Goal: Information Seeking & Learning: Learn about a topic

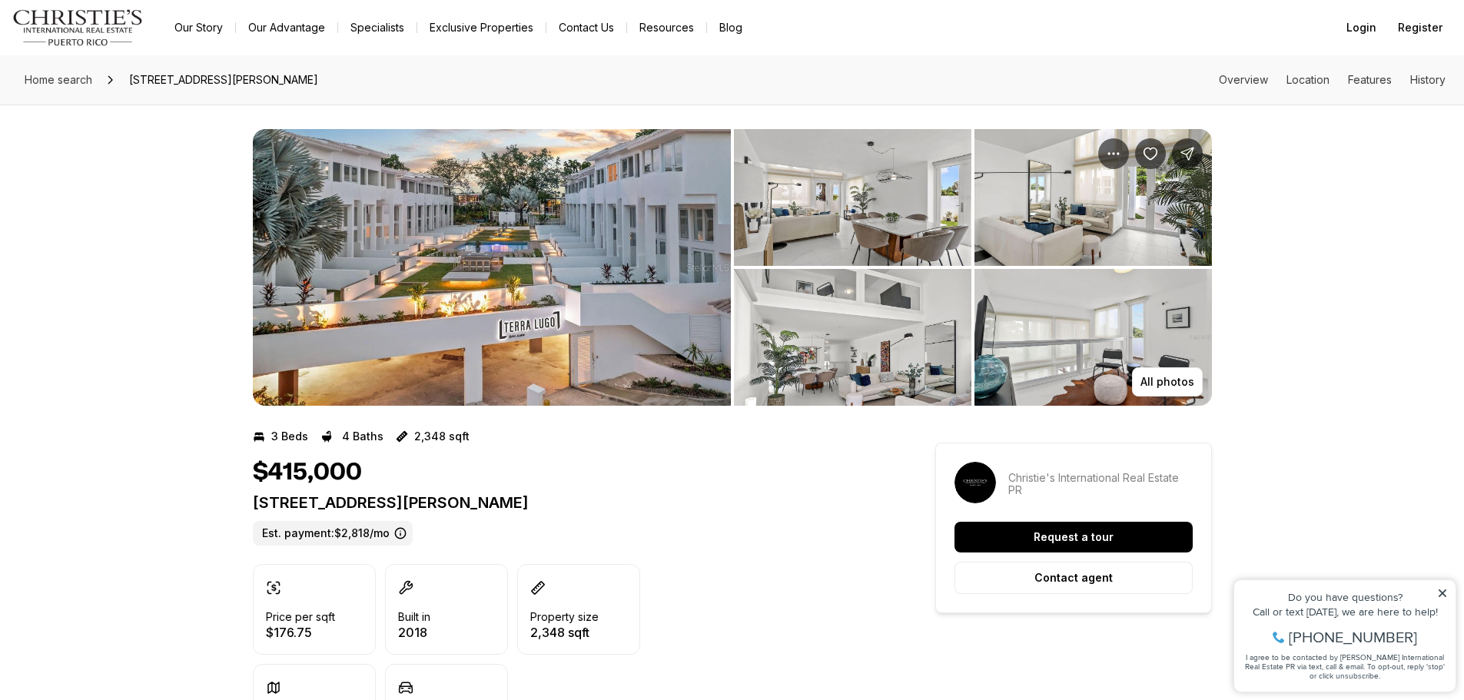
click at [605, 267] on img "View image gallery" at bounding box center [492, 267] width 478 height 277
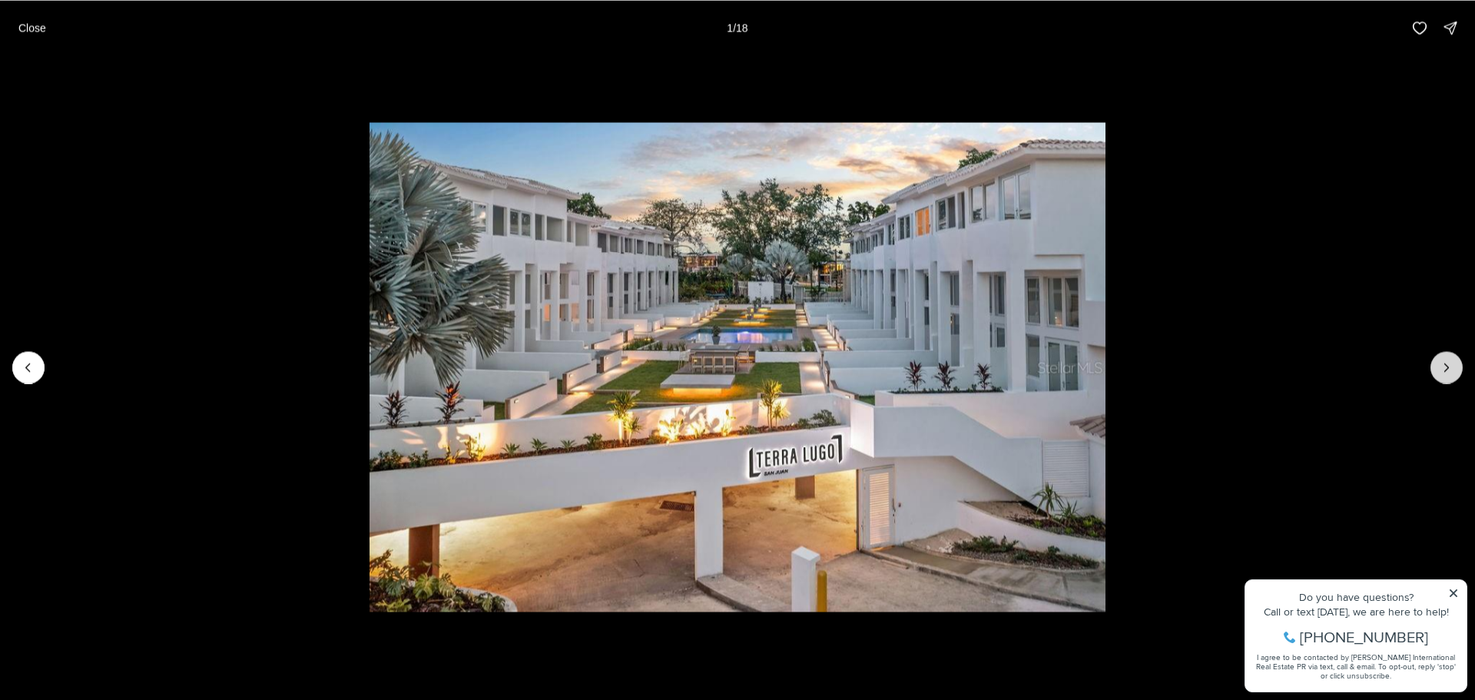
click at [1456, 363] on button "Next slide" at bounding box center [1447, 367] width 32 height 32
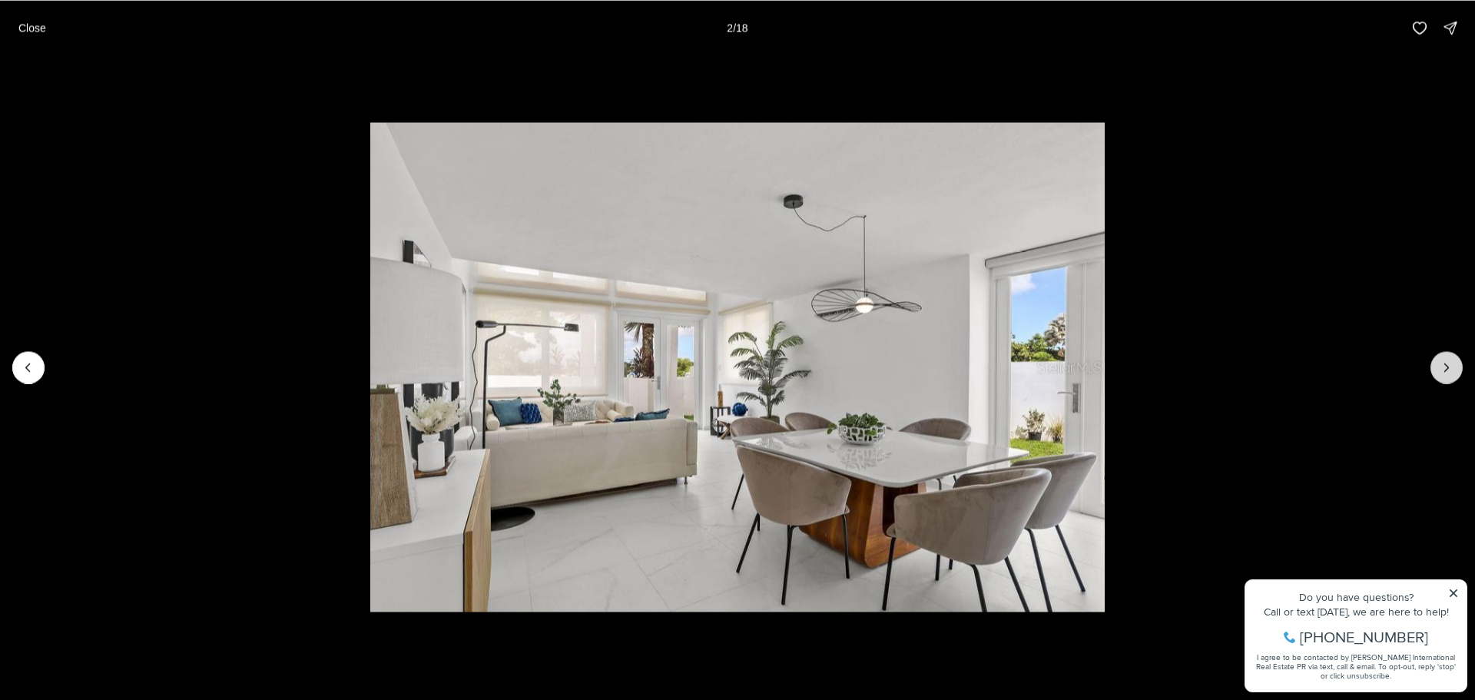
click at [1454, 362] on icon "Next slide" at bounding box center [1446, 367] width 15 height 15
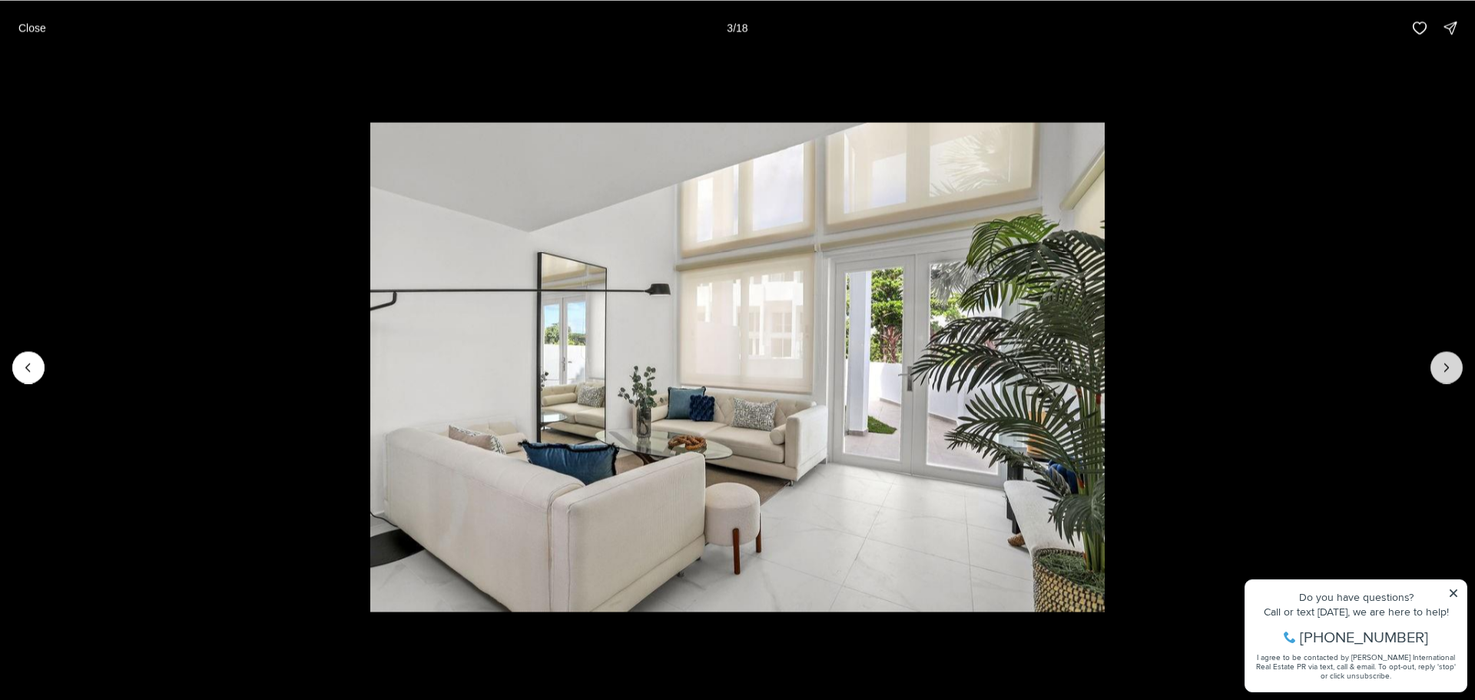
click at [1454, 362] on icon "Next slide" at bounding box center [1446, 367] width 15 height 15
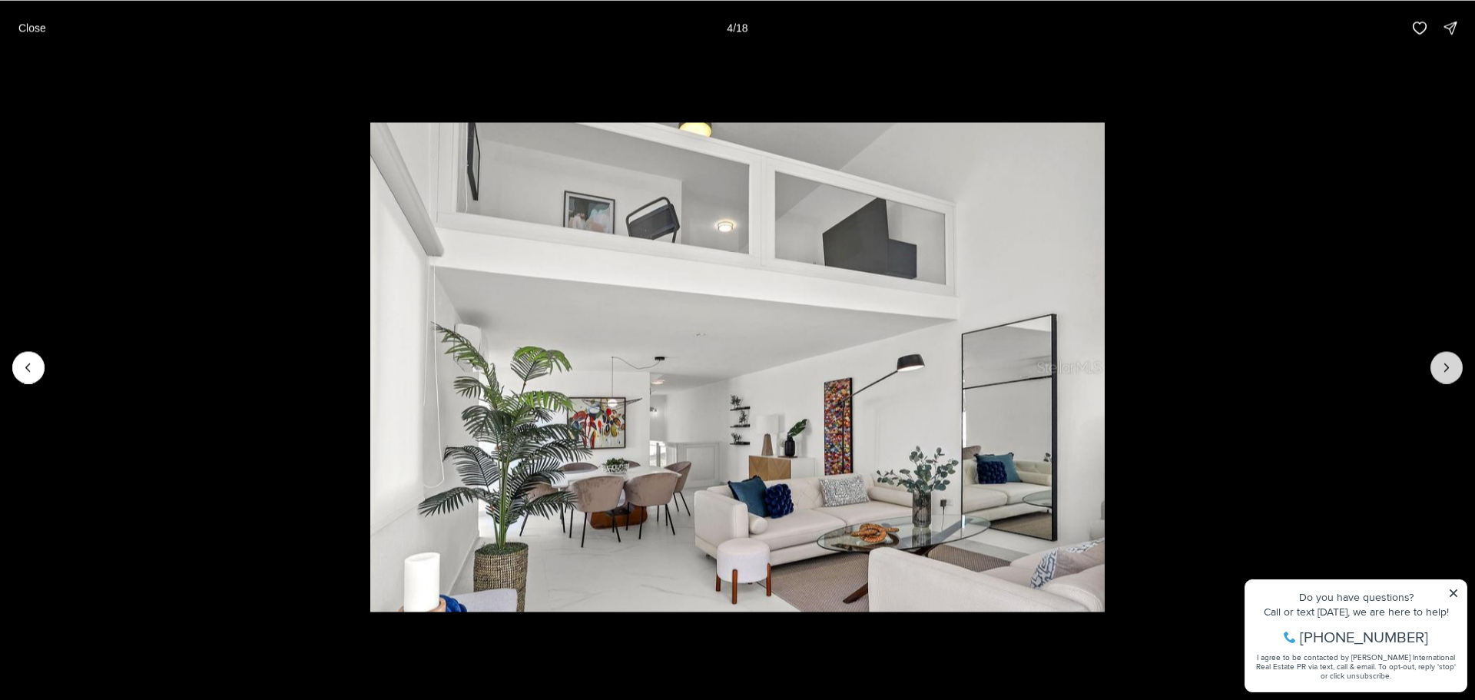
click at [1454, 362] on icon "Next slide" at bounding box center [1446, 367] width 15 height 15
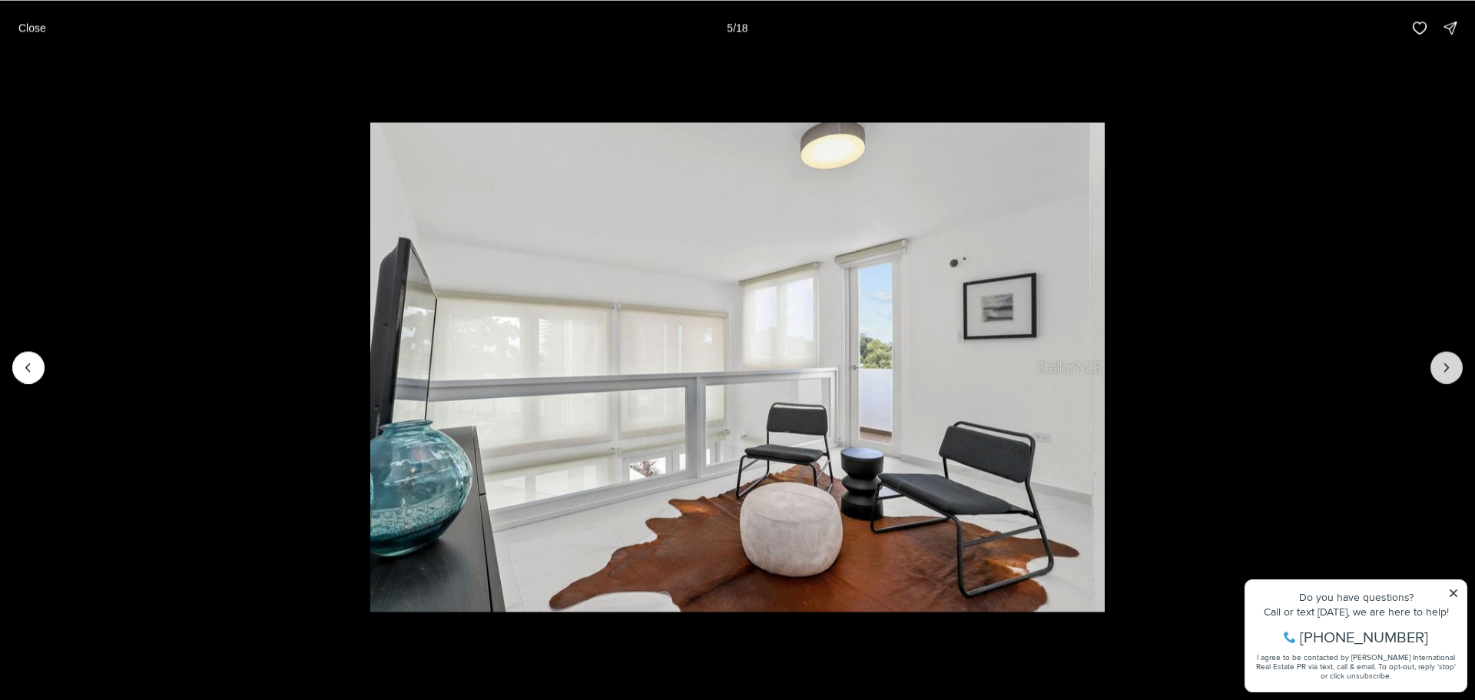
click at [1454, 362] on icon "Next slide" at bounding box center [1446, 367] width 15 height 15
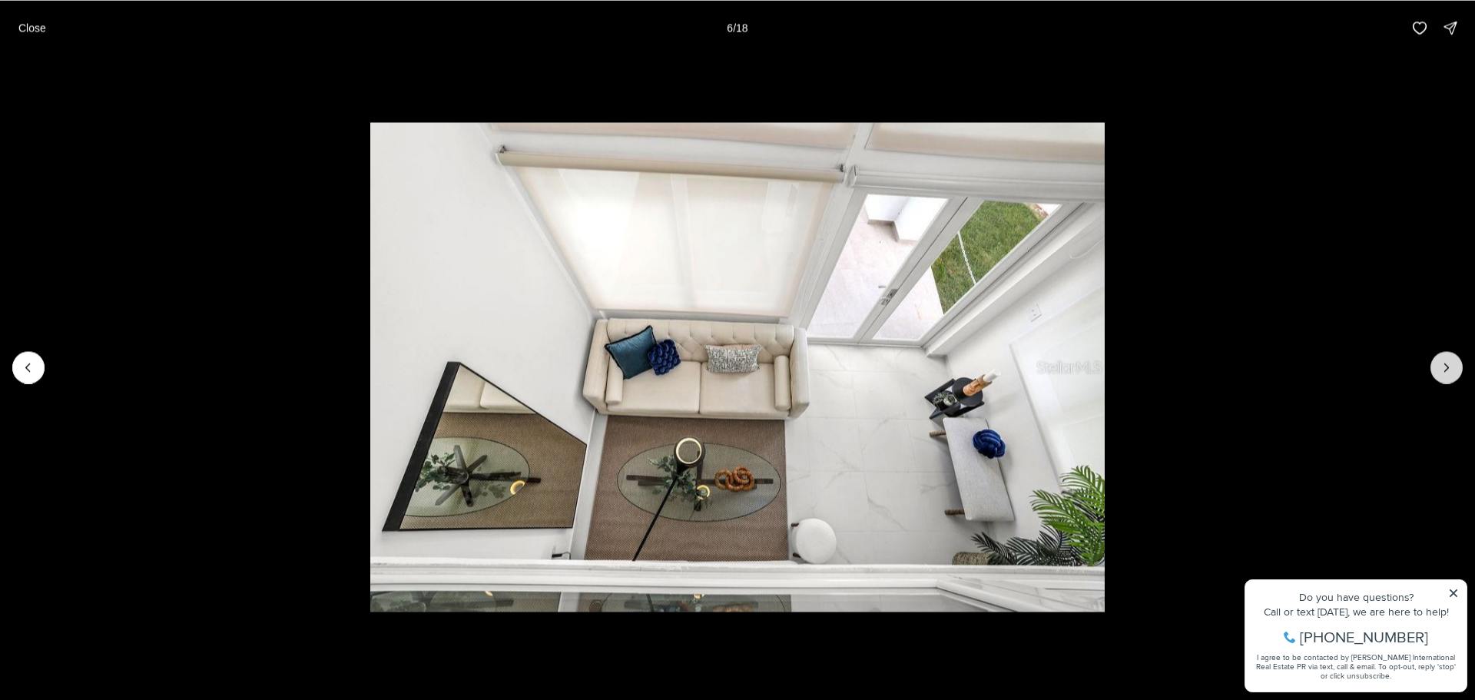
click at [1454, 362] on icon "Next slide" at bounding box center [1446, 367] width 15 height 15
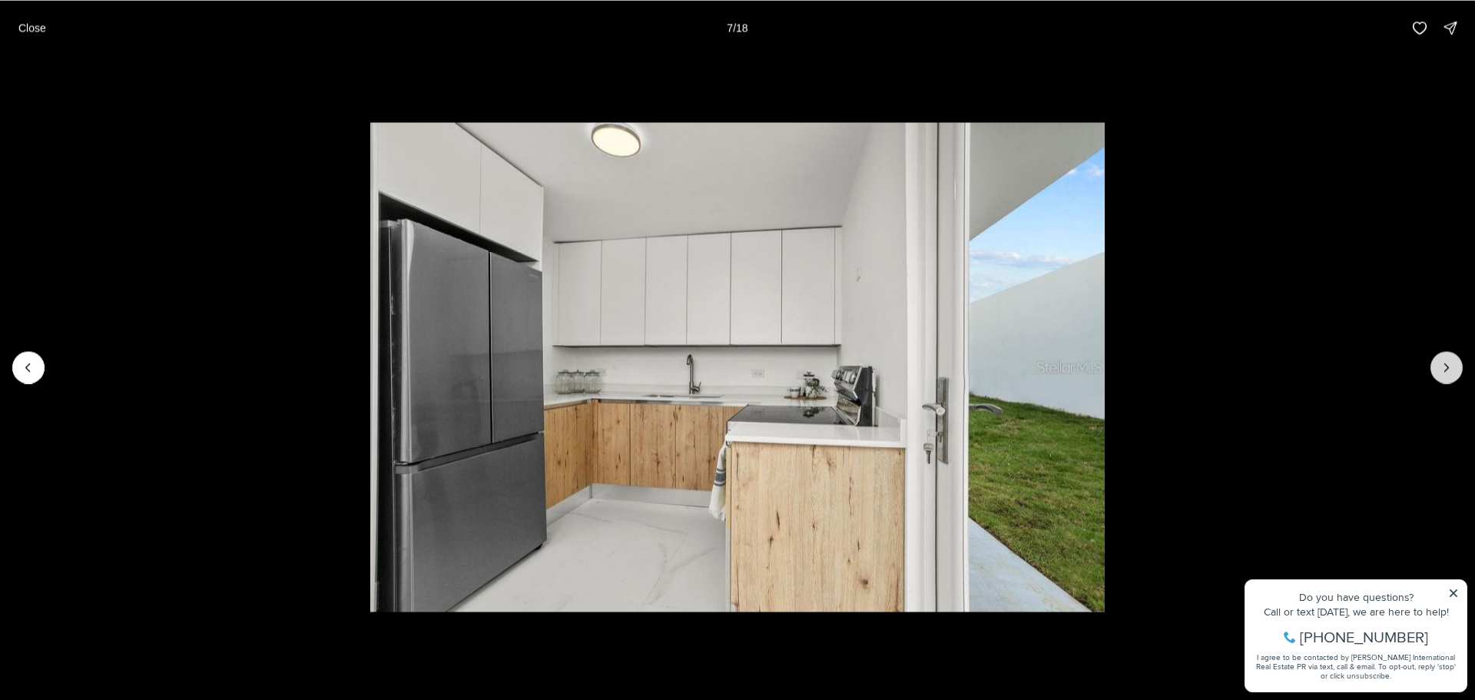
click at [1454, 362] on icon "Next slide" at bounding box center [1446, 367] width 15 height 15
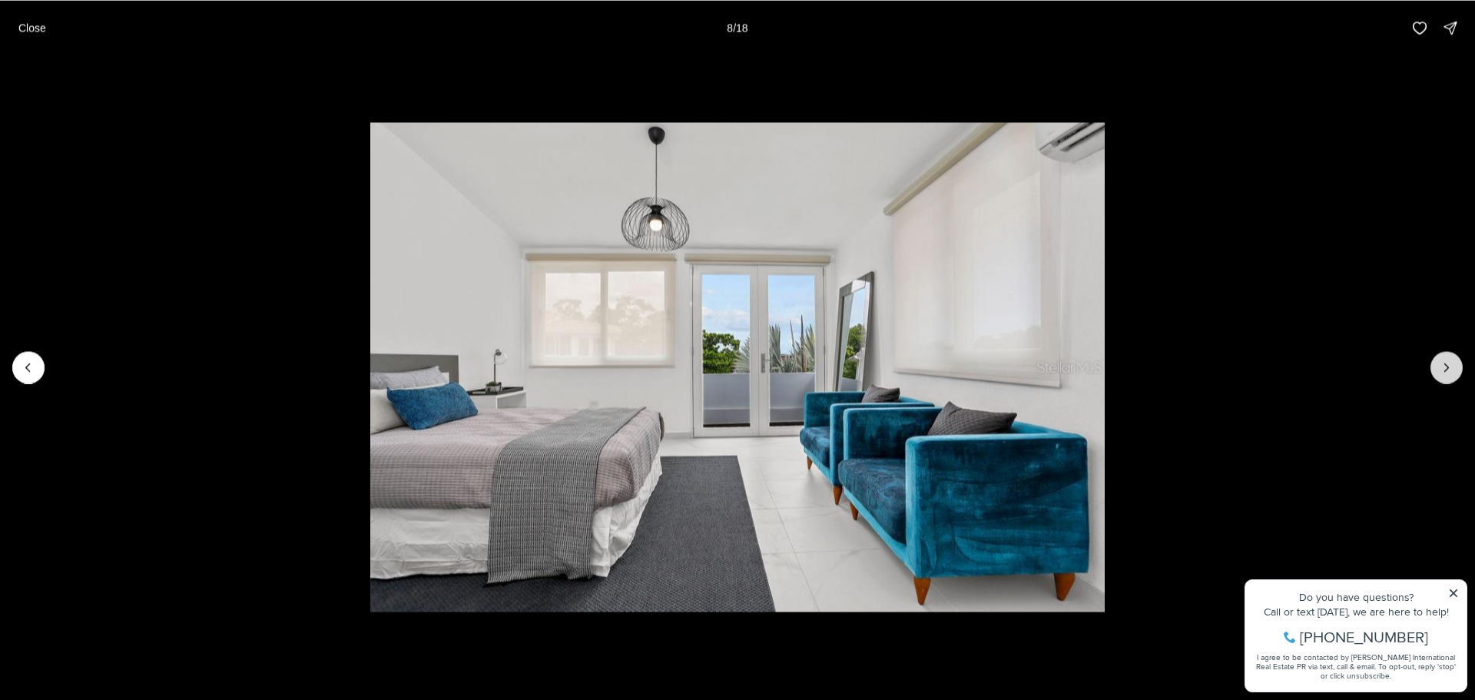
click at [1454, 362] on icon "Next slide" at bounding box center [1446, 367] width 15 height 15
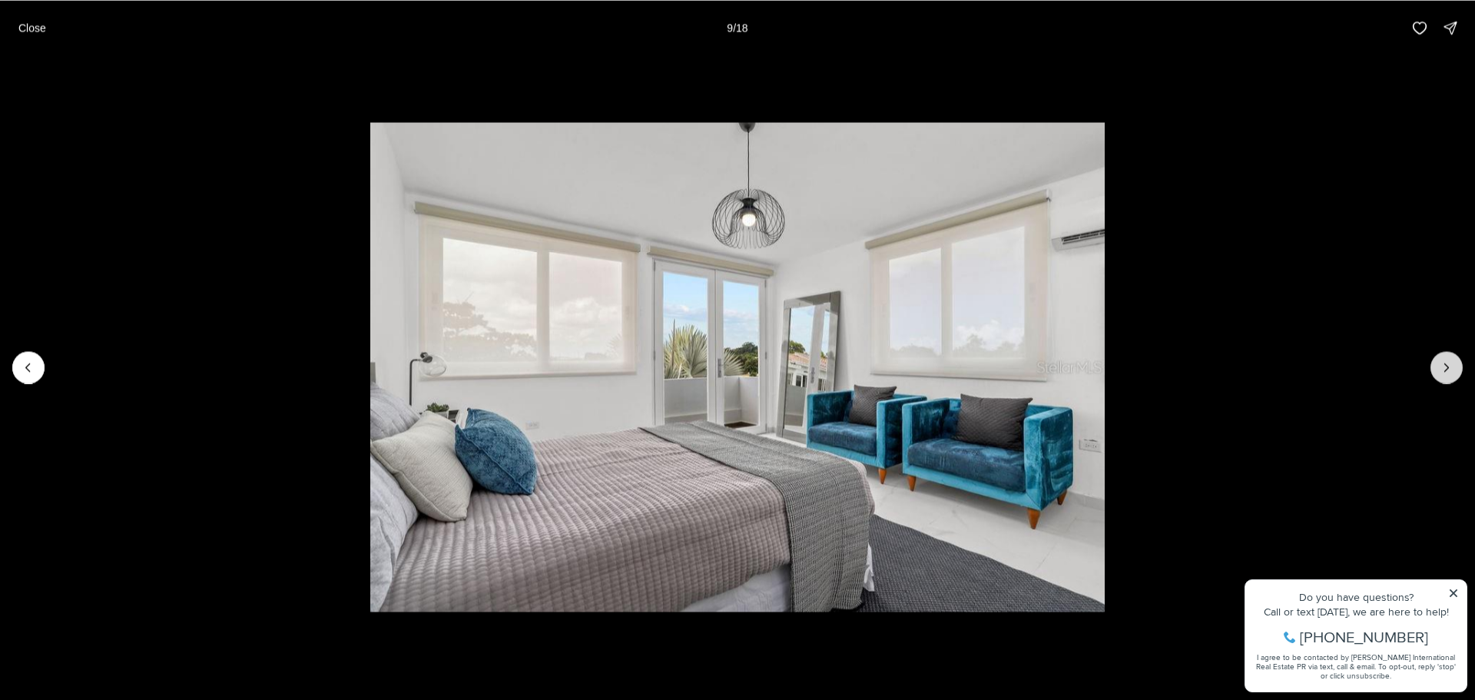
click at [1454, 362] on icon "Next slide" at bounding box center [1446, 367] width 15 height 15
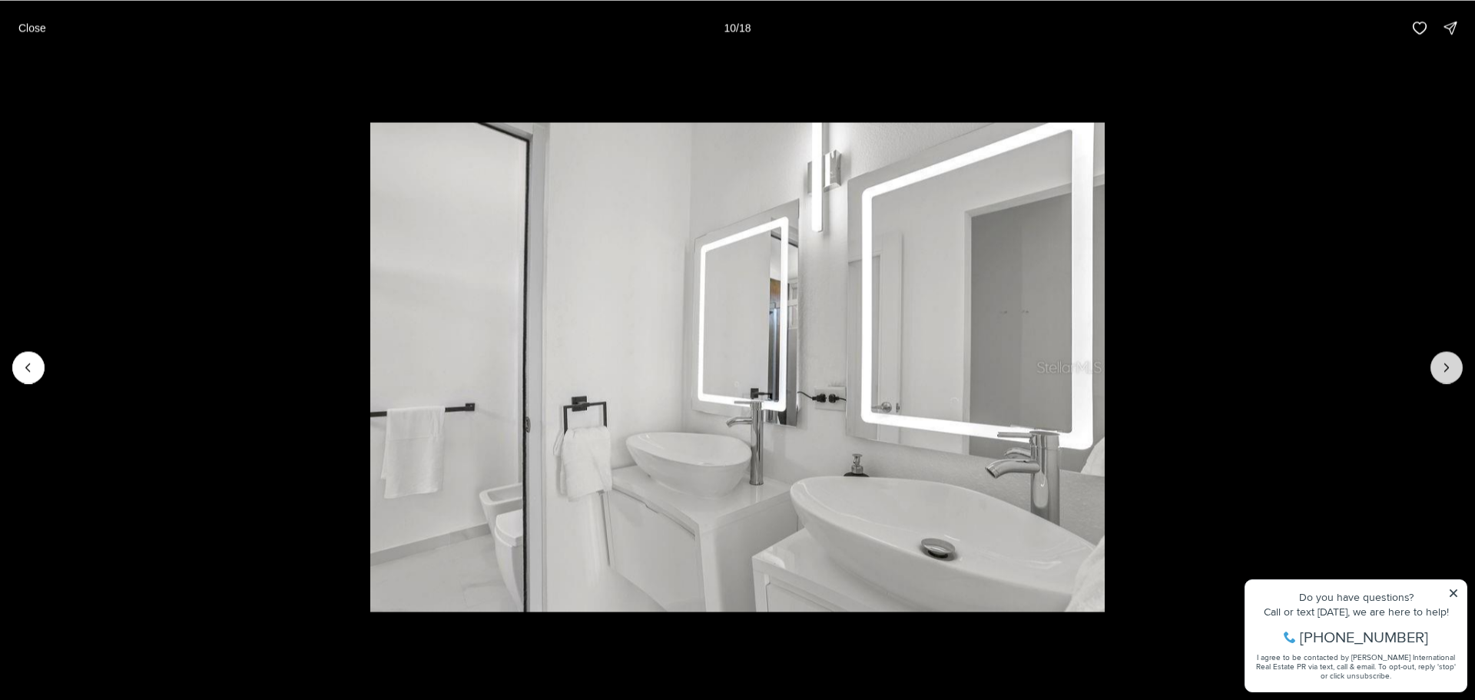
click at [1454, 362] on icon "Next slide" at bounding box center [1446, 367] width 15 height 15
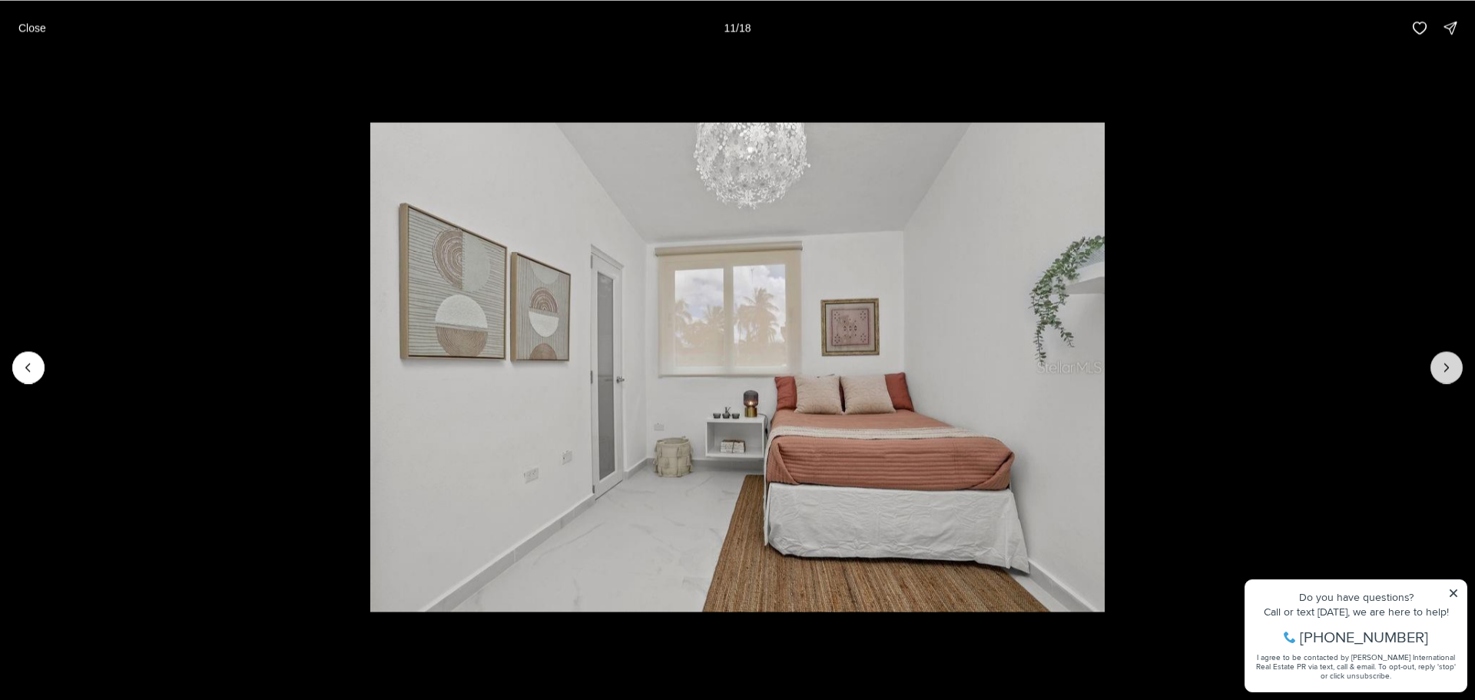
click at [1454, 362] on icon "Next slide" at bounding box center [1446, 367] width 15 height 15
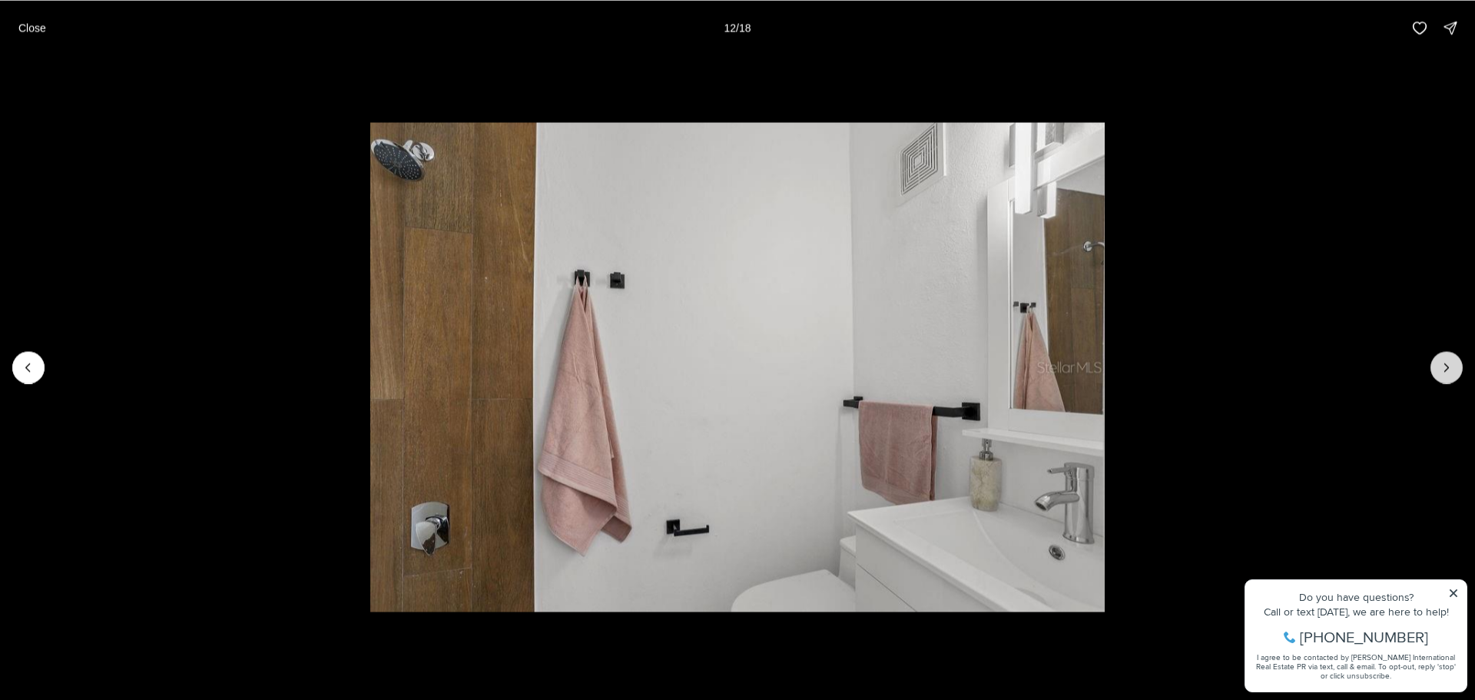
click at [1454, 362] on icon "Next slide" at bounding box center [1446, 367] width 15 height 15
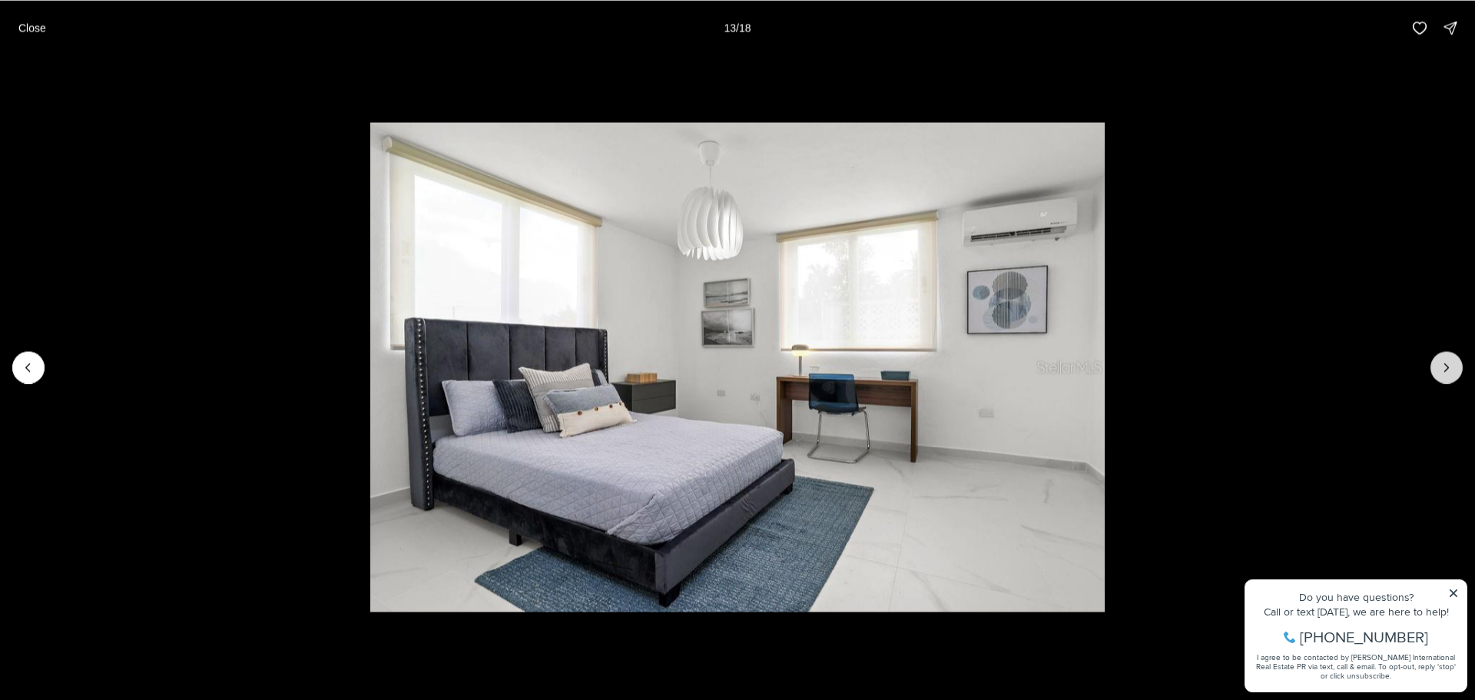
click at [1454, 362] on icon "Next slide" at bounding box center [1446, 367] width 15 height 15
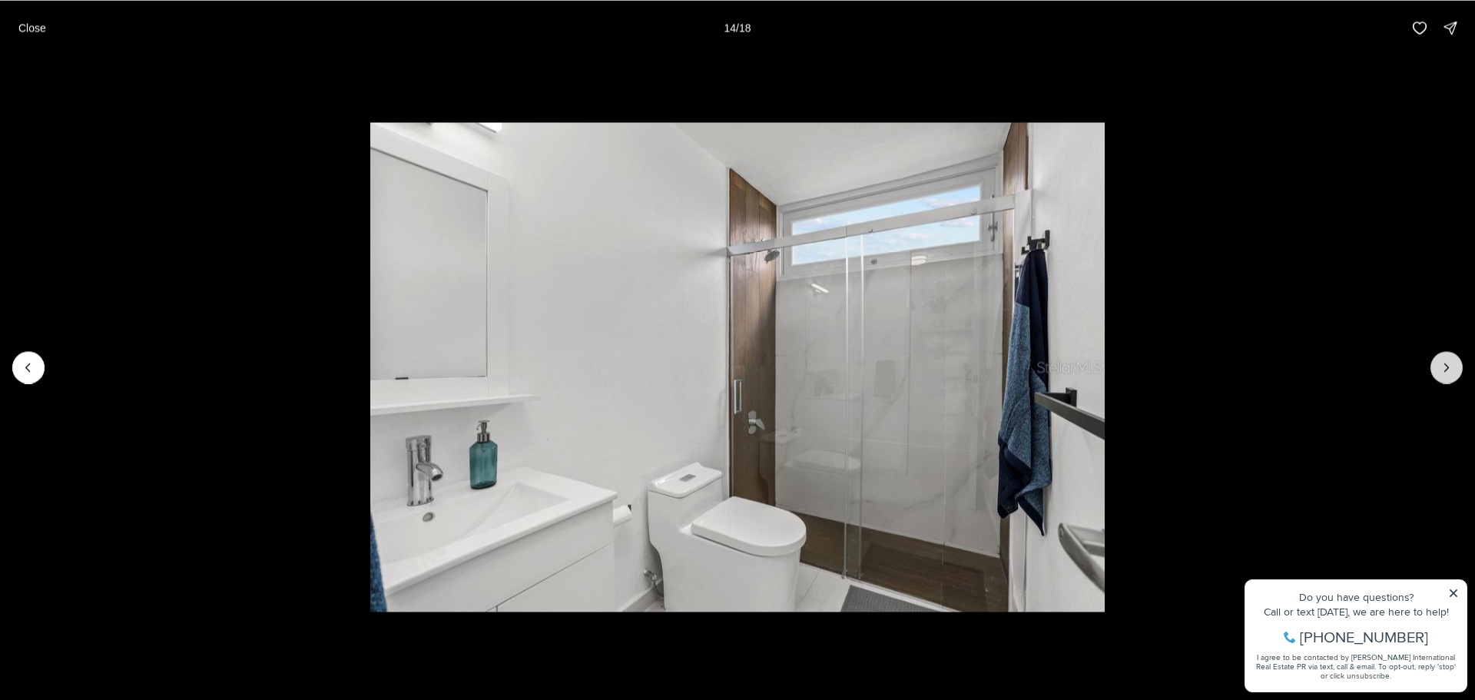
click at [1454, 362] on icon "Next slide" at bounding box center [1446, 367] width 15 height 15
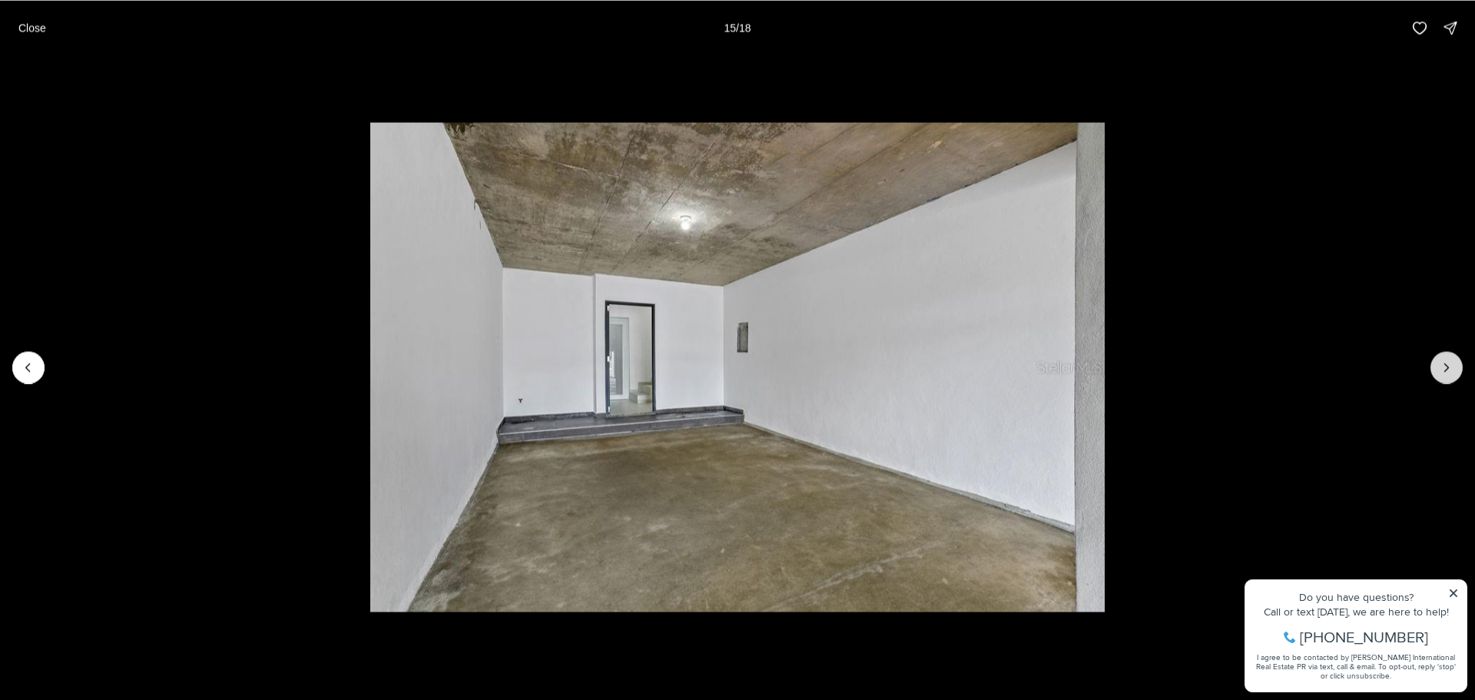
click at [1454, 362] on icon "Next slide" at bounding box center [1446, 367] width 15 height 15
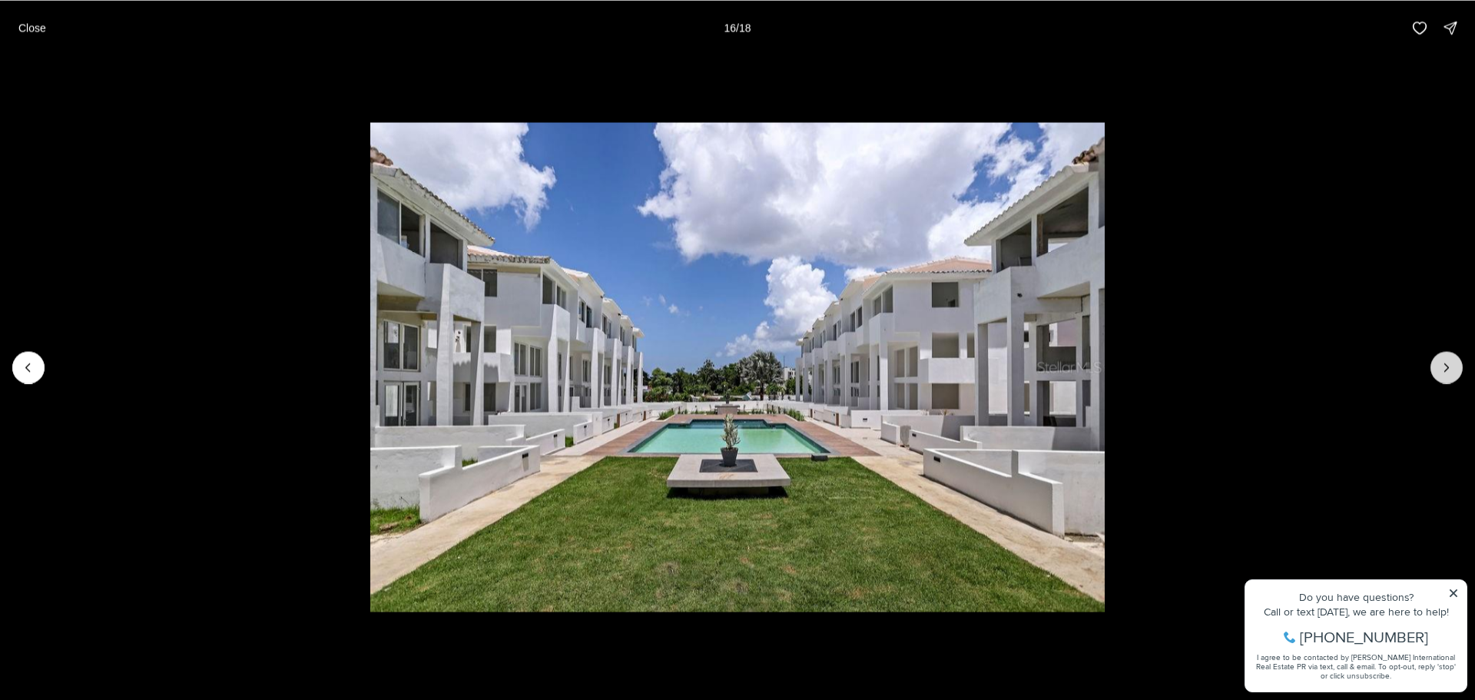
click at [1454, 362] on icon "Next slide" at bounding box center [1446, 367] width 15 height 15
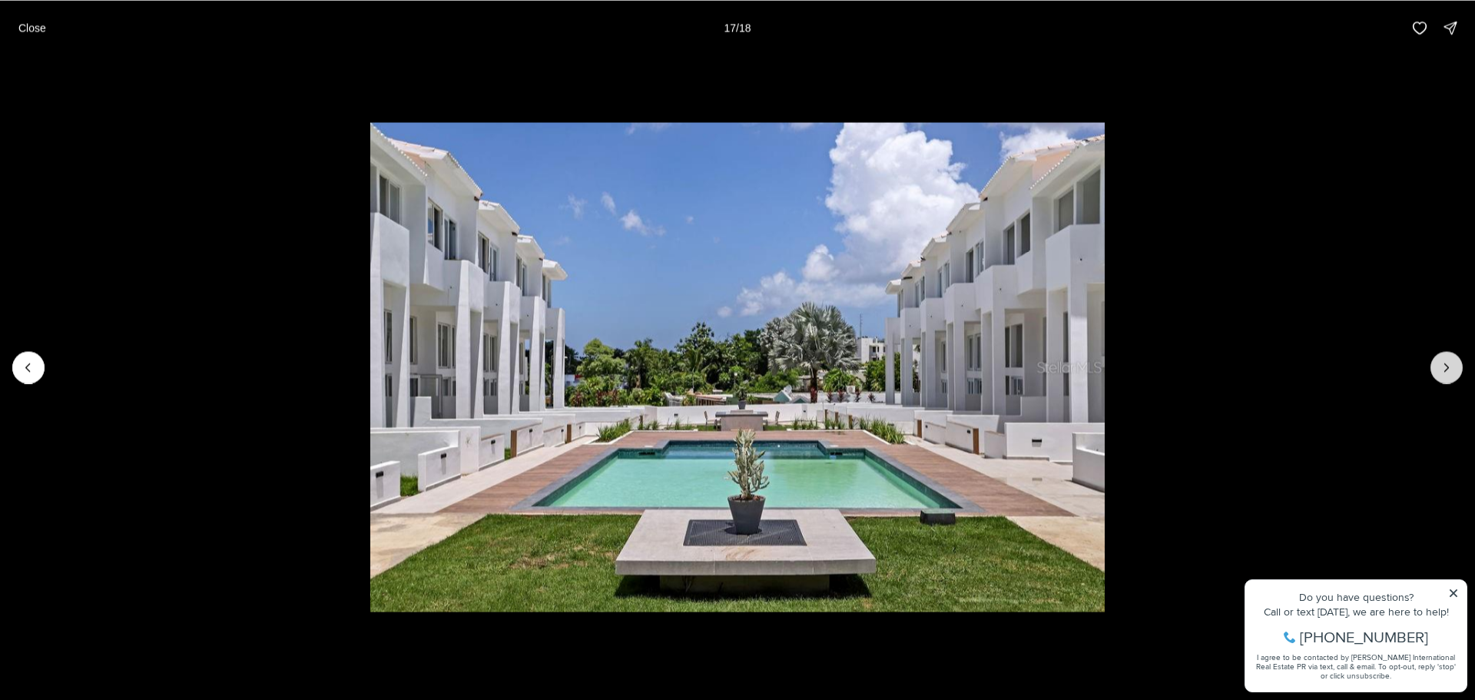
click at [1454, 362] on icon "Next slide" at bounding box center [1446, 367] width 15 height 15
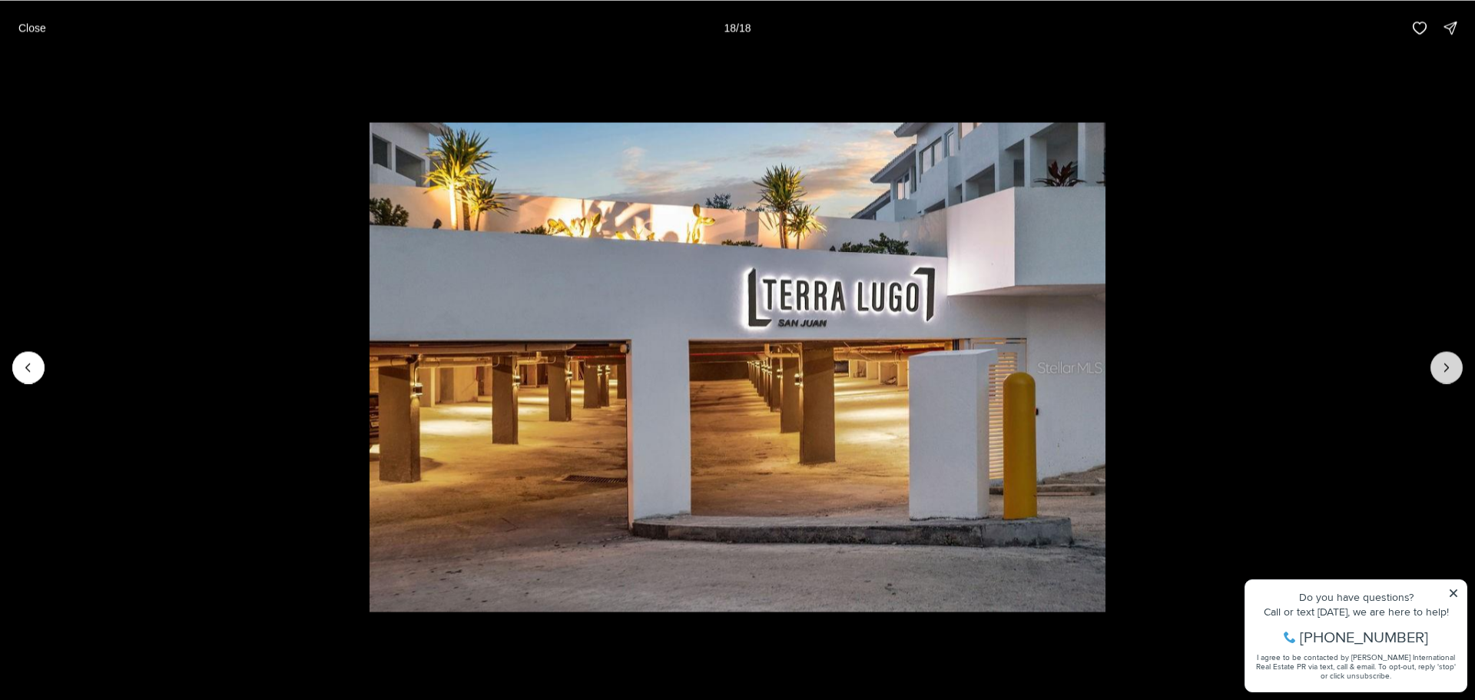
click at [1454, 362] on div at bounding box center [1447, 367] width 32 height 32
click at [36, 28] on p "Close" at bounding box center [32, 28] width 28 height 12
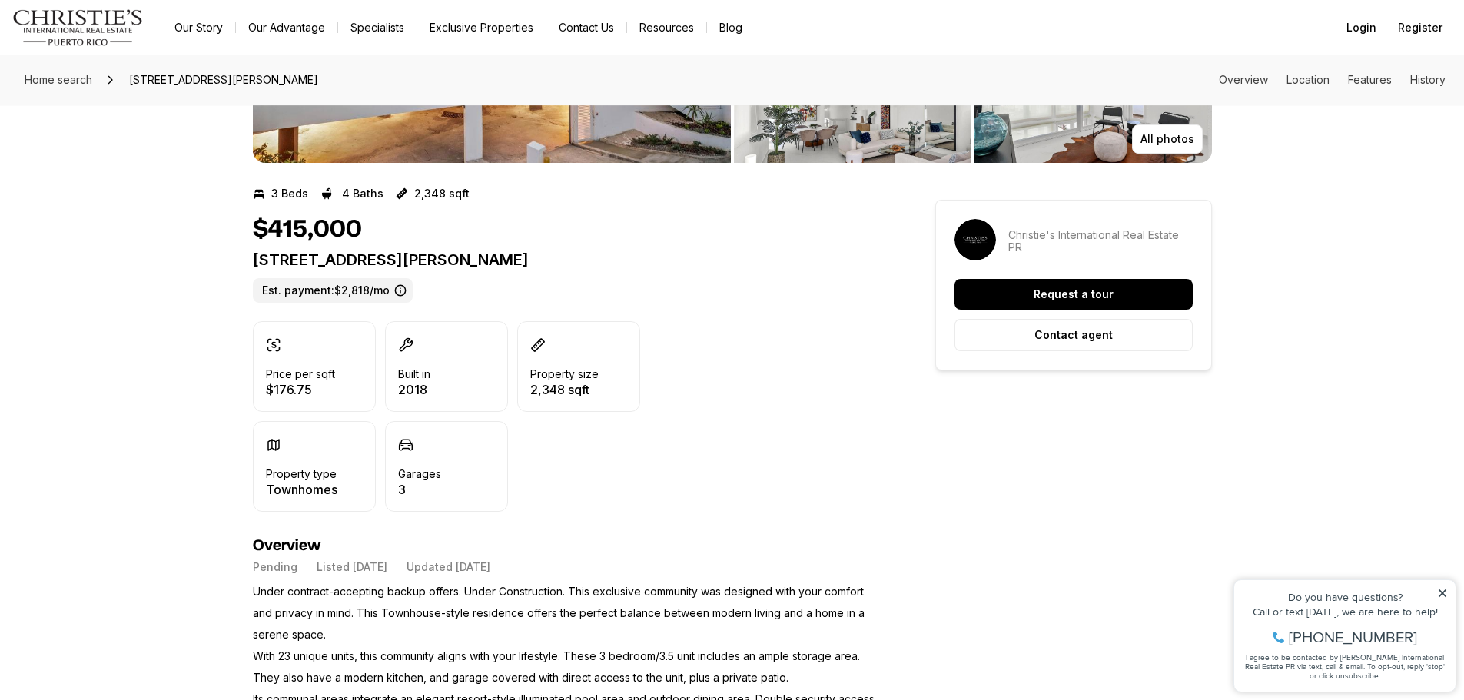
scroll to position [230, 0]
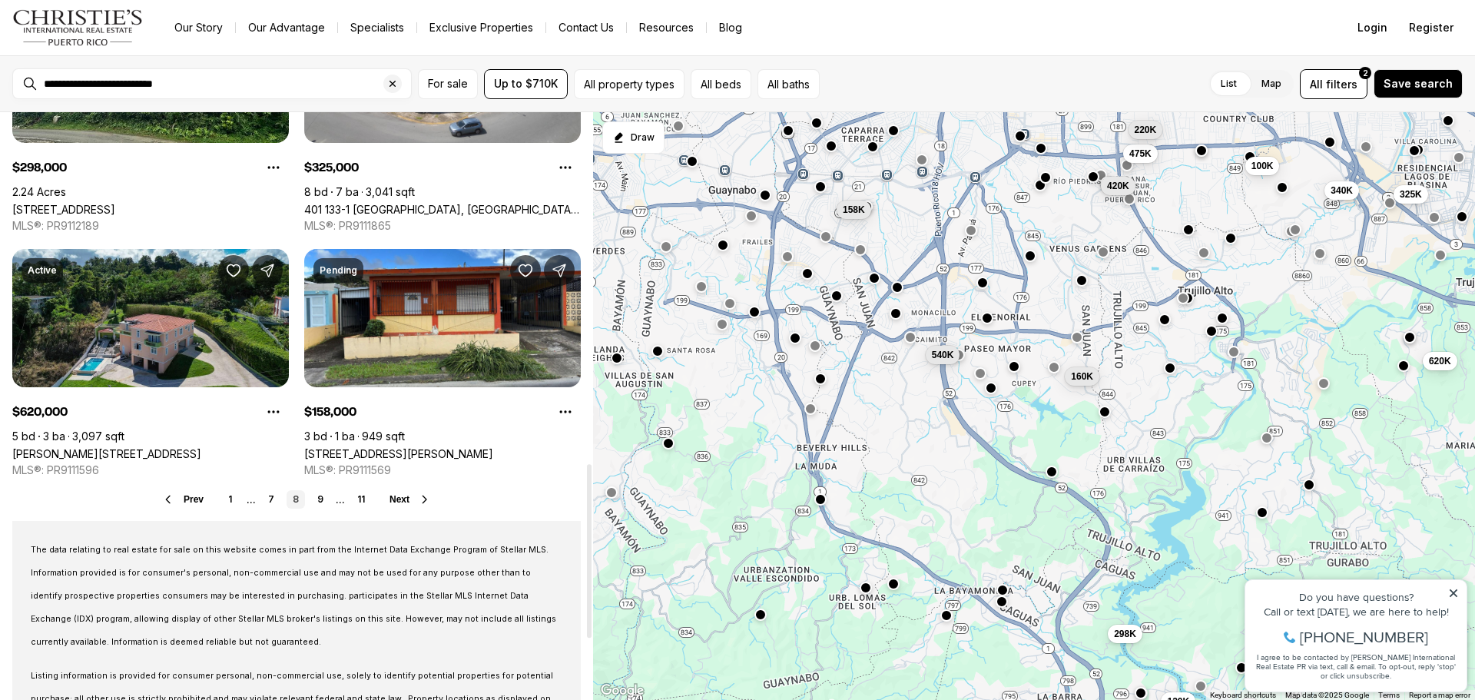
scroll to position [1236, 0]
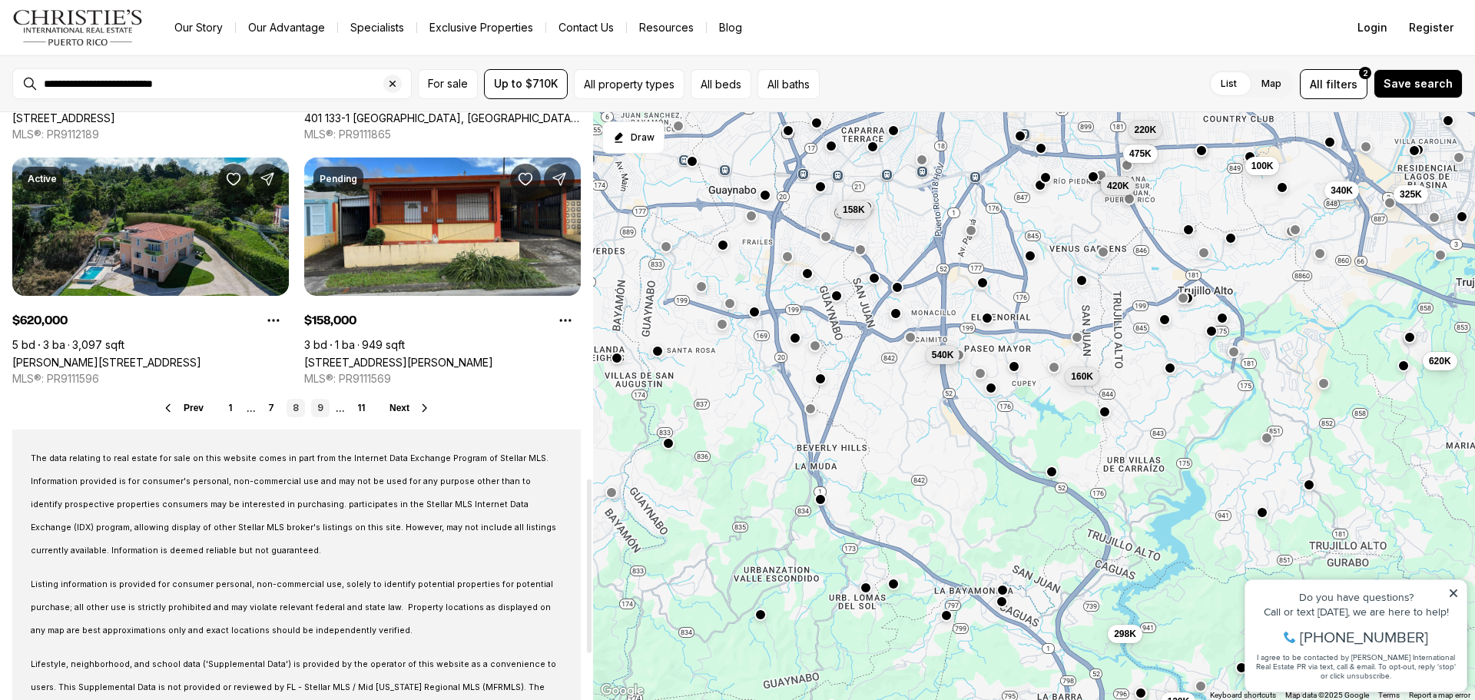
click at [322, 409] on link "9" at bounding box center [320, 408] width 18 height 18
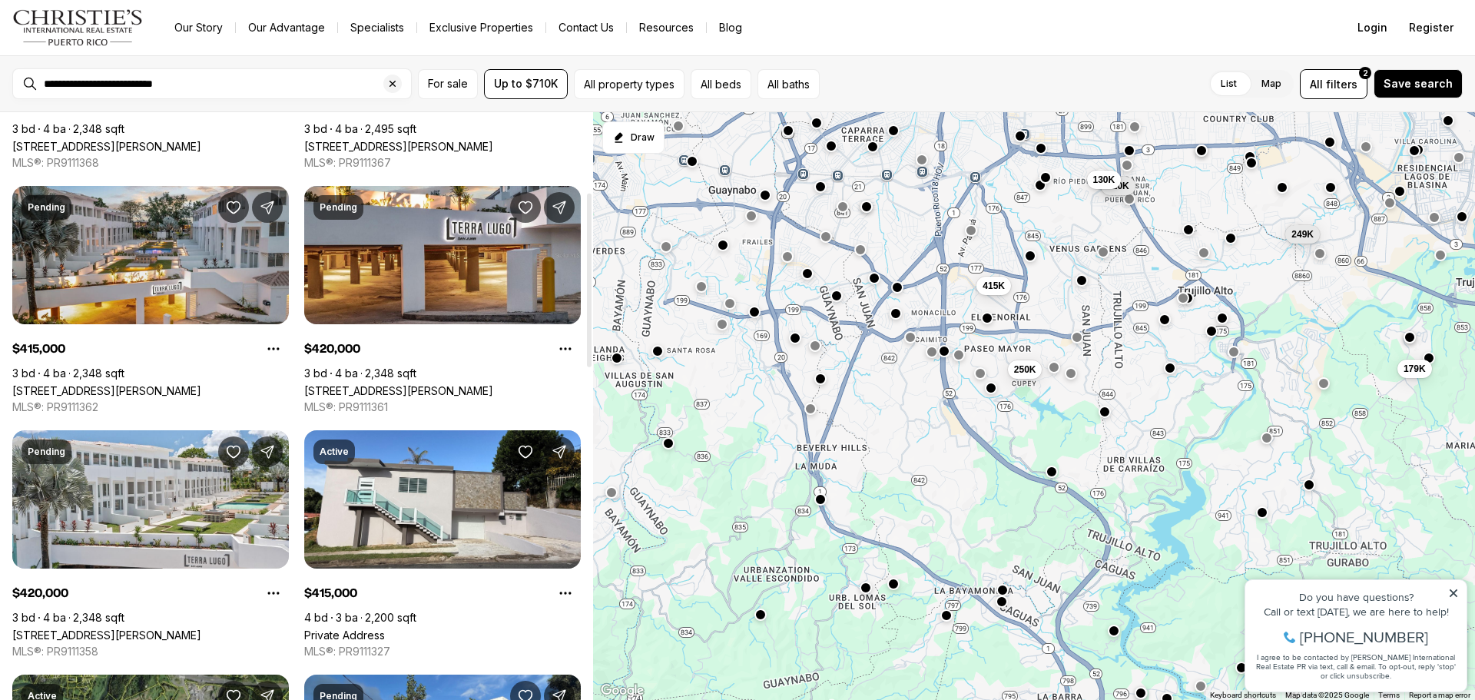
scroll to position [307, 0]
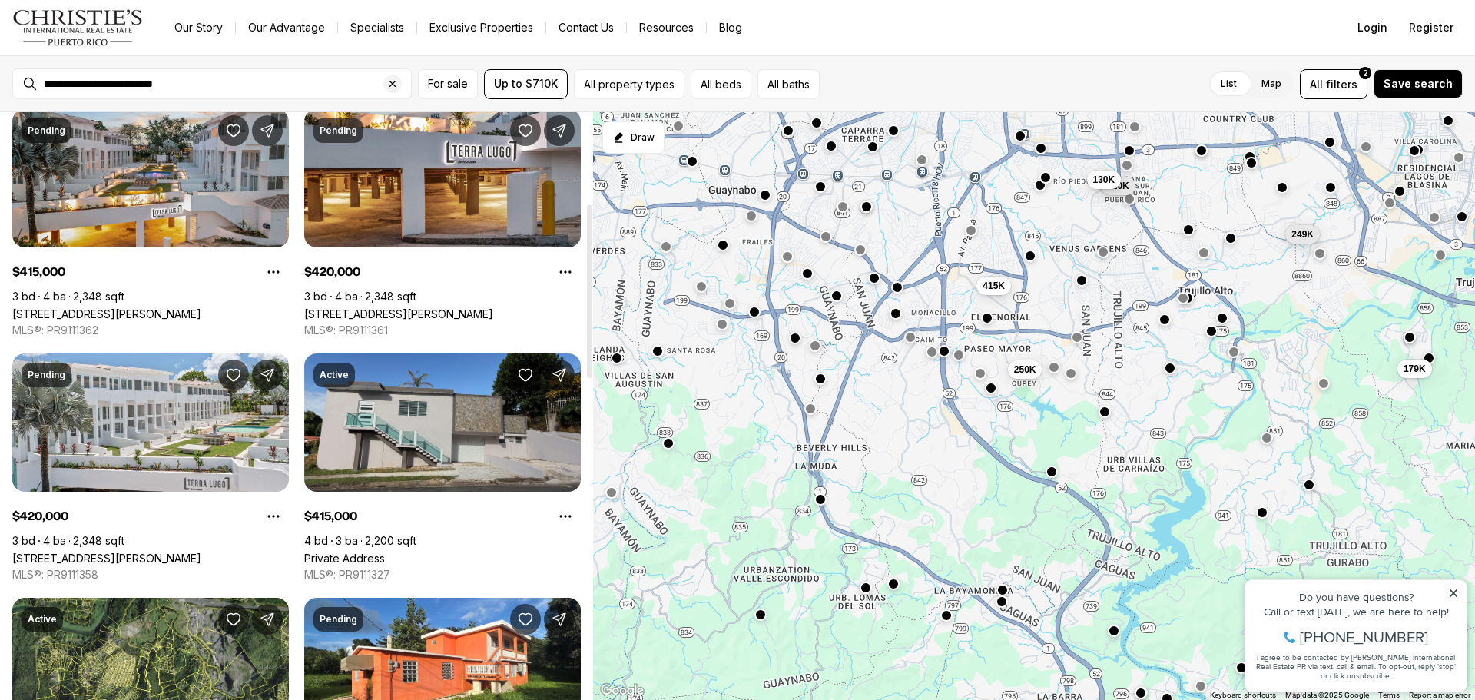
click at [385, 552] on link "Private Address" at bounding box center [344, 558] width 81 height 13
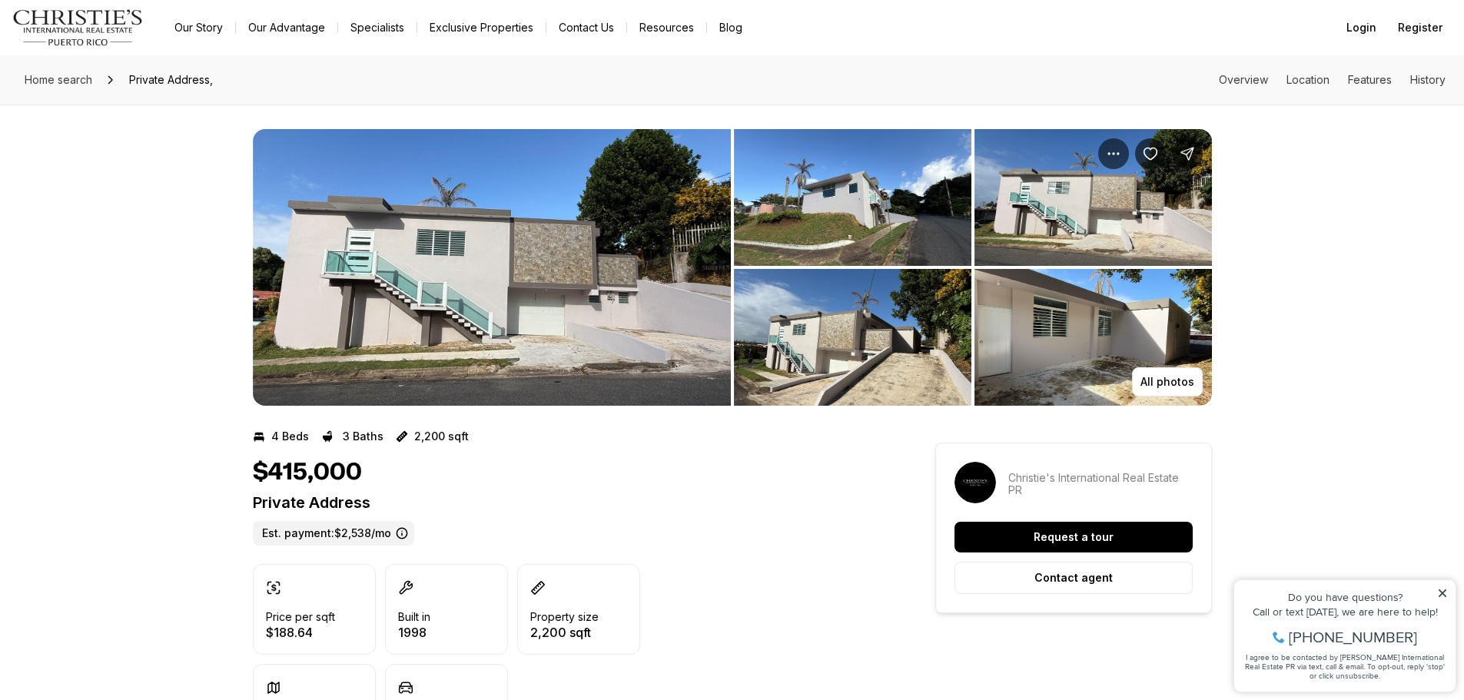
click at [545, 311] on img "View image gallery" at bounding box center [492, 267] width 478 height 277
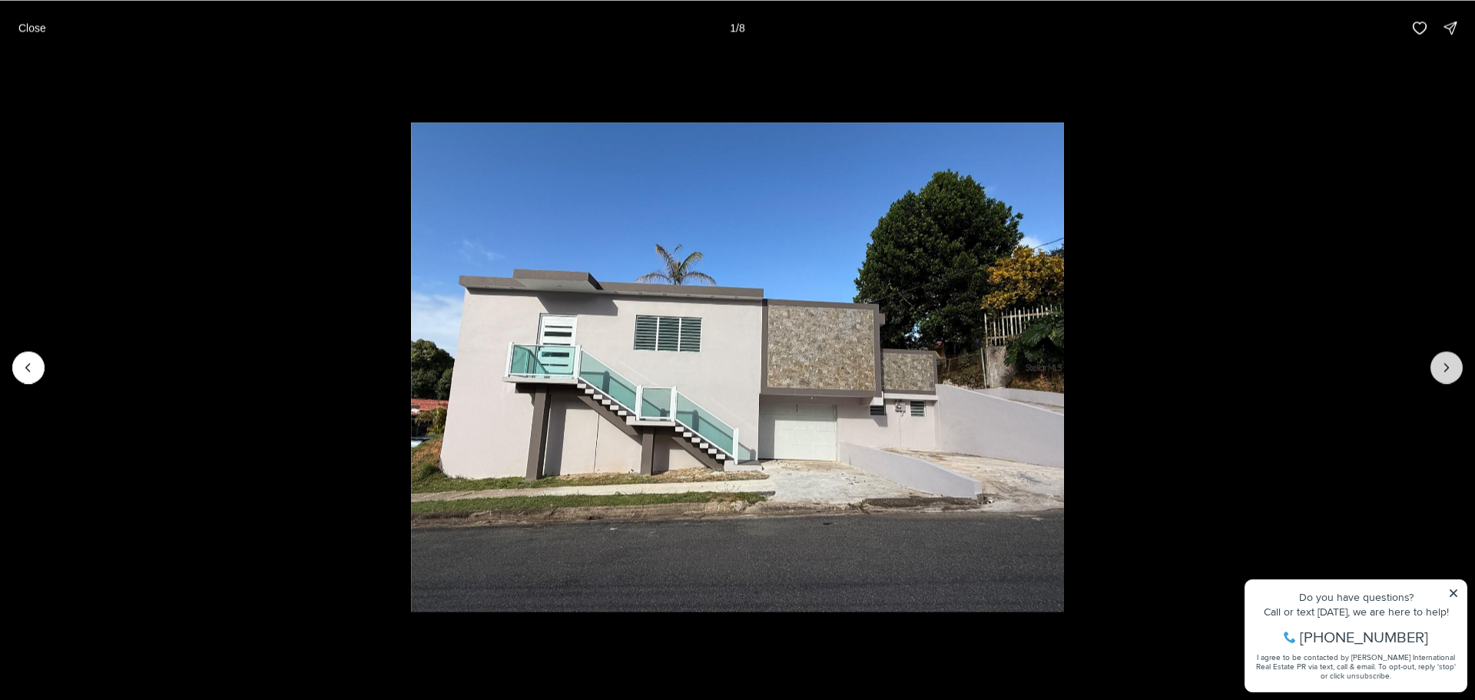
click at [1447, 368] on icon "Next slide" at bounding box center [1447, 367] width 4 height 8
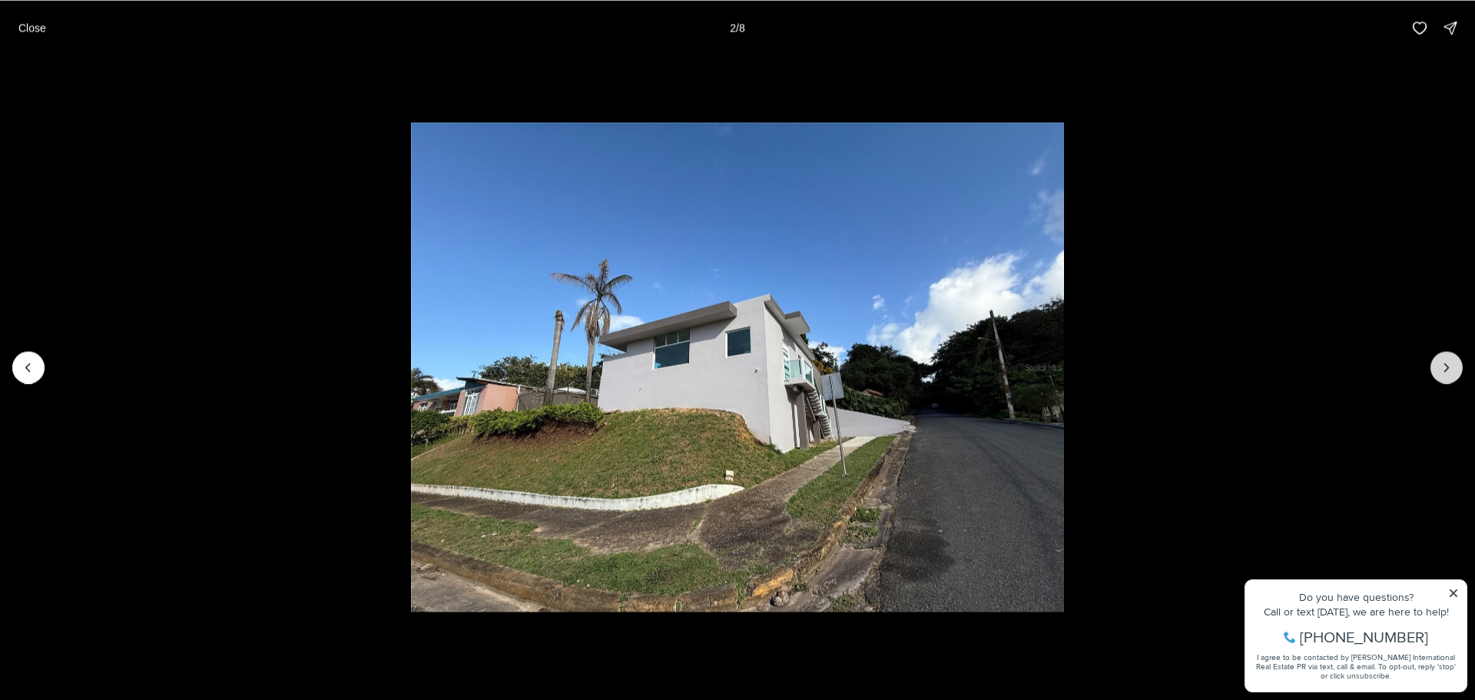
click at [1447, 368] on icon "Next slide" at bounding box center [1447, 367] width 4 height 8
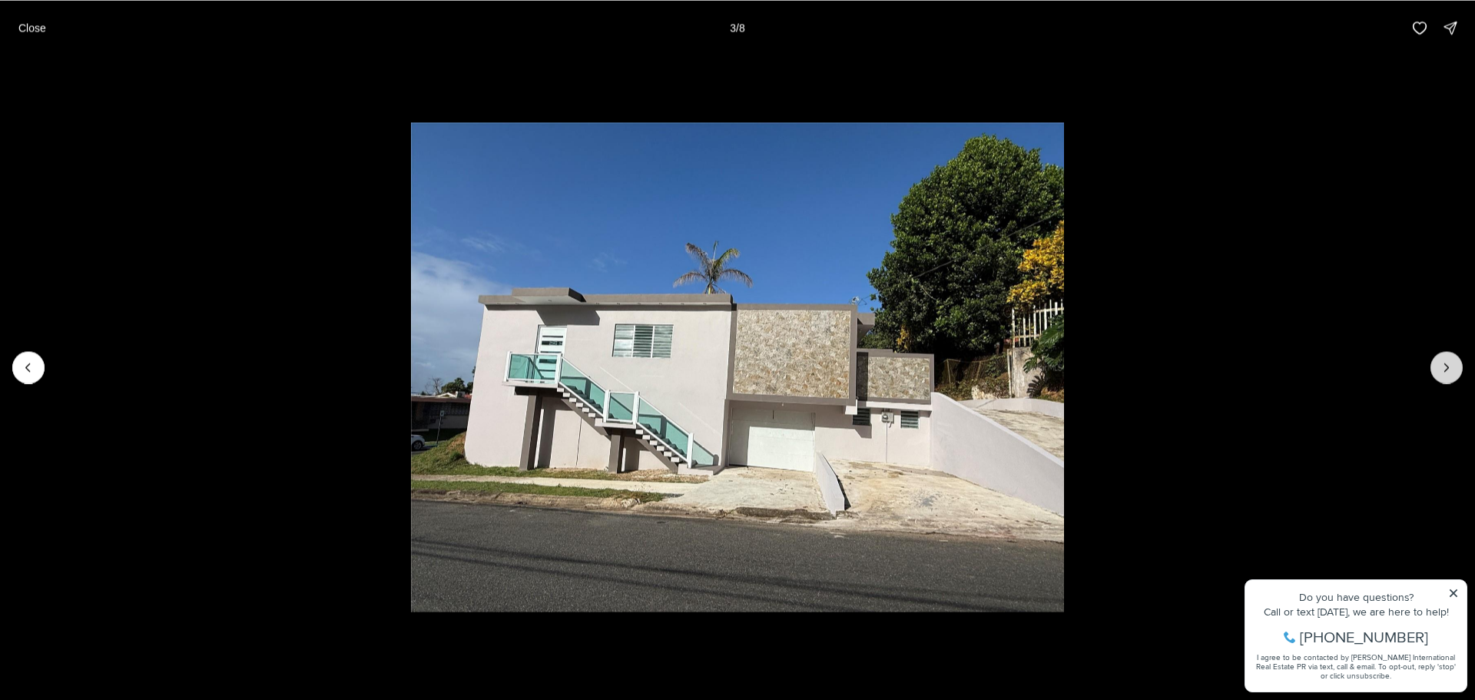
click at [1447, 368] on icon "Next slide" at bounding box center [1447, 367] width 4 height 8
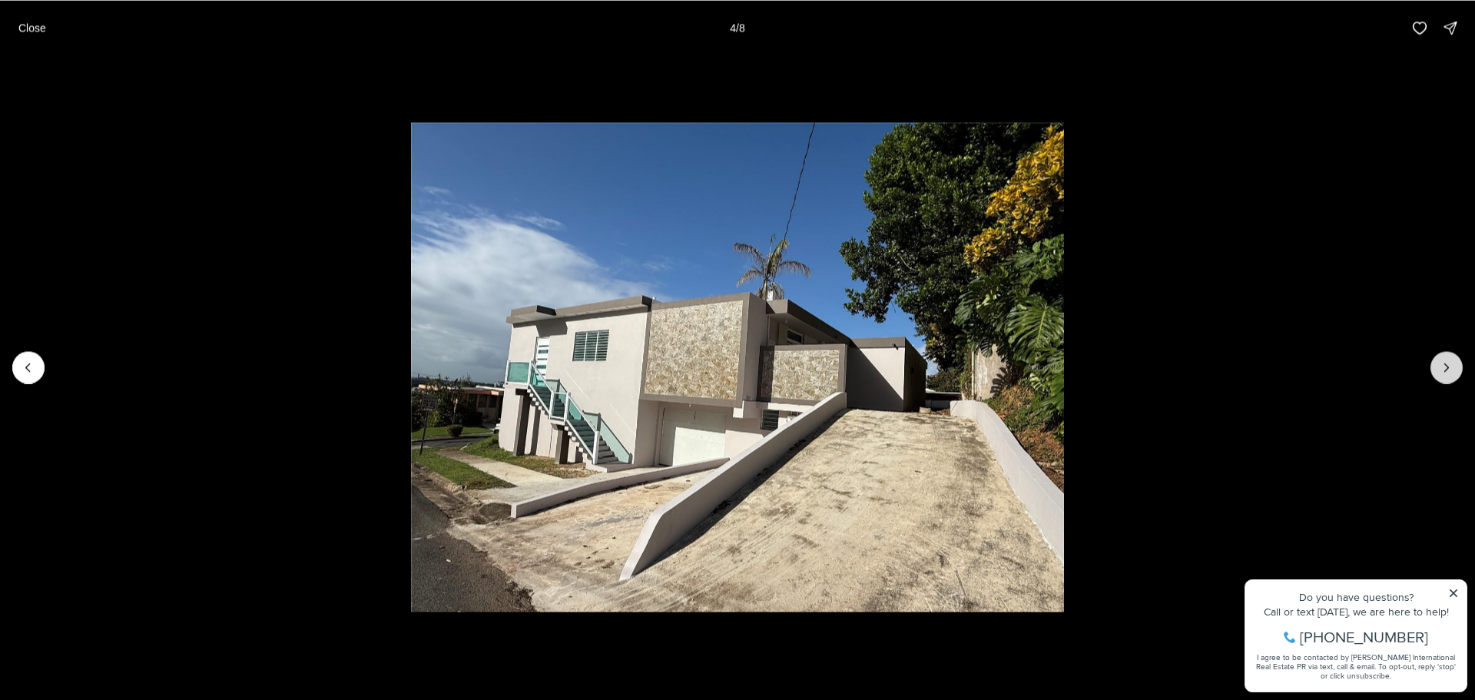
click at [1447, 368] on icon "Next slide" at bounding box center [1447, 367] width 4 height 8
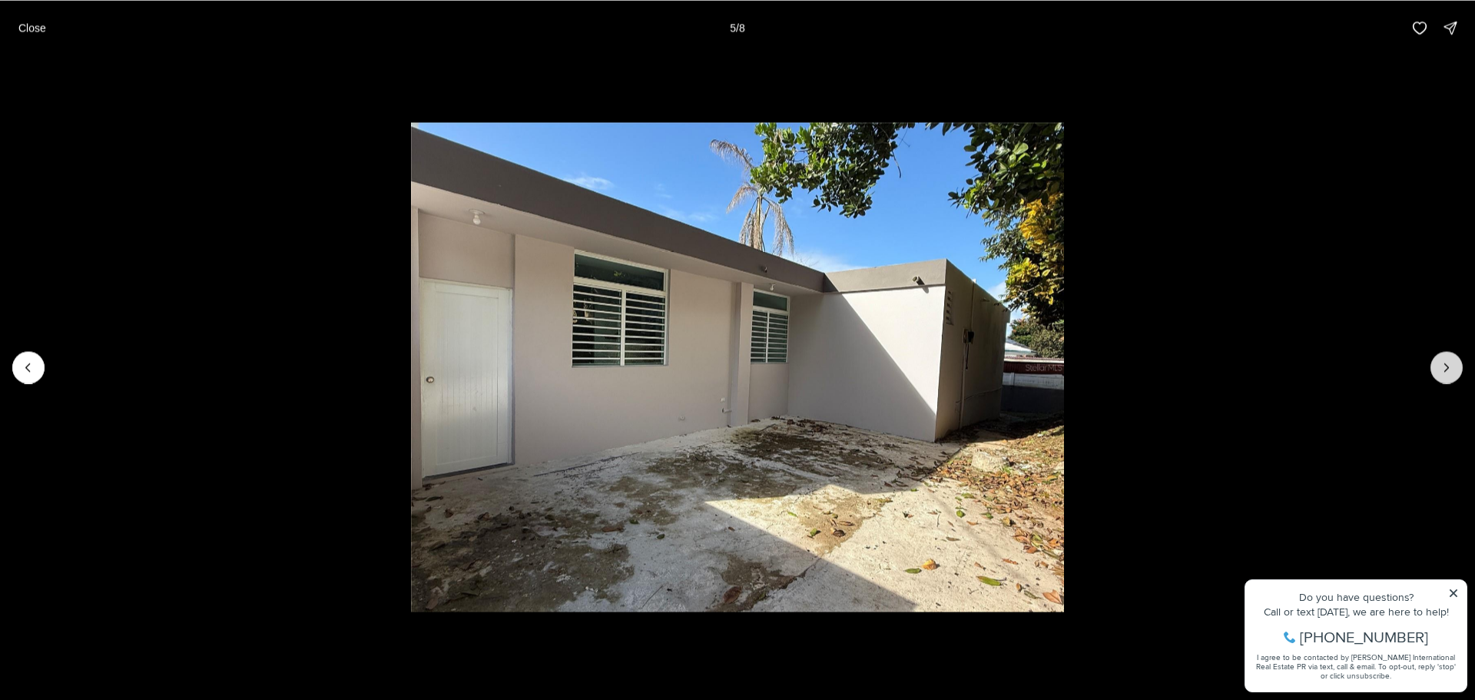
click at [1447, 368] on icon "Next slide" at bounding box center [1447, 367] width 4 height 8
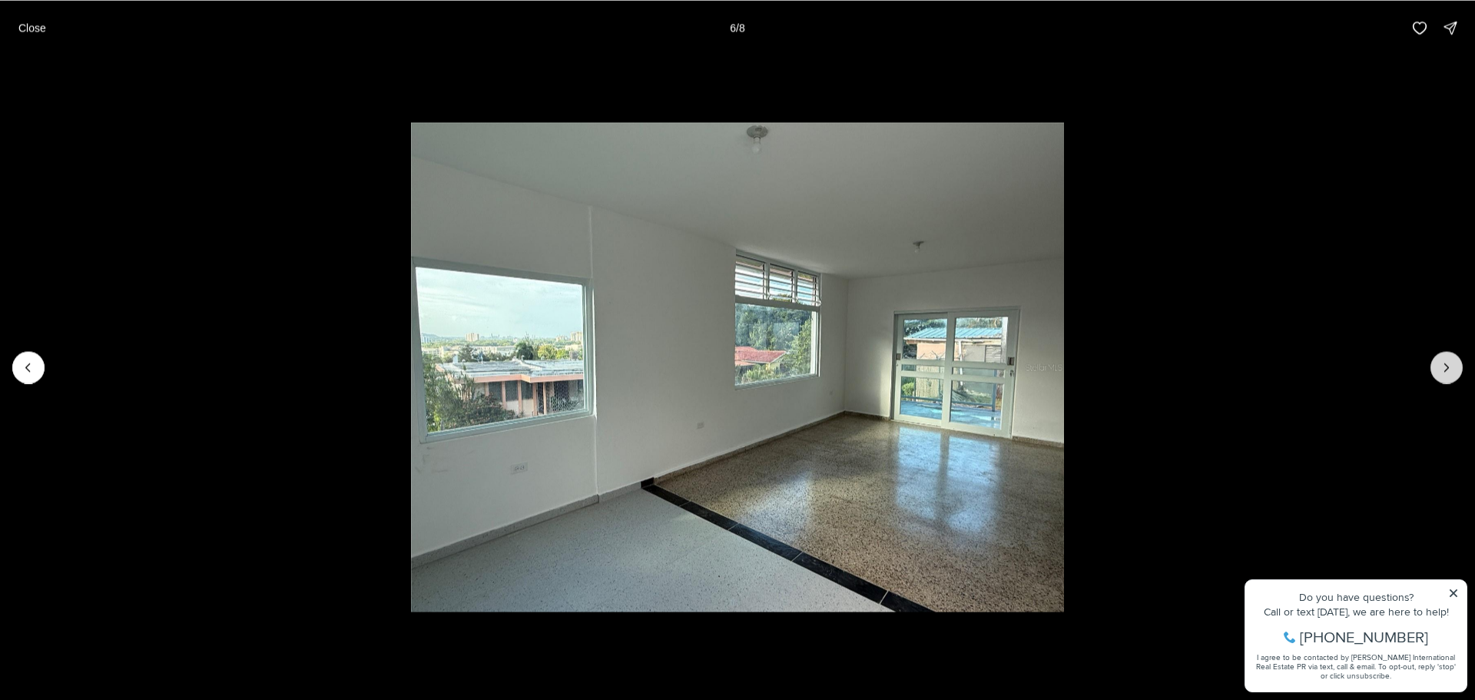
click at [1447, 368] on icon "Next slide" at bounding box center [1447, 367] width 4 height 8
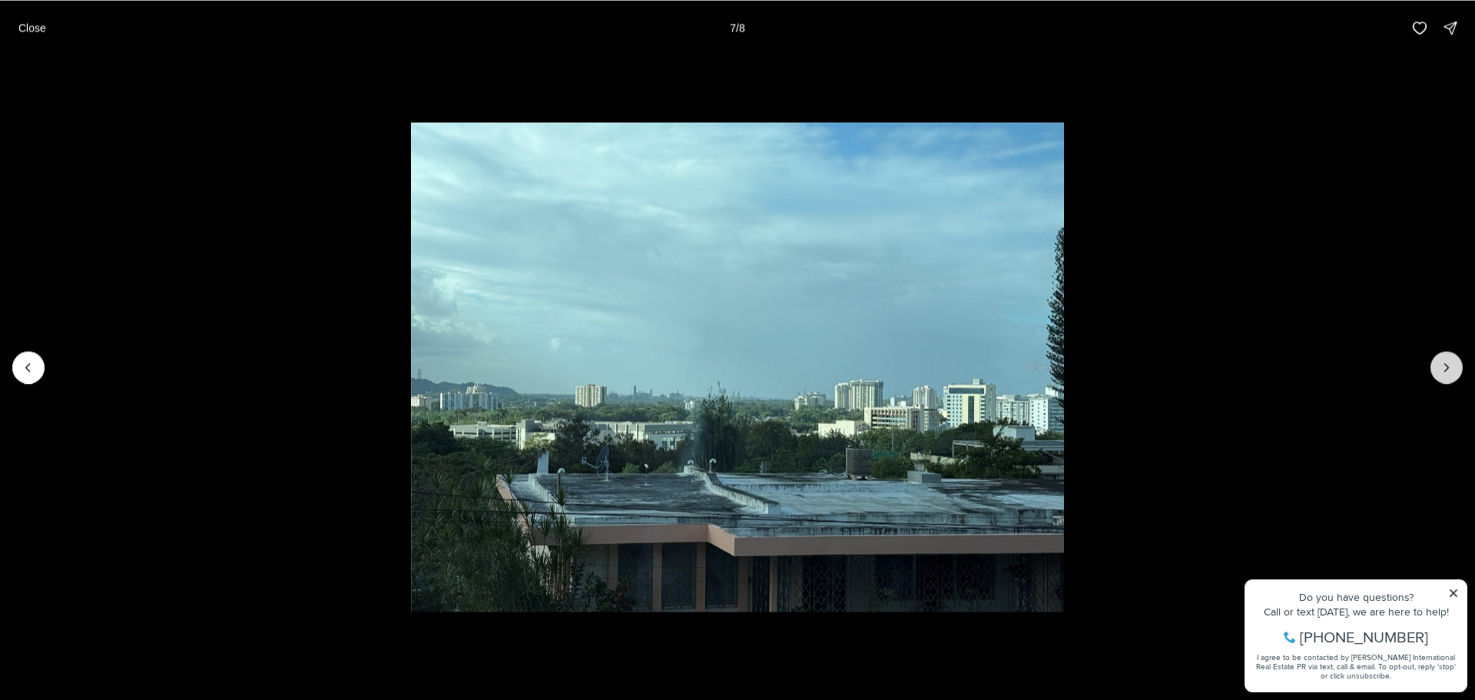
click at [1447, 368] on icon "Next slide" at bounding box center [1447, 367] width 4 height 8
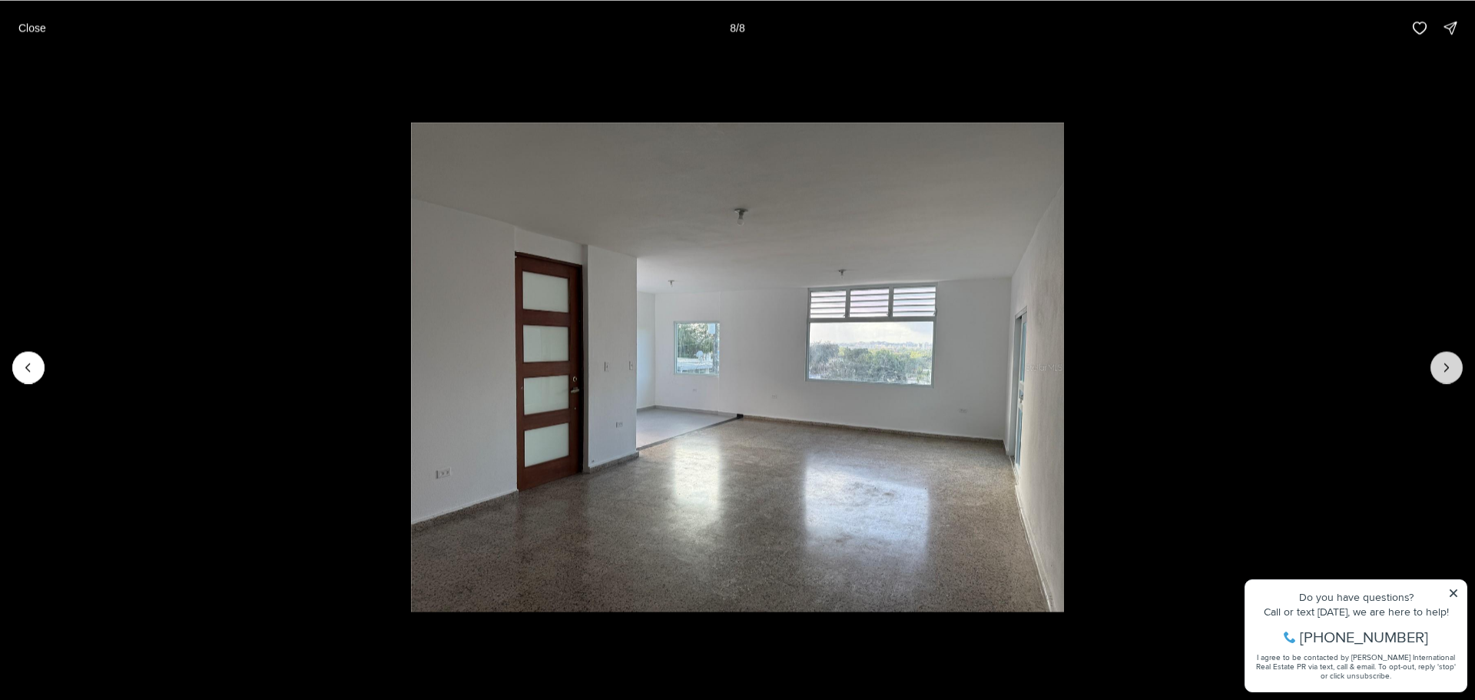
click at [1447, 368] on div at bounding box center [1447, 367] width 32 height 32
click at [33, 26] on p "Close" at bounding box center [32, 28] width 28 height 12
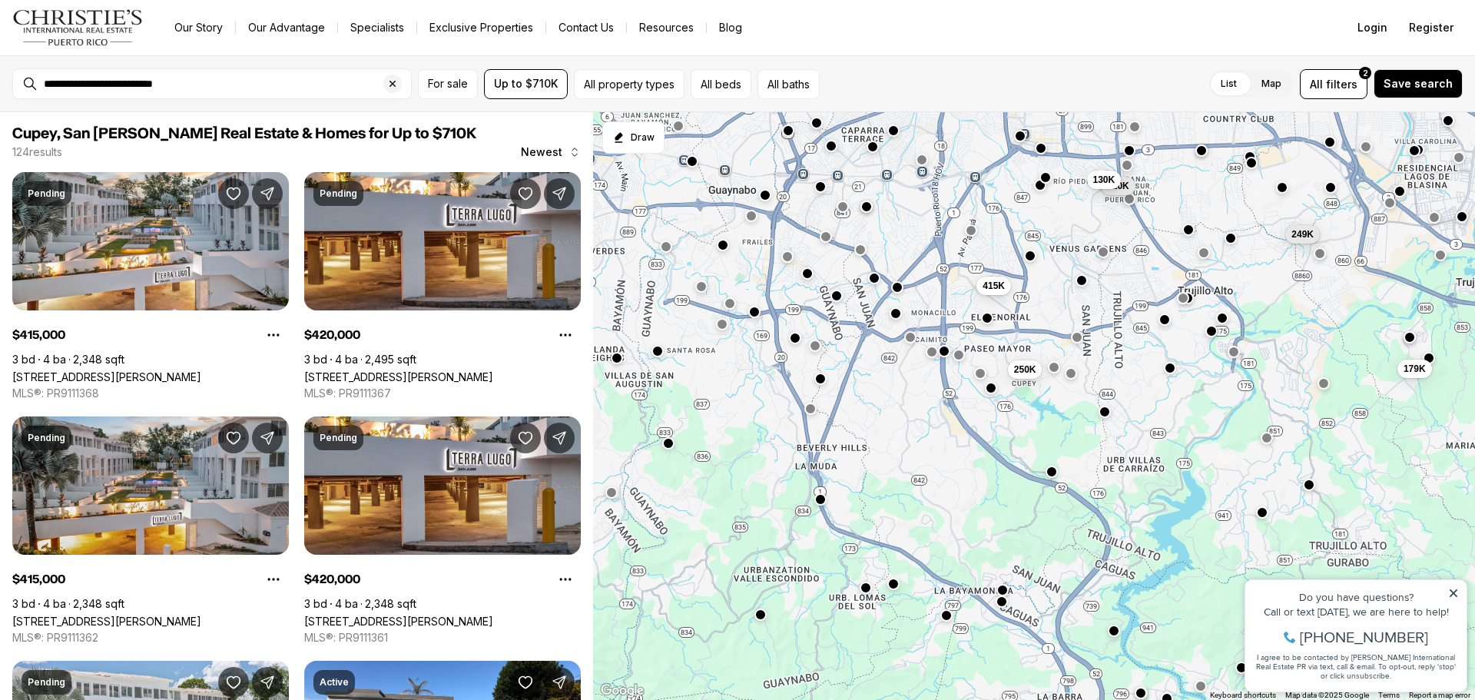
scroll to position [307, 0]
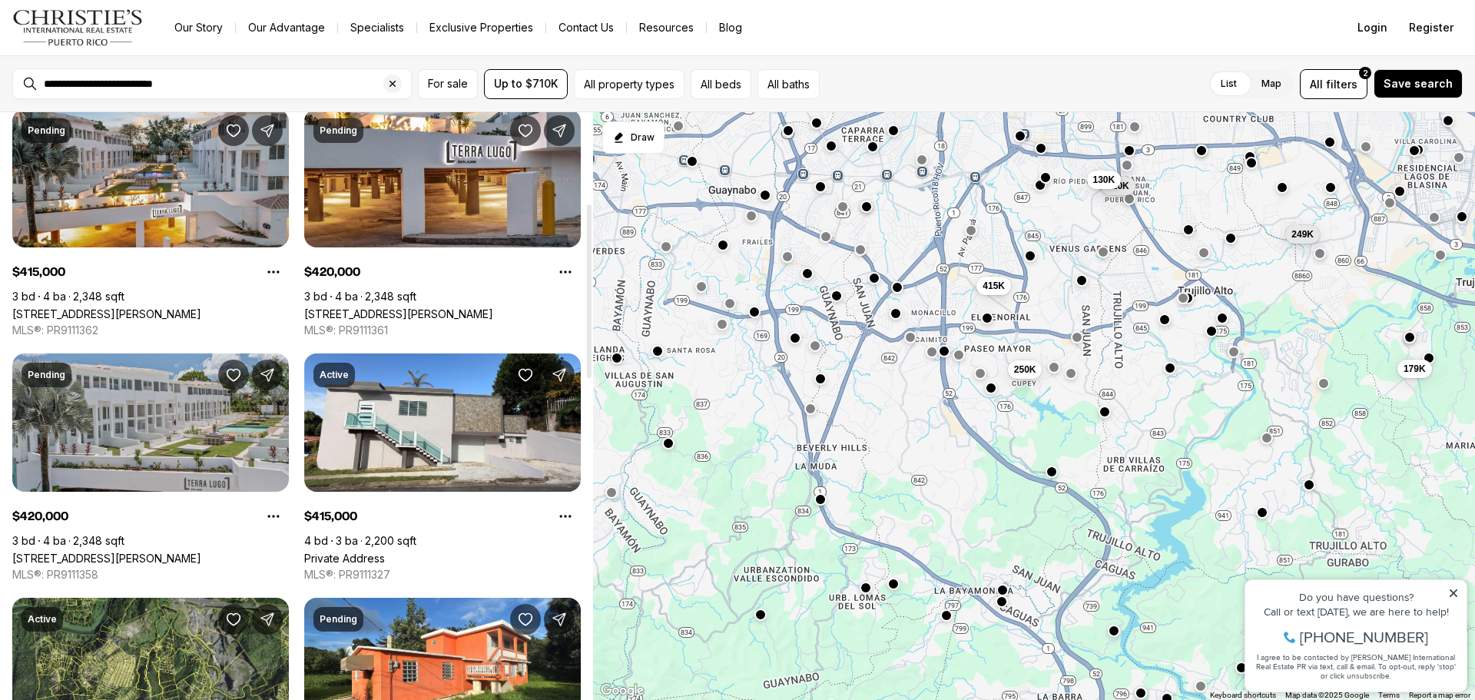
click at [199, 552] on link "[STREET_ADDRESS][PERSON_NAME]" at bounding box center [106, 558] width 189 height 13
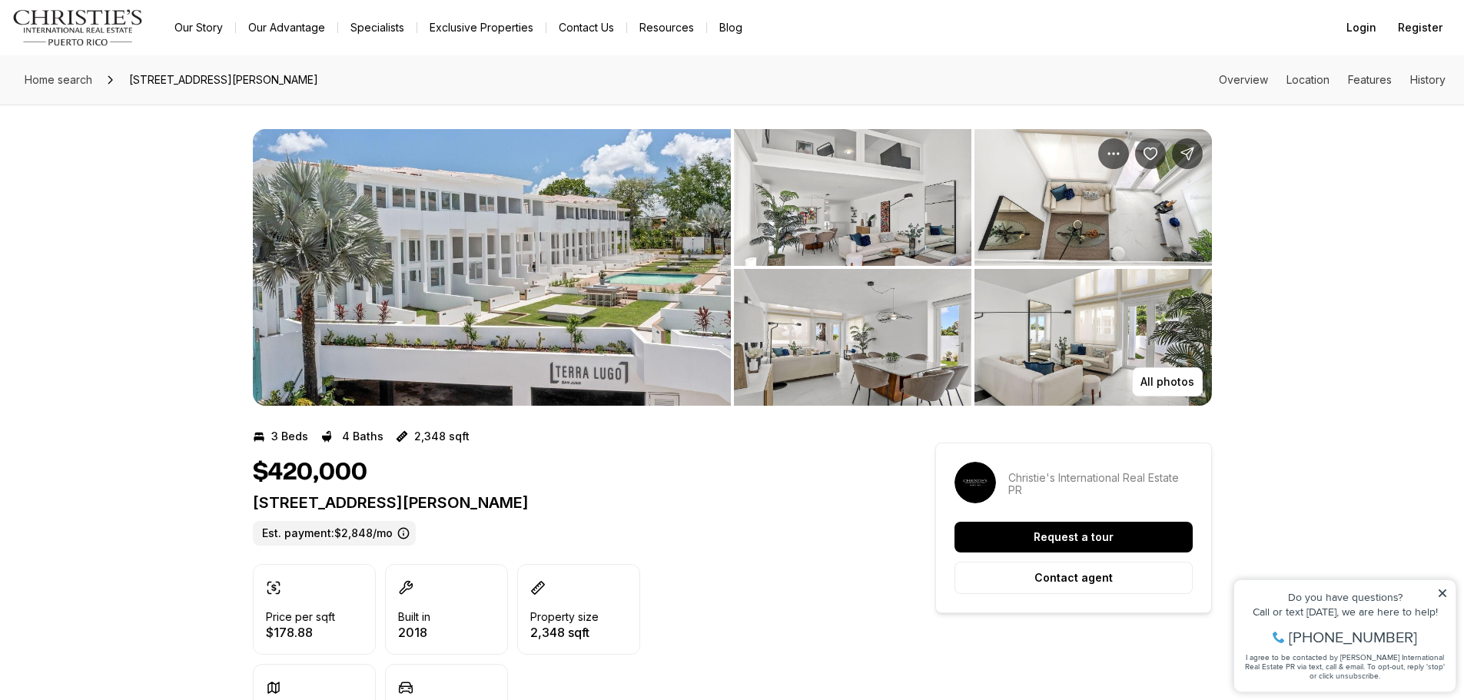
click at [410, 258] on img "View image gallery" at bounding box center [492, 267] width 478 height 277
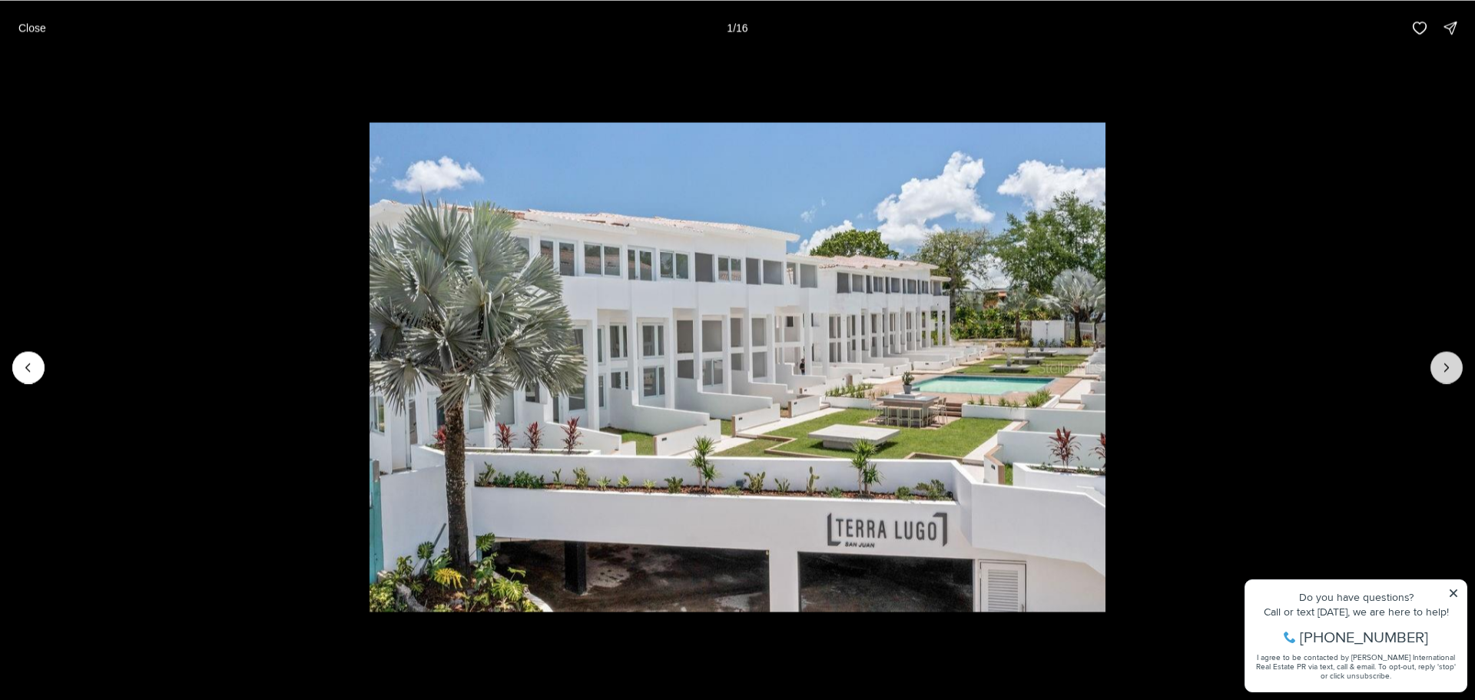
click at [1450, 364] on icon "Next slide" at bounding box center [1446, 367] width 15 height 15
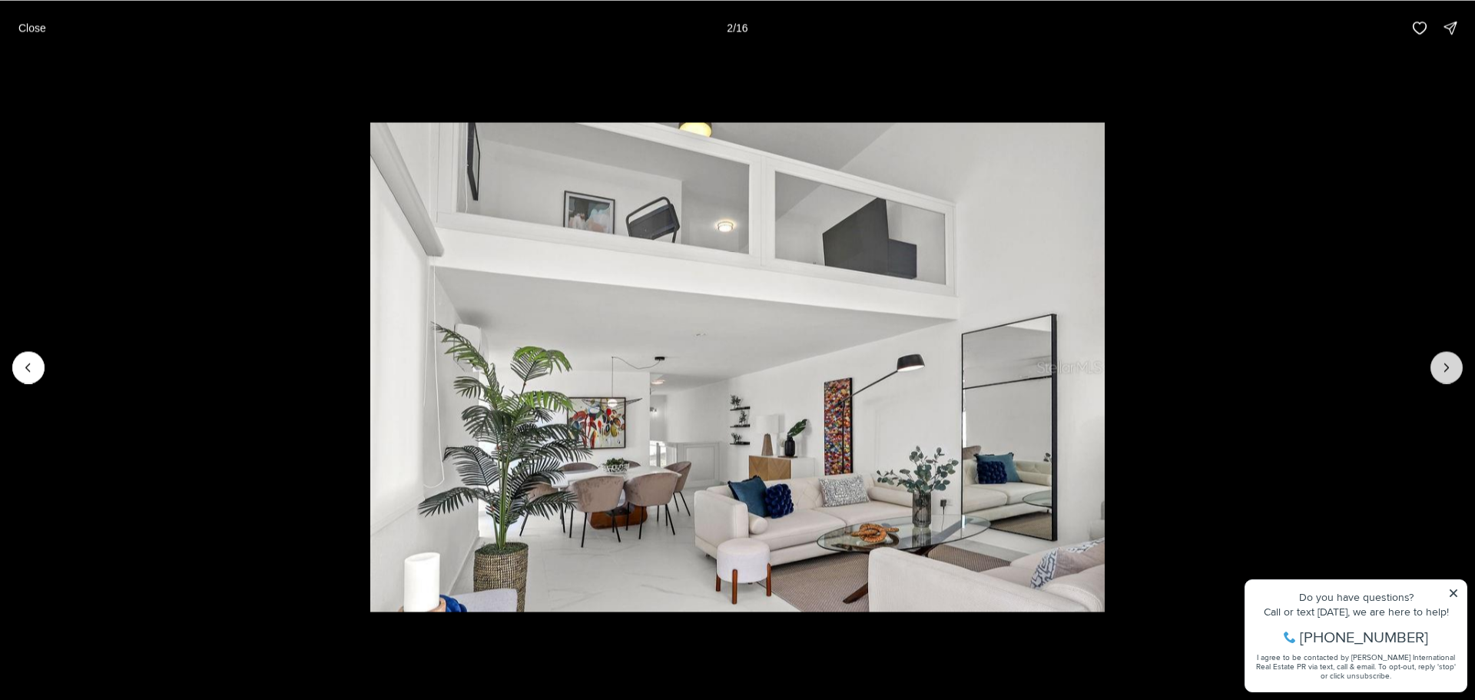
click at [1447, 363] on icon "Next slide" at bounding box center [1446, 367] width 15 height 15
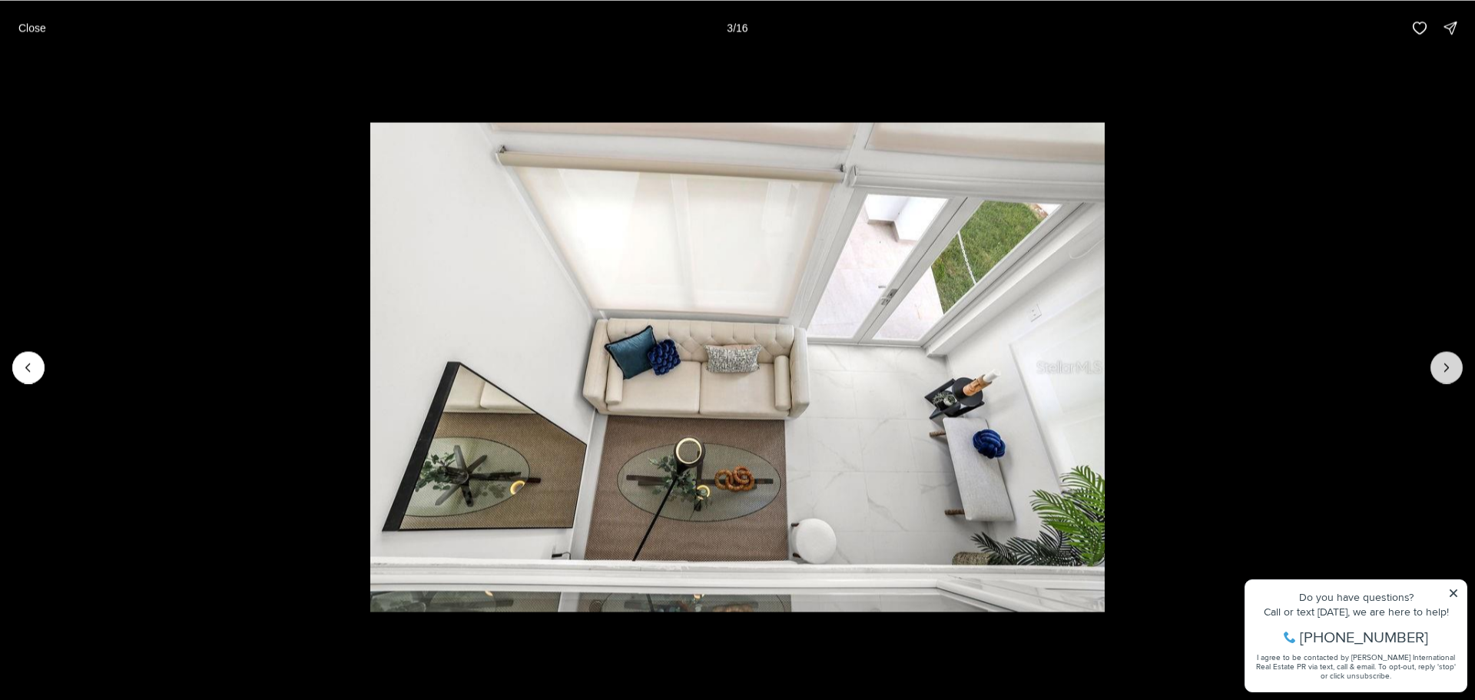
click at [1447, 363] on icon "Next slide" at bounding box center [1446, 367] width 15 height 15
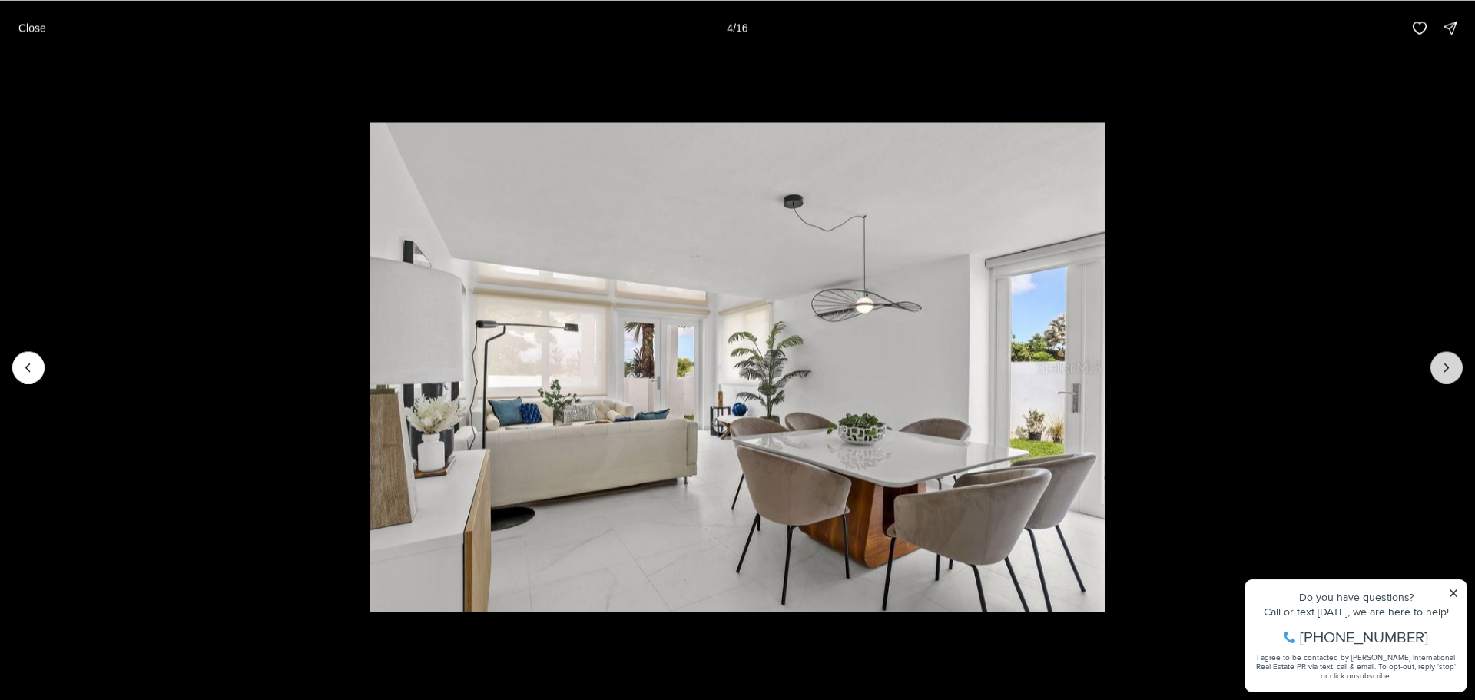
click at [1447, 363] on icon "Next slide" at bounding box center [1446, 367] width 15 height 15
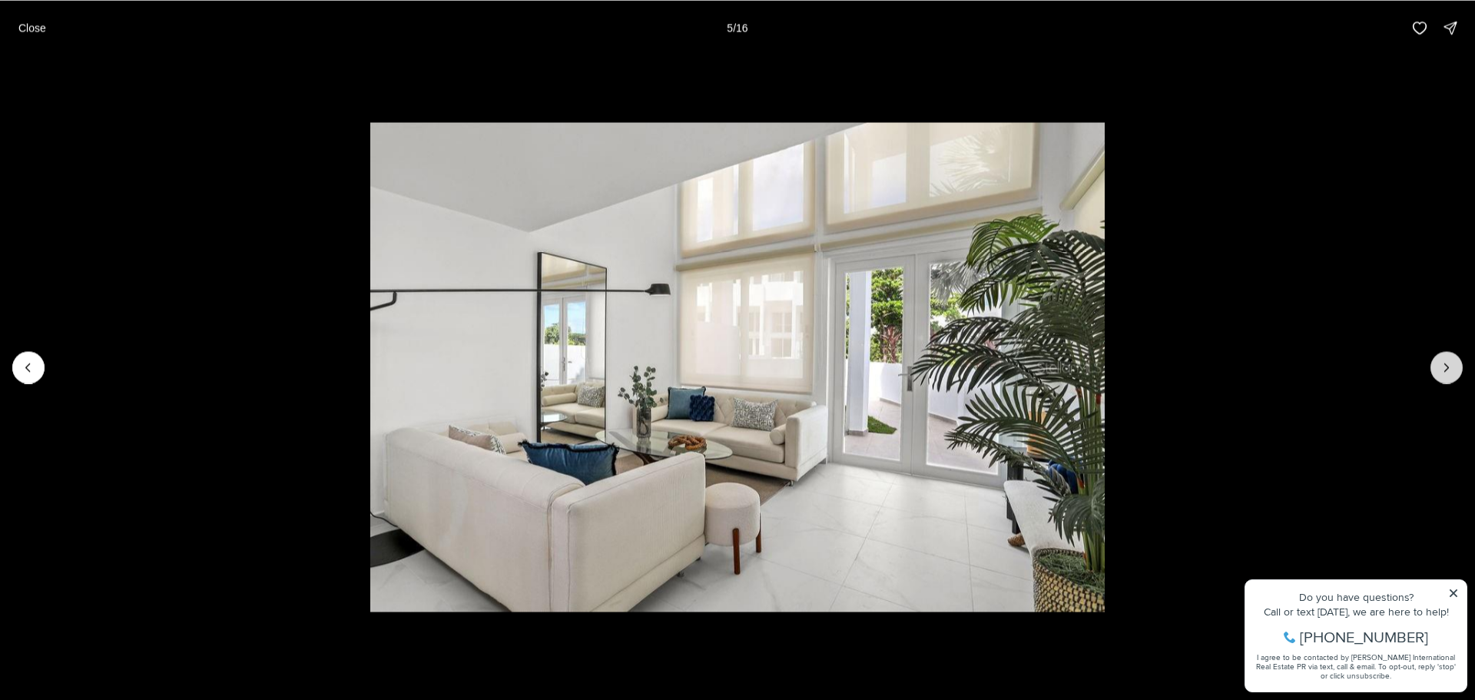
click at [1447, 363] on icon "Next slide" at bounding box center [1446, 367] width 15 height 15
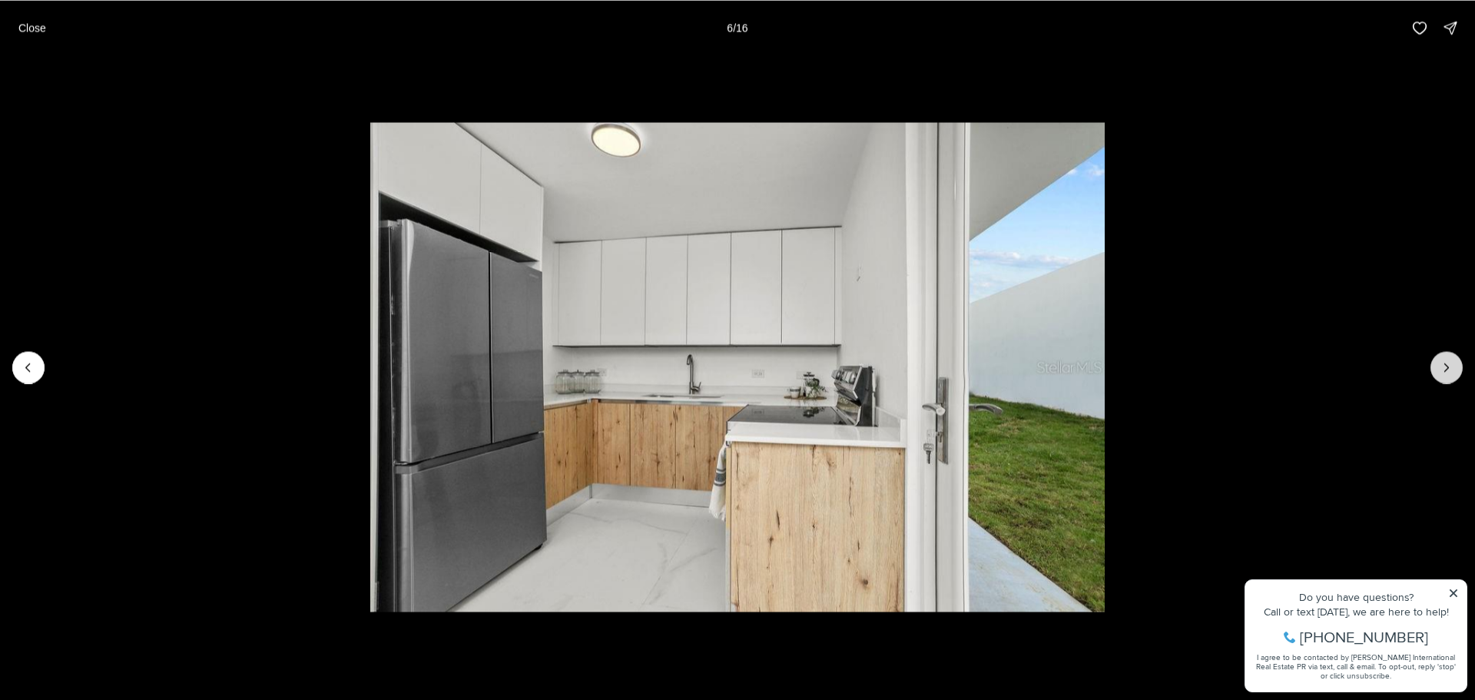
click at [1447, 363] on icon "Next slide" at bounding box center [1446, 367] width 15 height 15
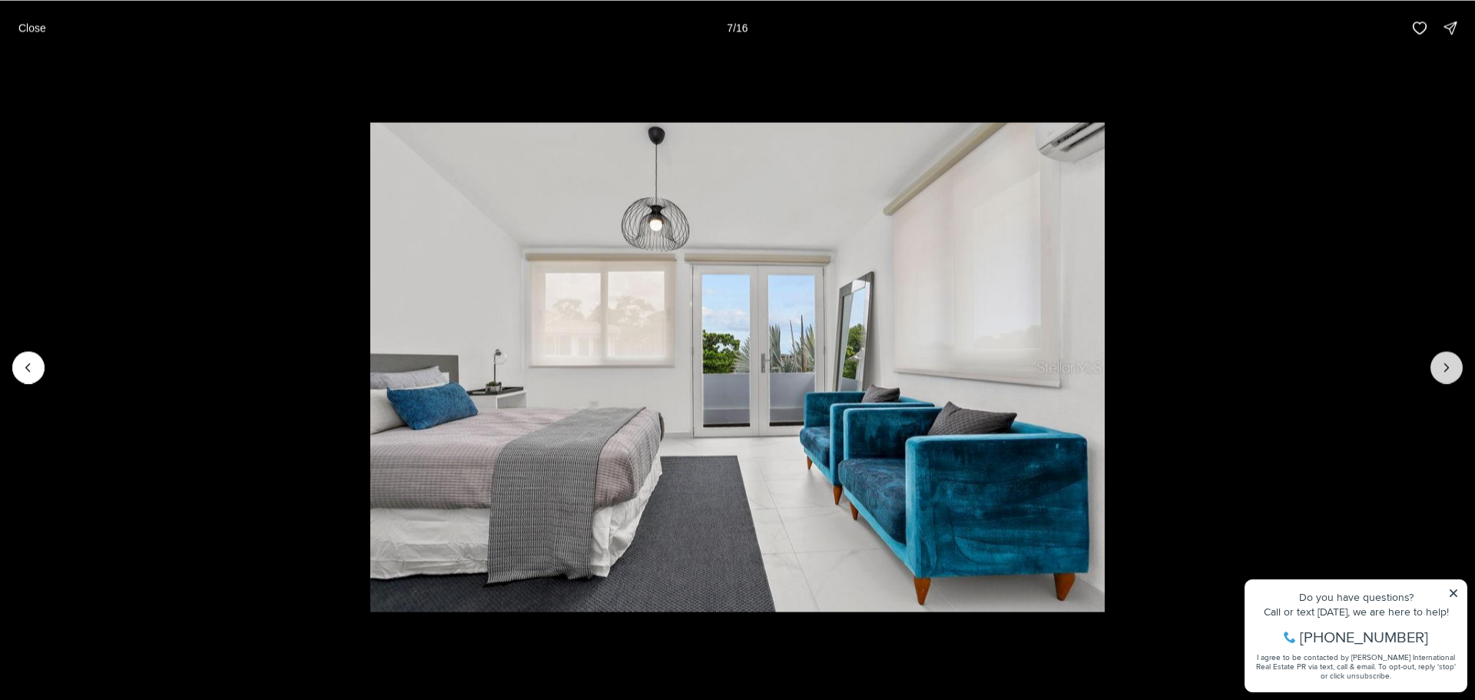
click at [1447, 363] on icon "Next slide" at bounding box center [1446, 367] width 15 height 15
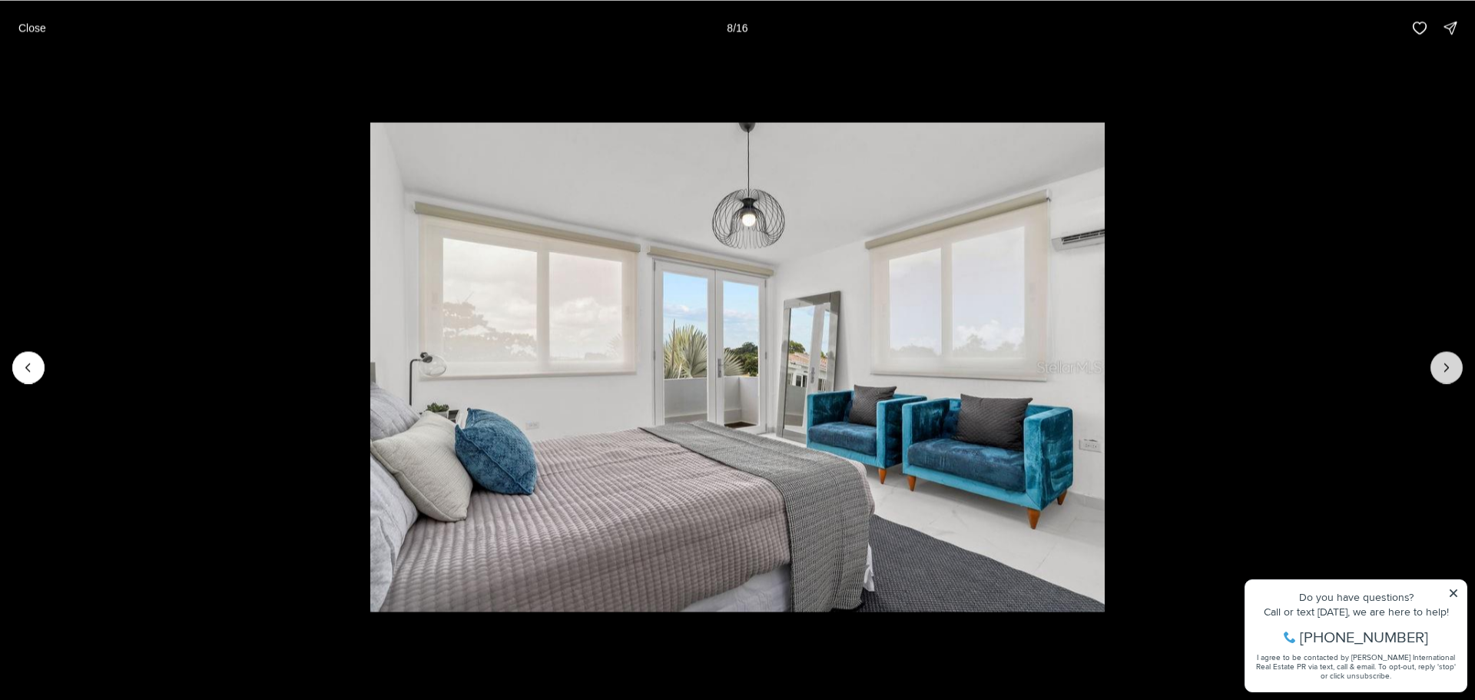
click at [1447, 363] on icon "Next slide" at bounding box center [1446, 367] width 15 height 15
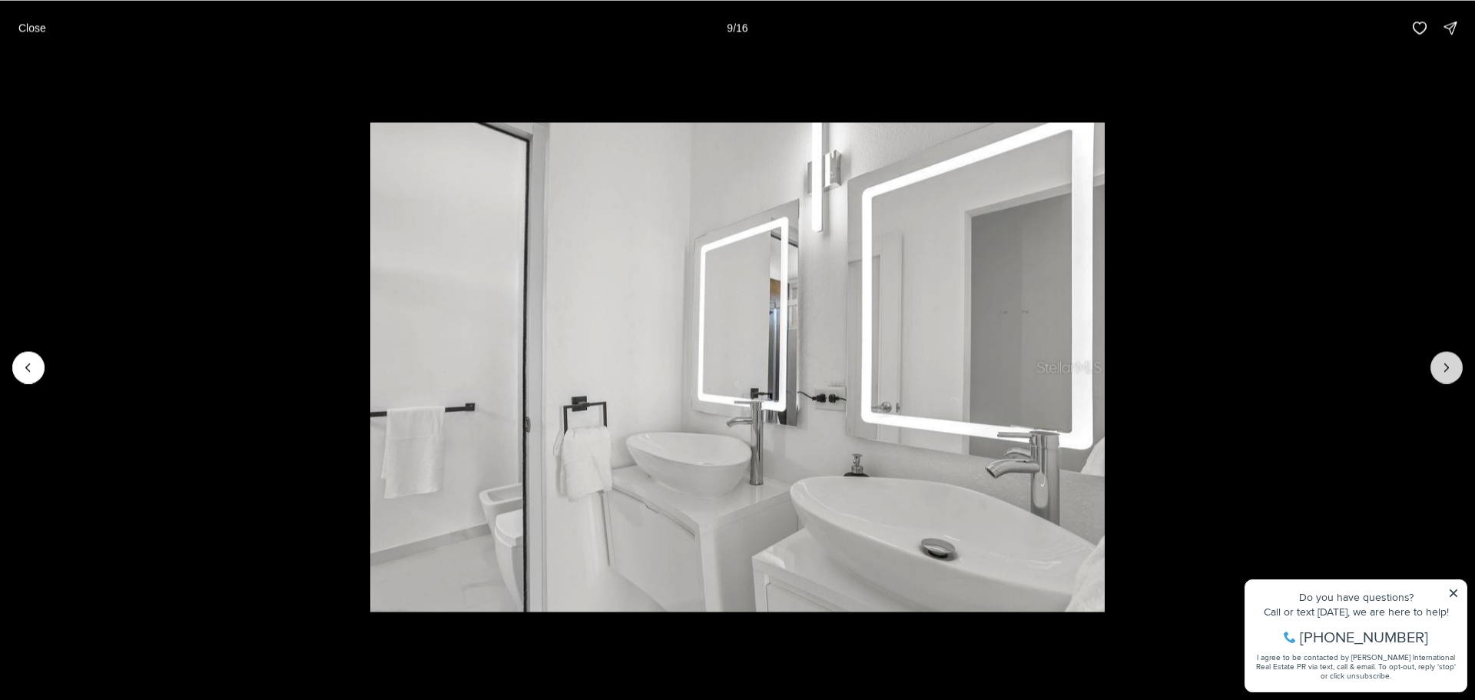
click at [1447, 363] on icon "Next slide" at bounding box center [1446, 367] width 15 height 15
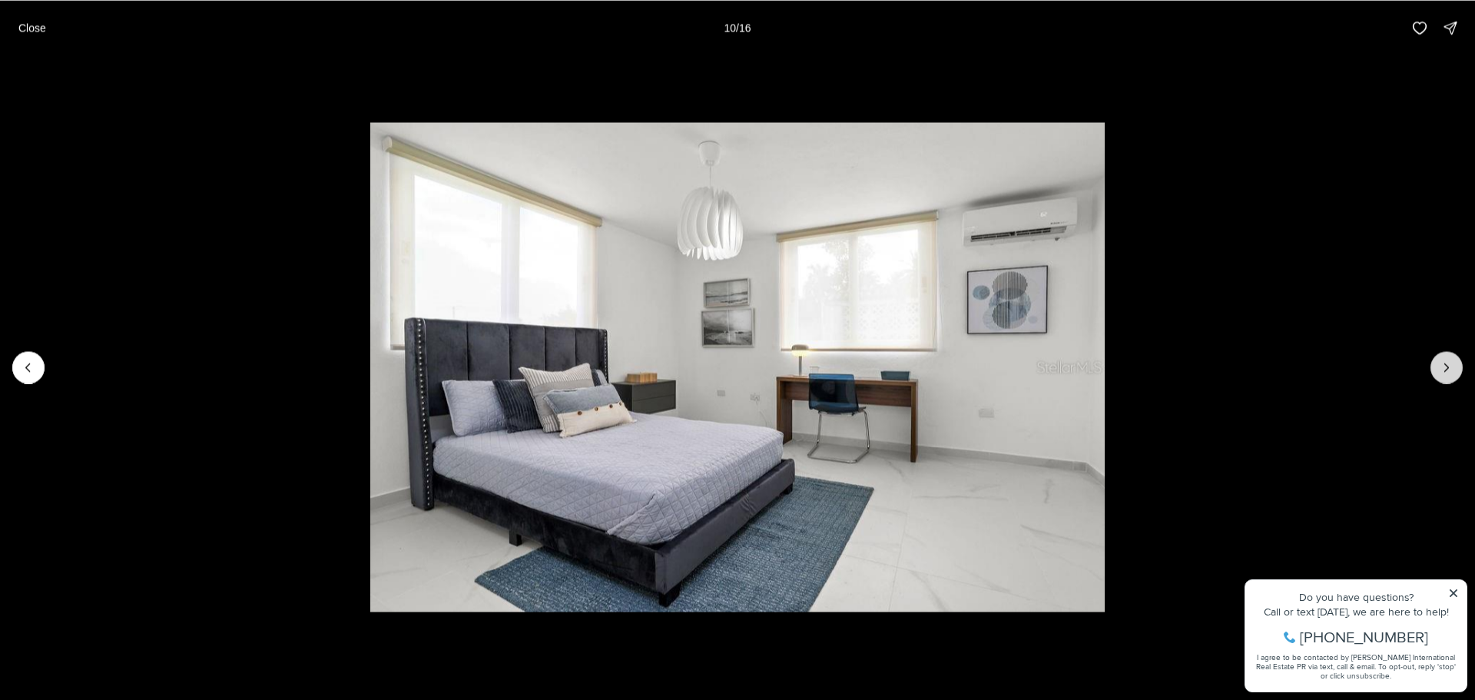
click at [1447, 363] on icon "Next slide" at bounding box center [1446, 367] width 15 height 15
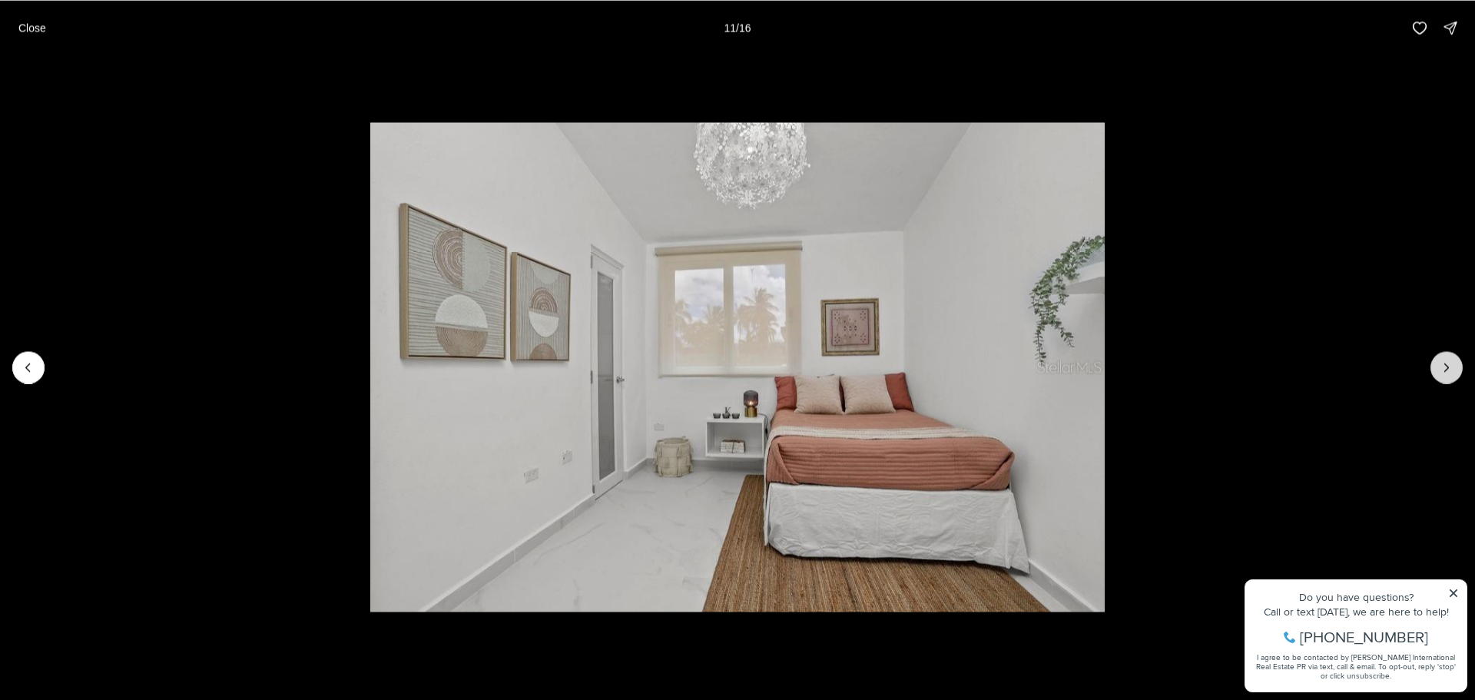
click at [1447, 363] on icon "Next slide" at bounding box center [1446, 367] width 15 height 15
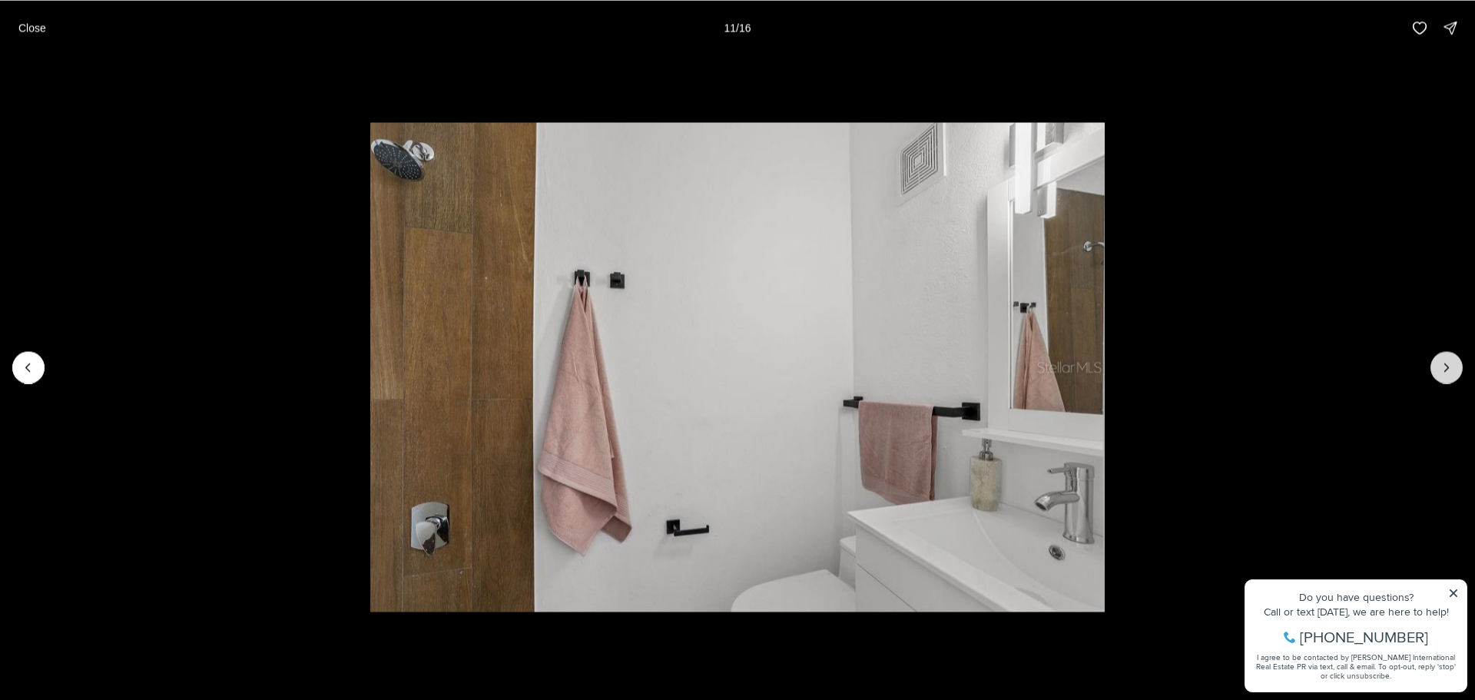
click at [1447, 363] on icon "Next slide" at bounding box center [1446, 367] width 15 height 15
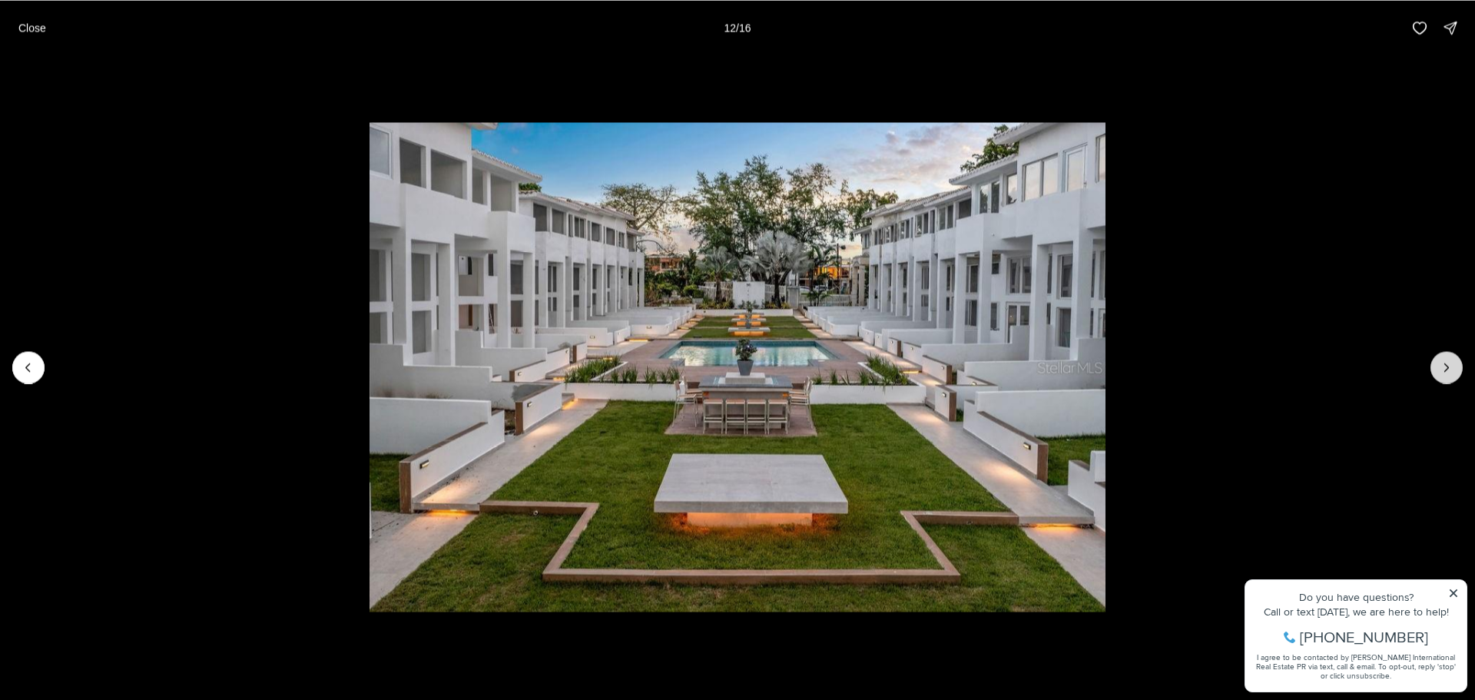
click at [1447, 363] on icon "Next slide" at bounding box center [1446, 367] width 15 height 15
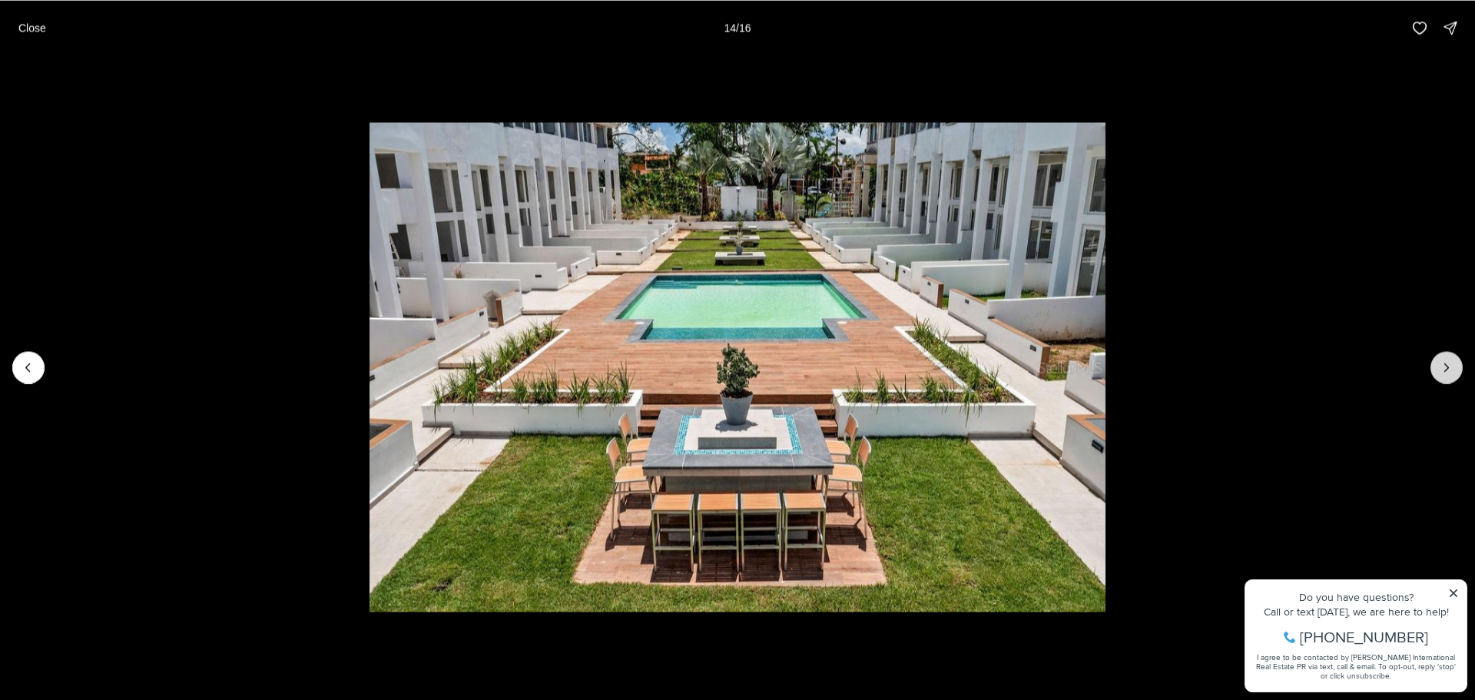
click at [1447, 363] on icon "Next slide" at bounding box center [1446, 367] width 15 height 15
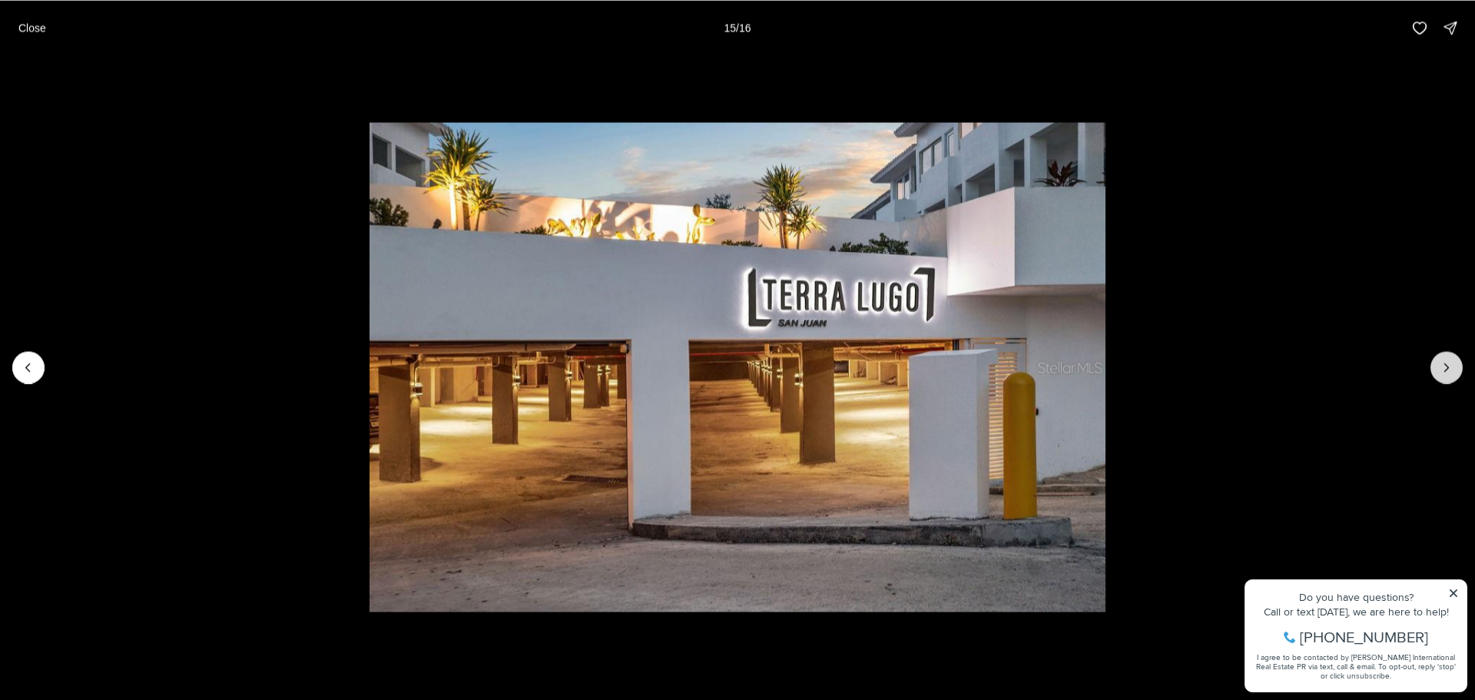
click at [1447, 363] on icon "Next slide" at bounding box center [1446, 367] width 15 height 15
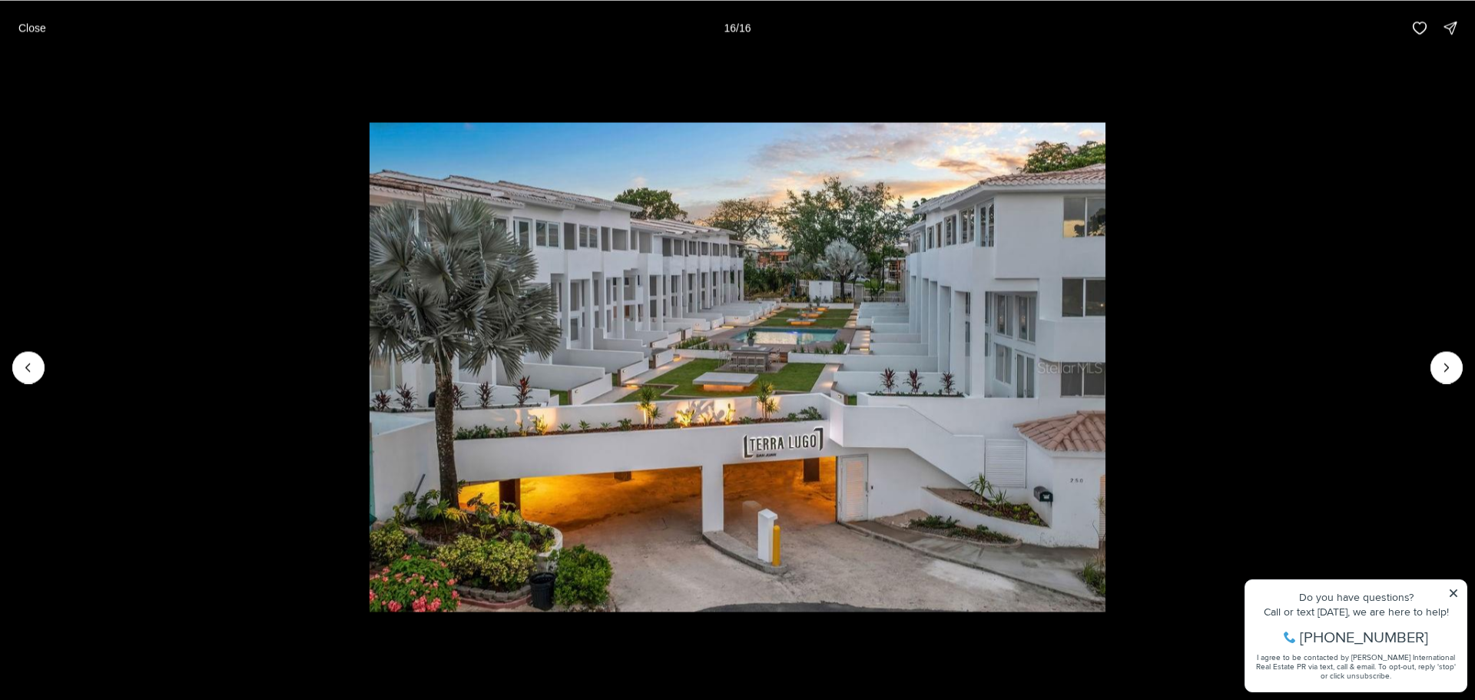
click at [1440, 363] on div at bounding box center [1447, 367] width 32 height 32
click at [49, 29] on button "Close" at bounding box center [32, 27] width 46 height 31
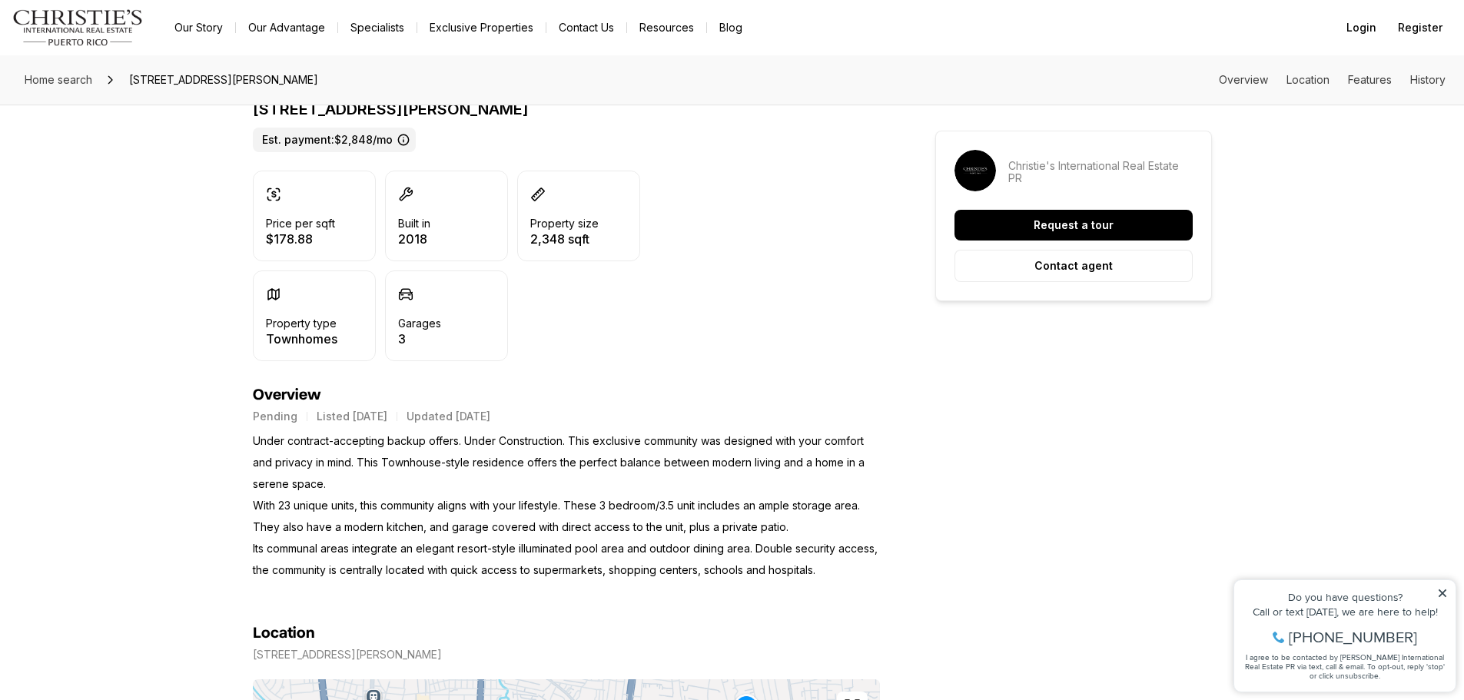
scroll to position [384, 0]
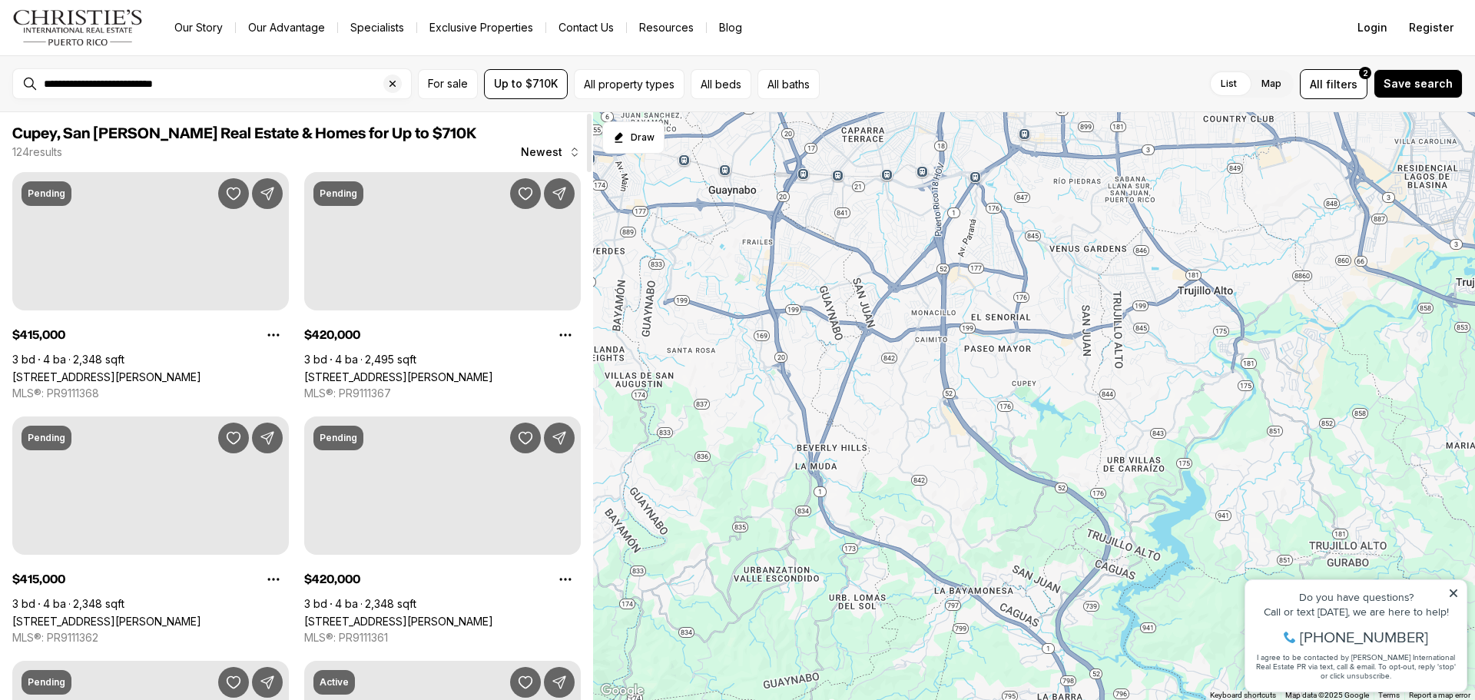
scroll to position [307, 0]
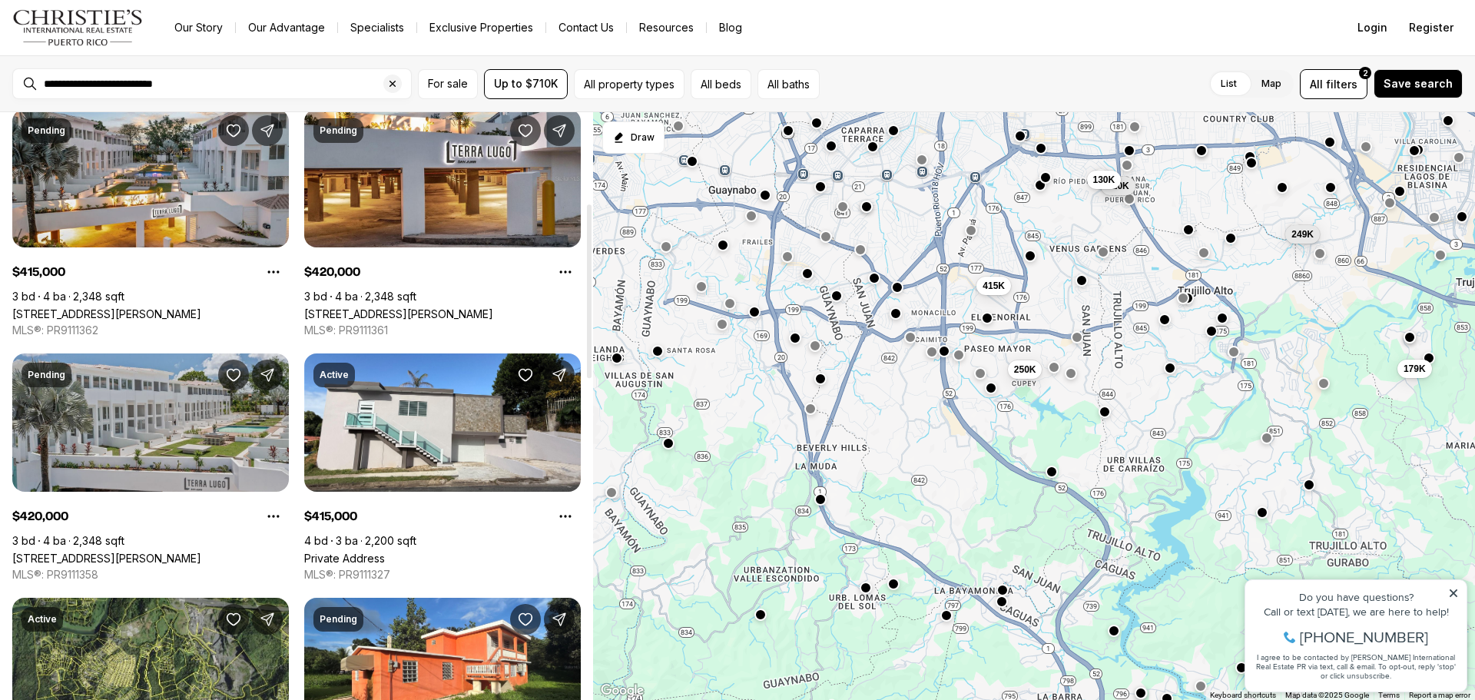
click at [172, 552] on link "[STREET_ADDRESS][PERSON_NAME]" at bounding box center [106, 558] width 189 height 13
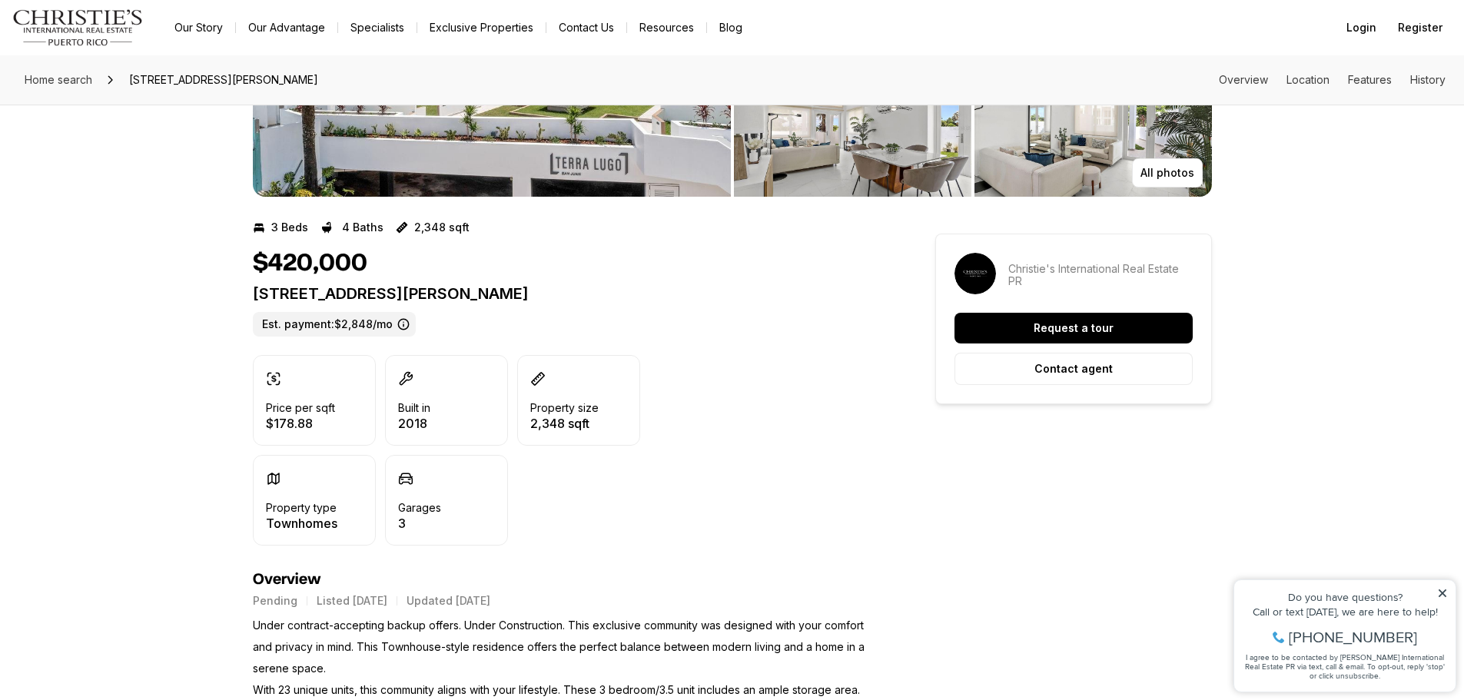
scroll to position [27, 0]
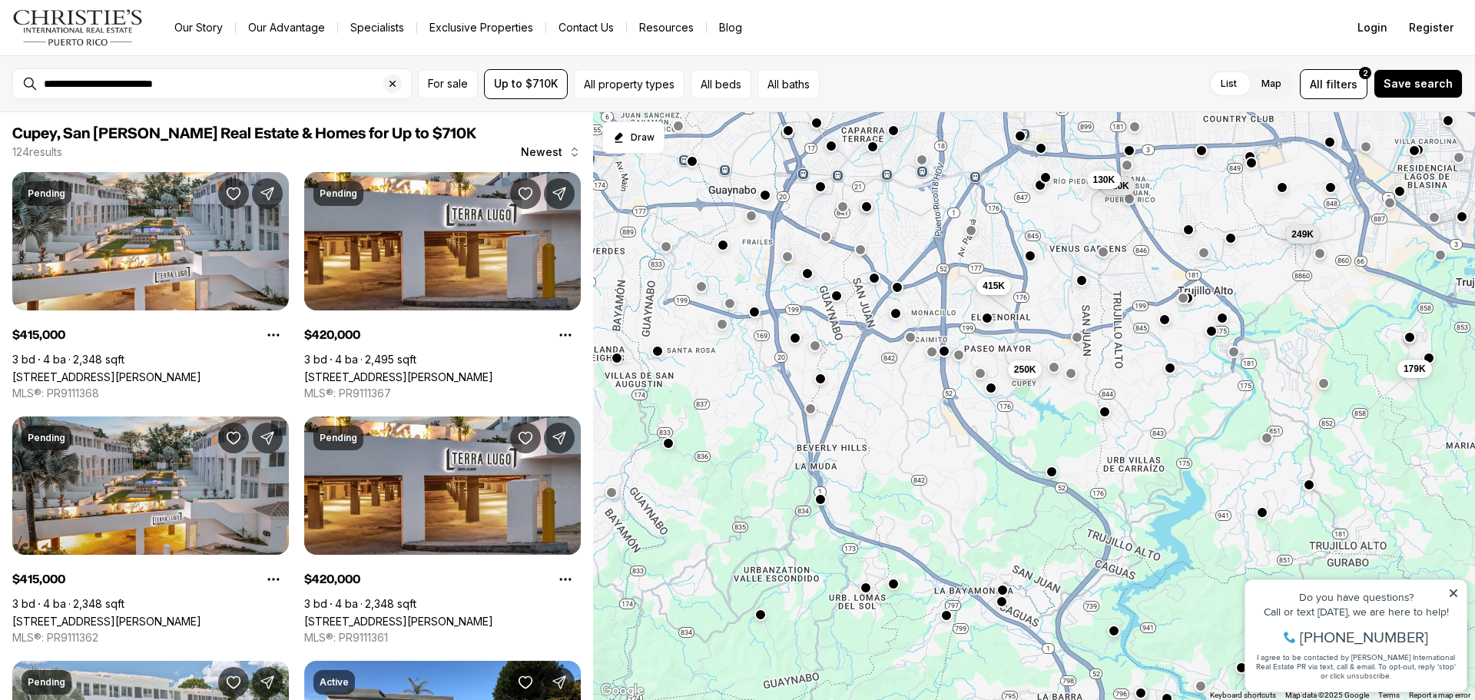
scroll to position [307, 0]
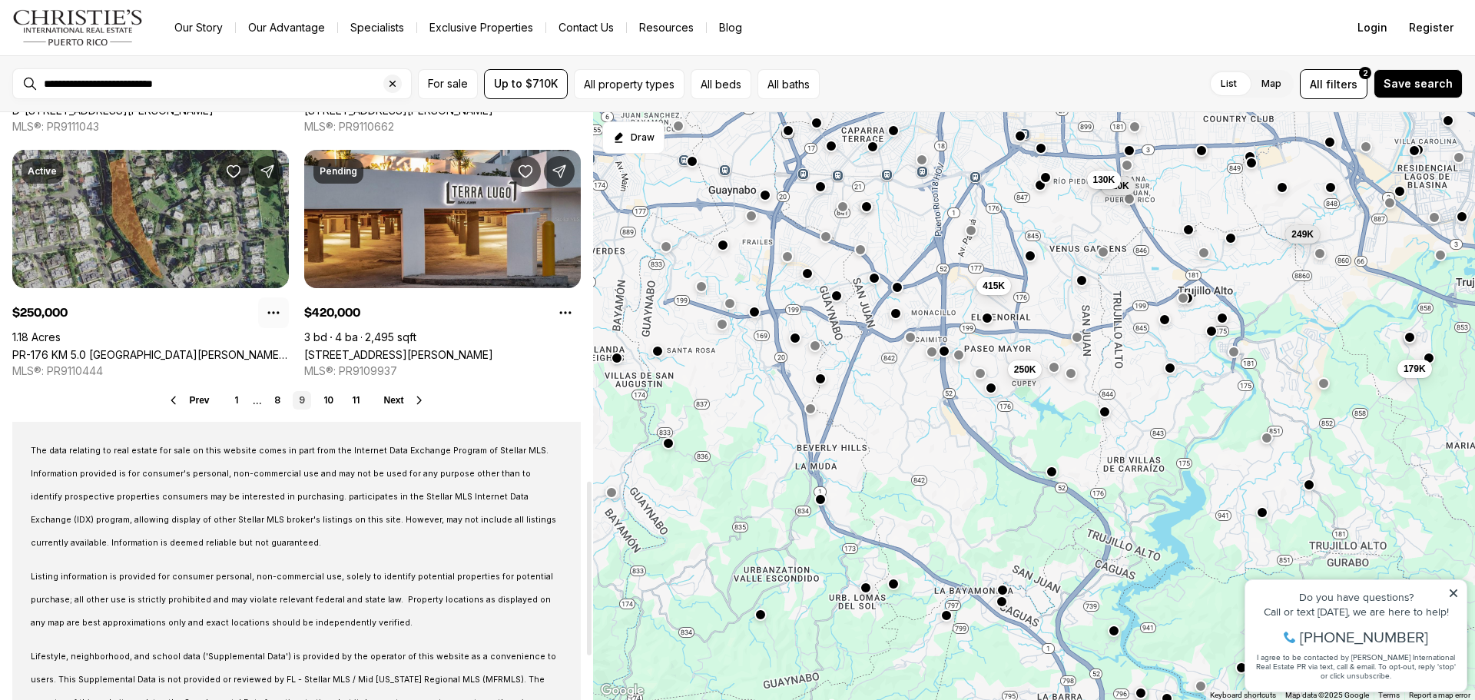
scroll to position [1082, 0]
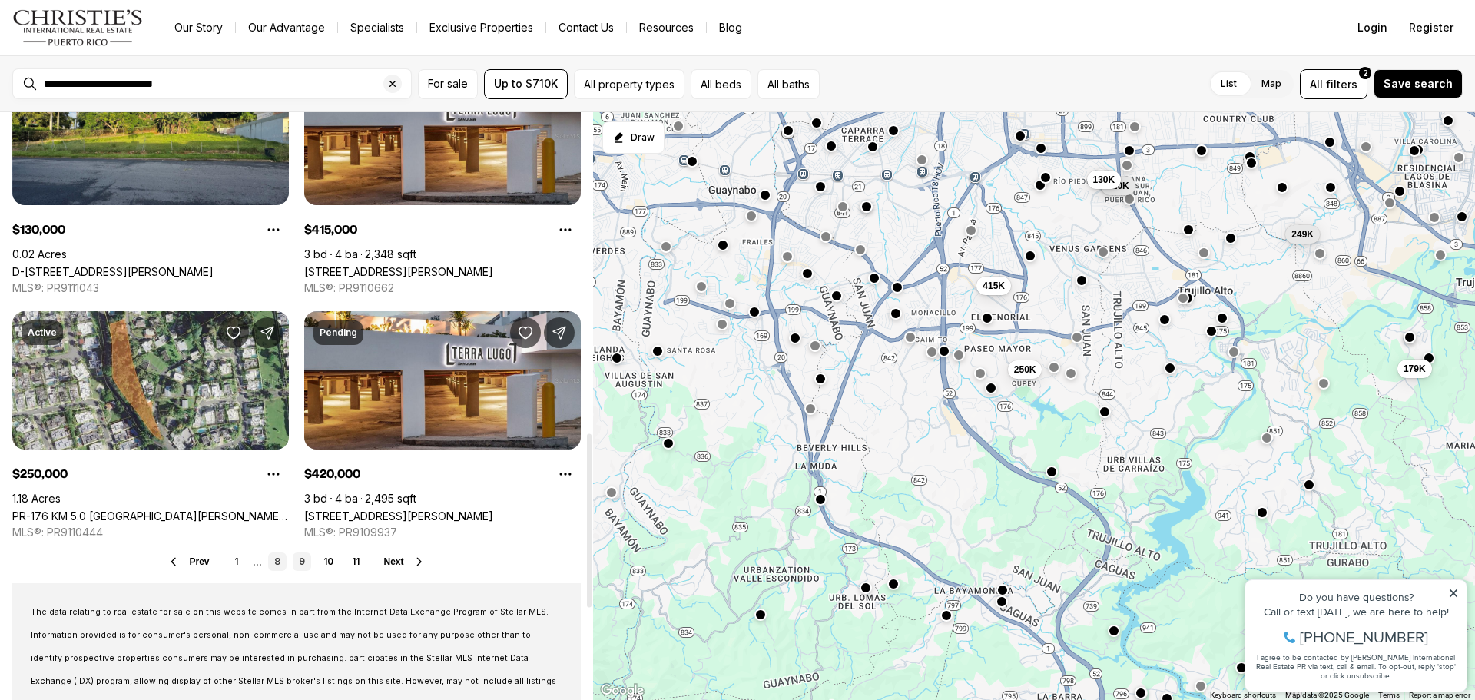
click at [278, 559] on link "8" at bounding box center [277, 561] width 18 height 18
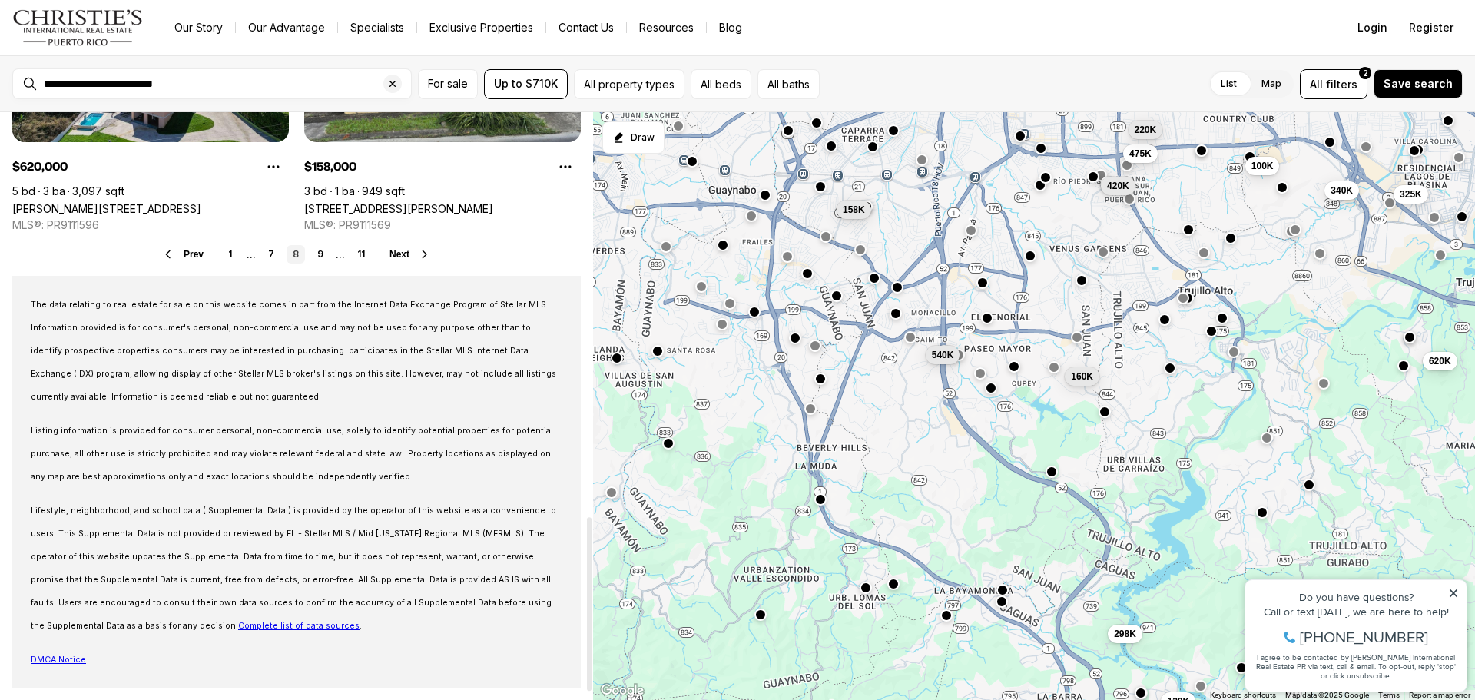
scroll to position [1159, 0]
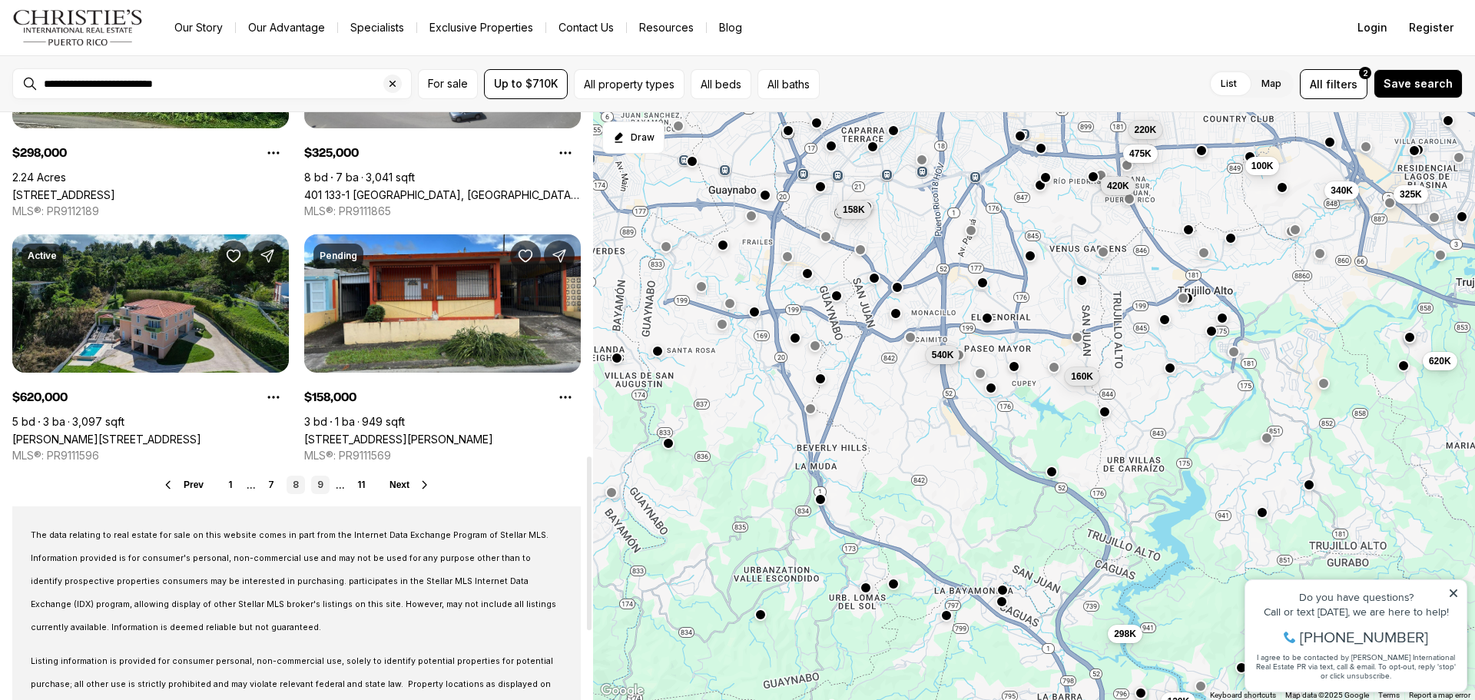
click at [317, 489] on link "9" at bounding box center [320, 485] width 18 height 18
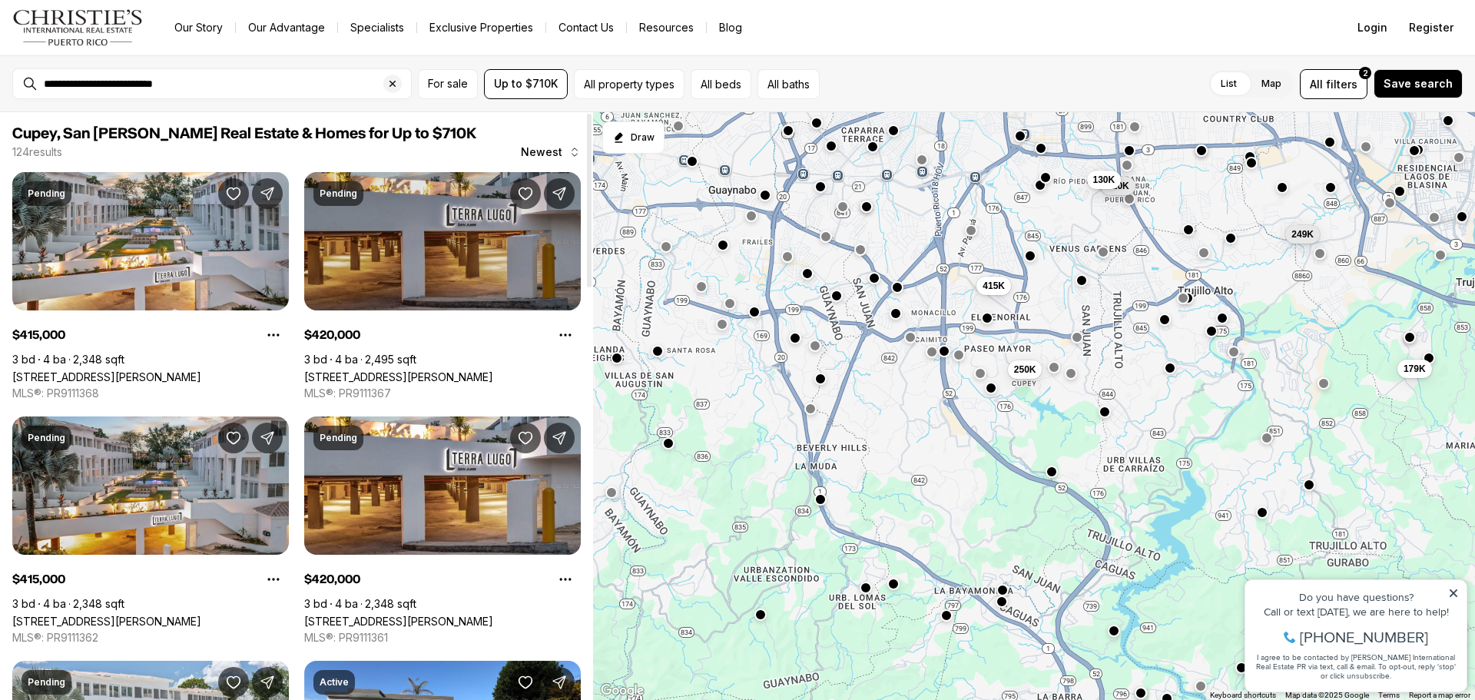
click at [413, 370] on link "[STREET_ADDRESS][PERSON_NAME]" at bounding box center [398, 376] width 189 height 13
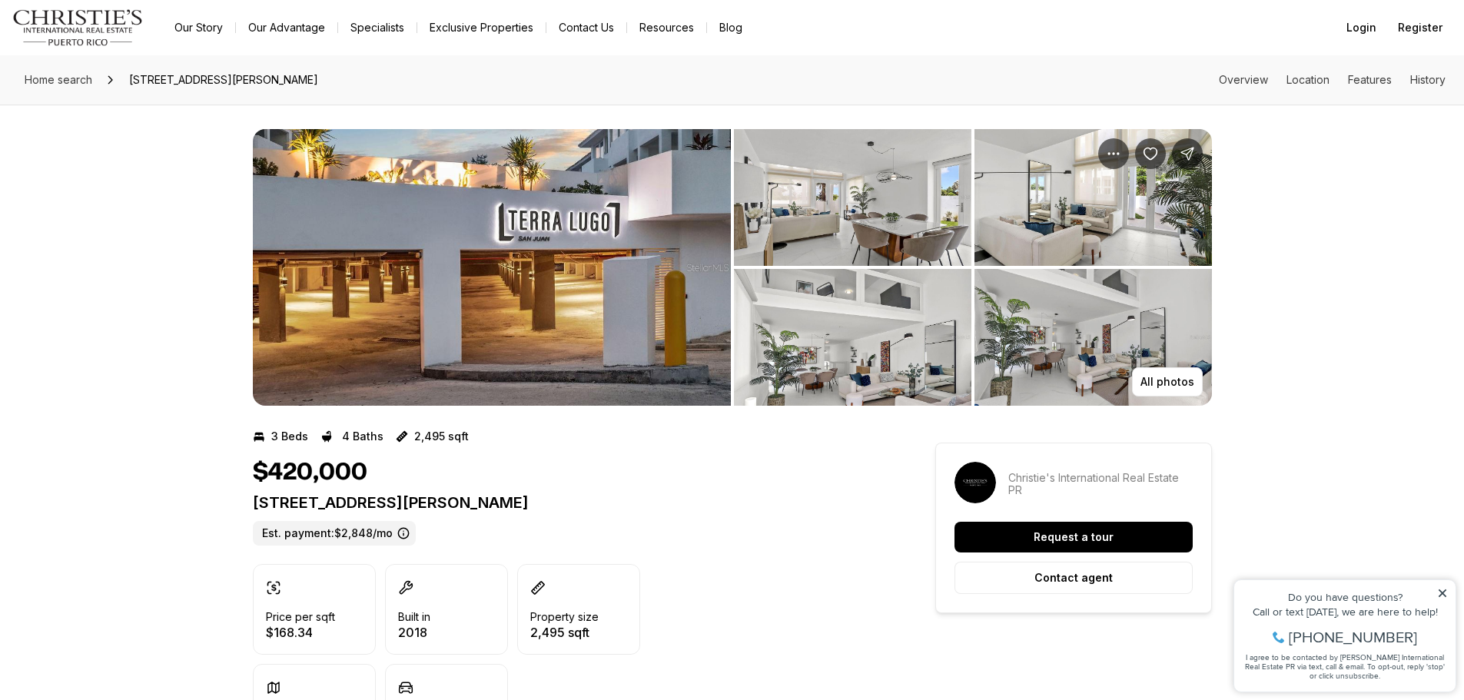
click at [885, 195] on img "View image gallery" at bounding box center [852, 197] width 237 height 137
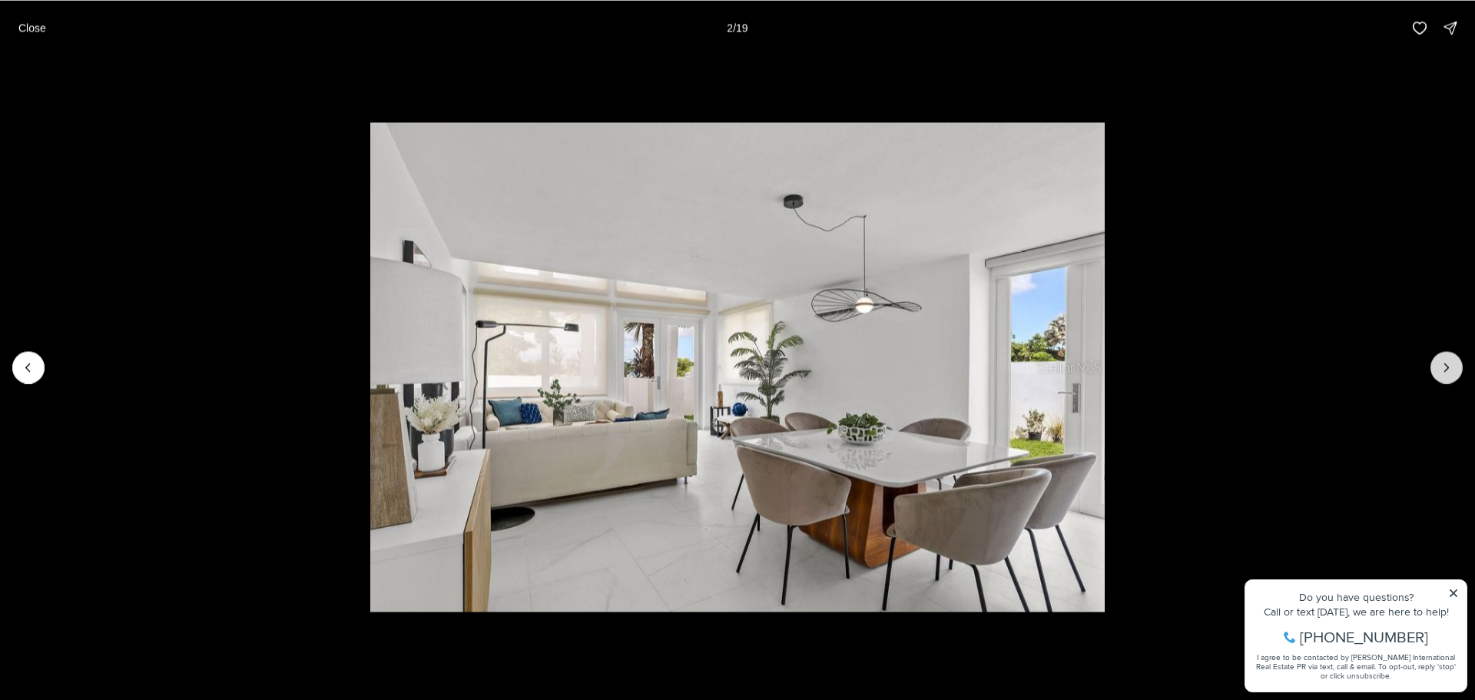
click at [1438, 370] on button "Next slide" at bounding box center [1447, 367] width 32 height 32
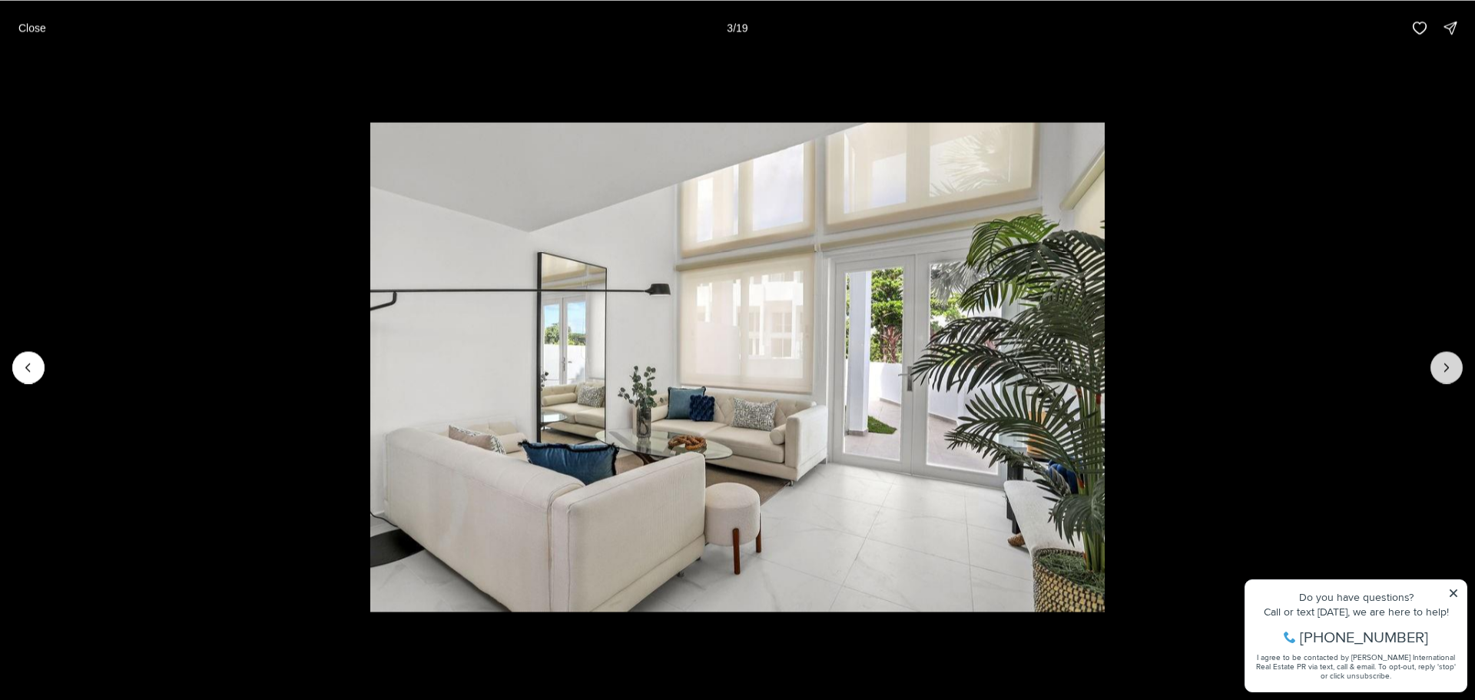
click at [1438, 370] on button "Next slide" at bounding box center [1447, 367] width 32 height 32
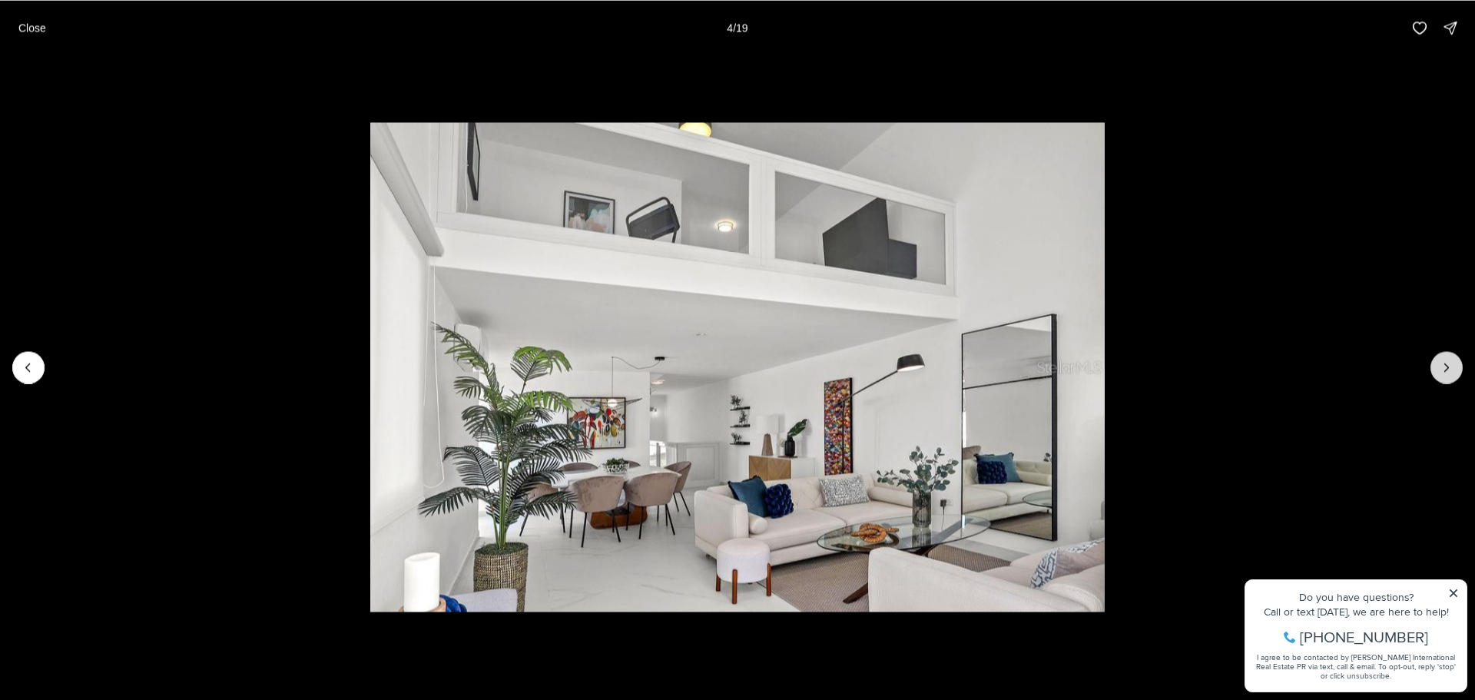
click at [1438, 370] on button "Next slide" at bounding box center [1447, 367] width 32 height 32
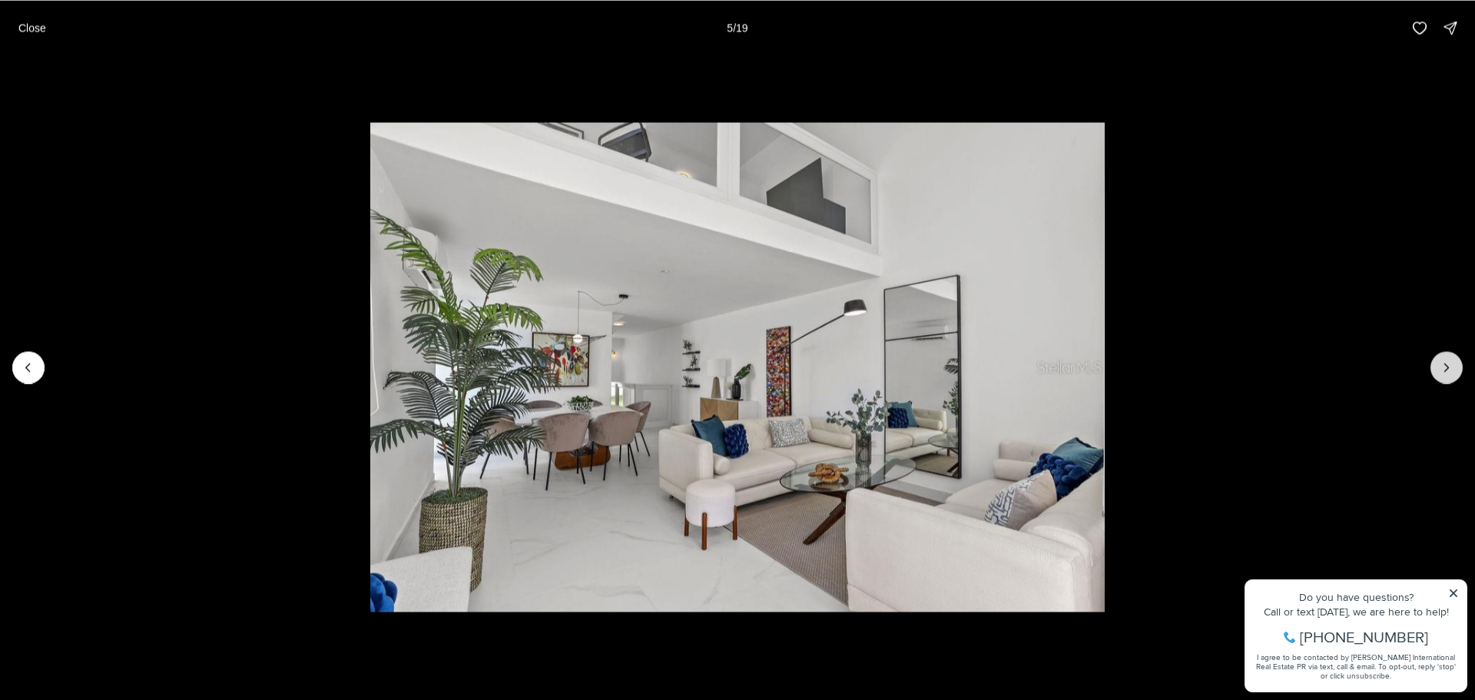
click at [1438, 370] on button "Next slide" at bounding box center [1447, 367] width 32 height 32
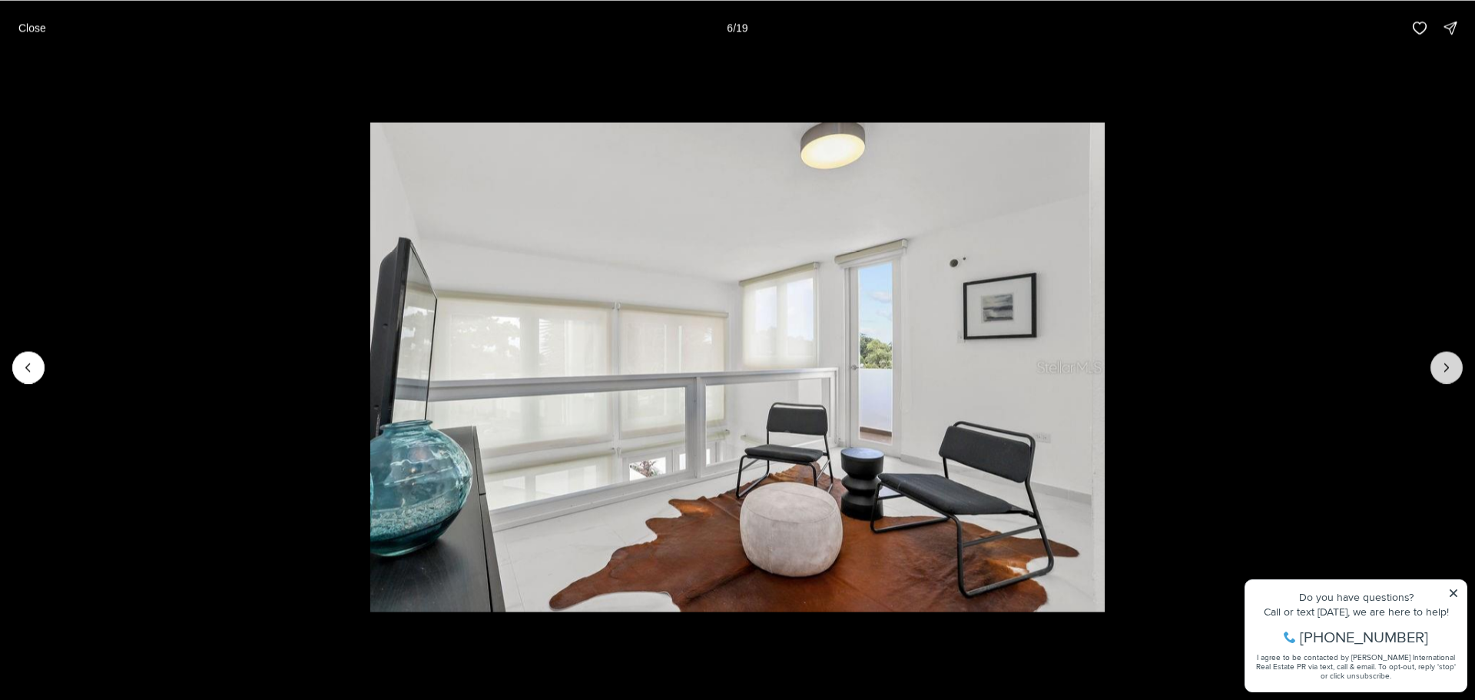
click at [1438, 370] on button "Next slide" at bounding box center [1447, 367] width 32 height 32
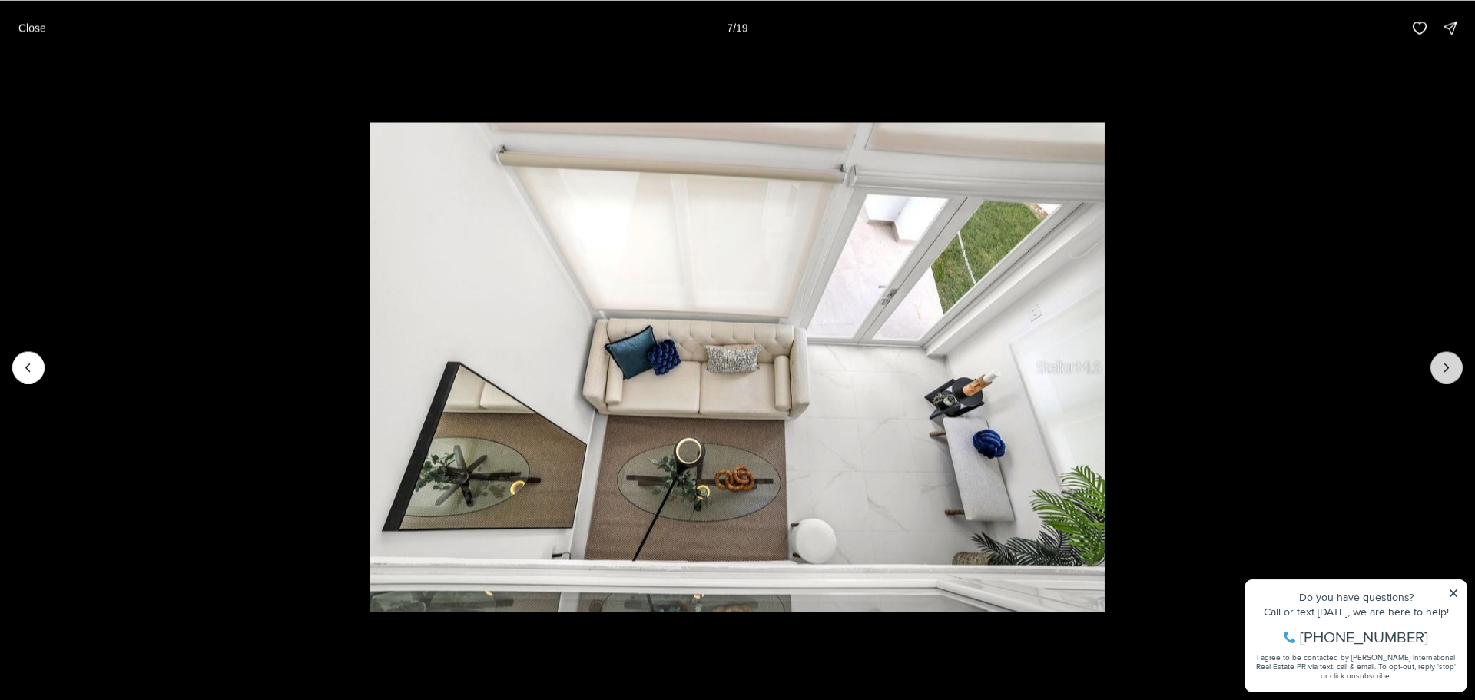
click at [1438, 370] on button "Next slide" at bounding box center [1447, 367] width 32 height 32
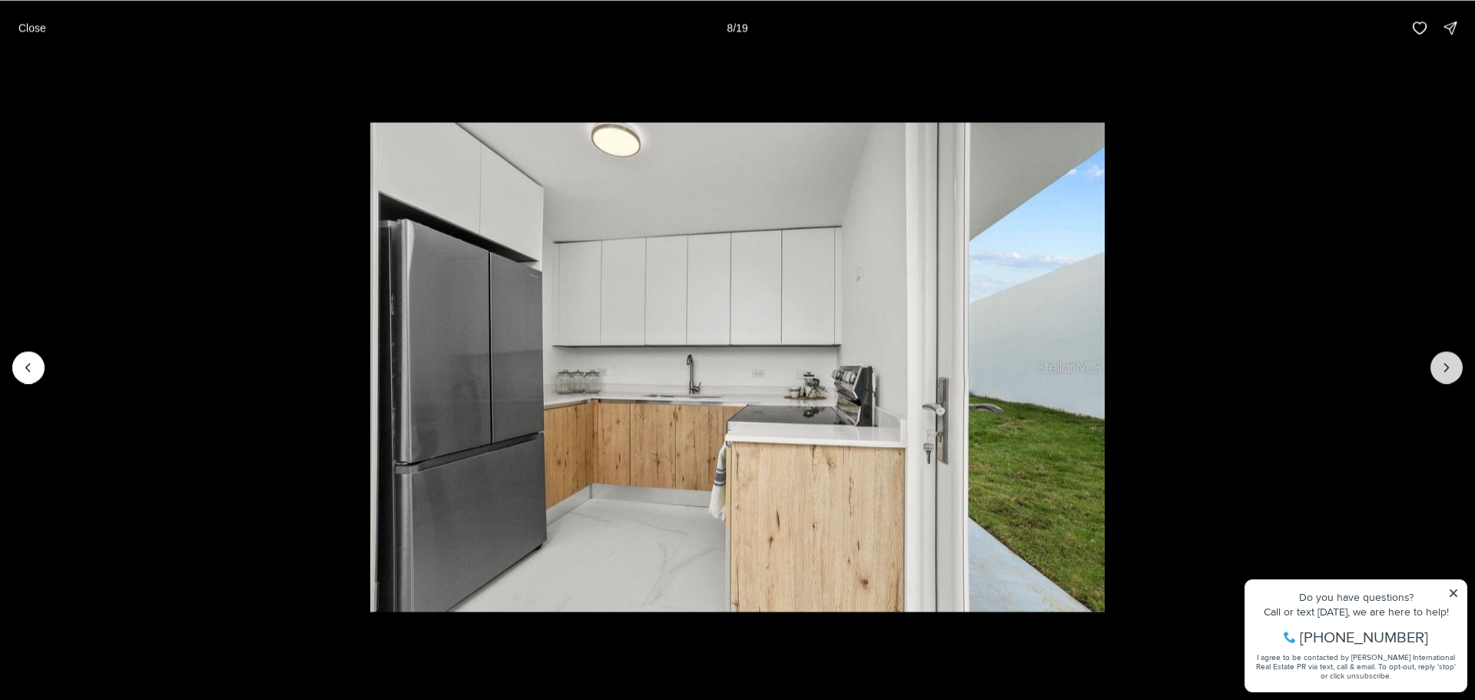
click at [1438, 370] on button "Next slide" at bounding box center [1447, 367] width 32 height 32
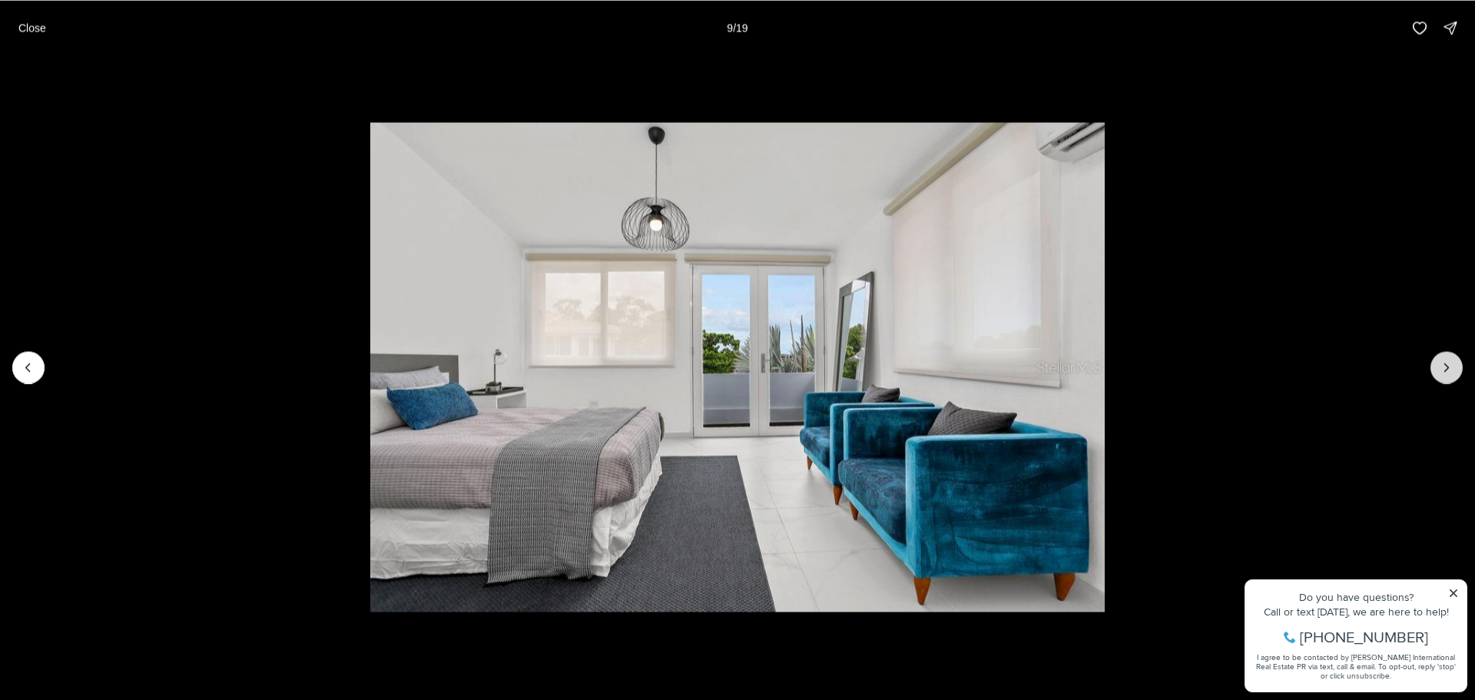
click at [1438, 370] on button "Next slide" at bounding box center [1447, 367] width 32 height 32
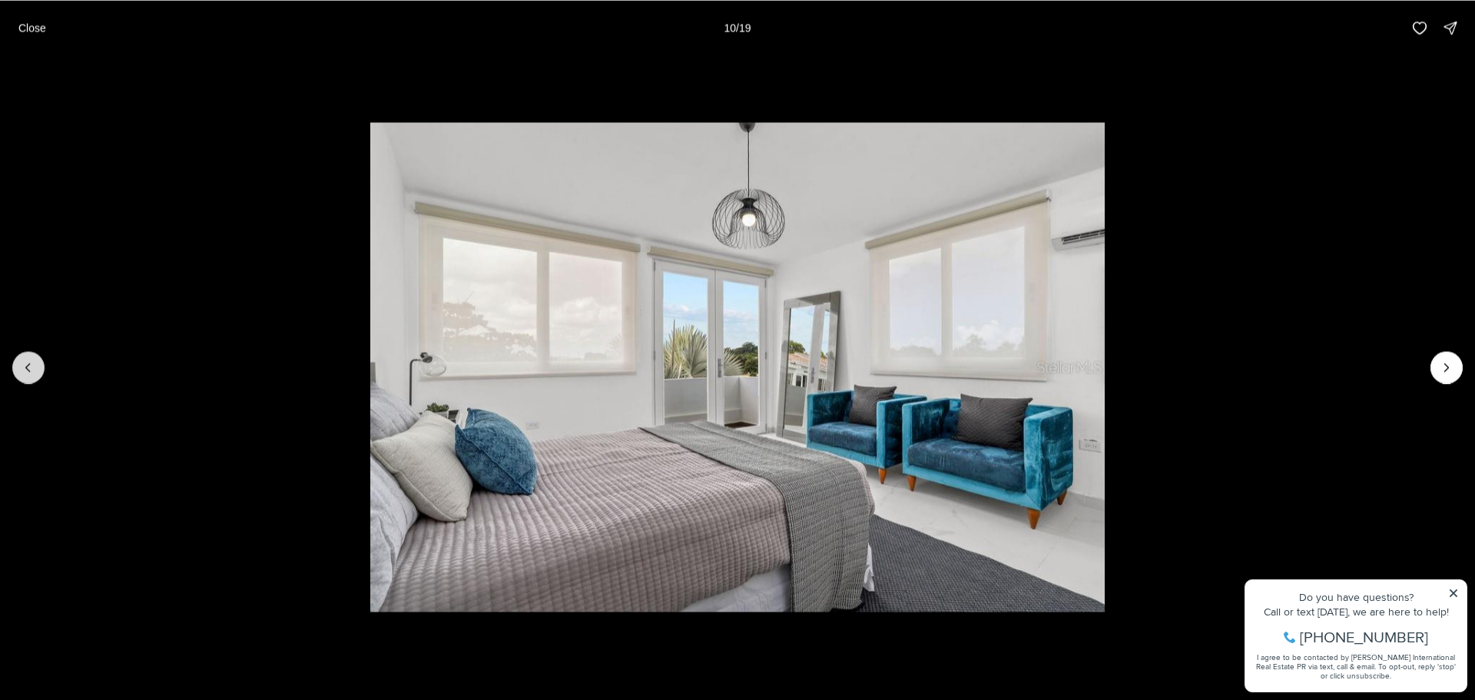
click at [18, 360] on button "Previous slide" at bounding box center [28, 367] width 32 height 32
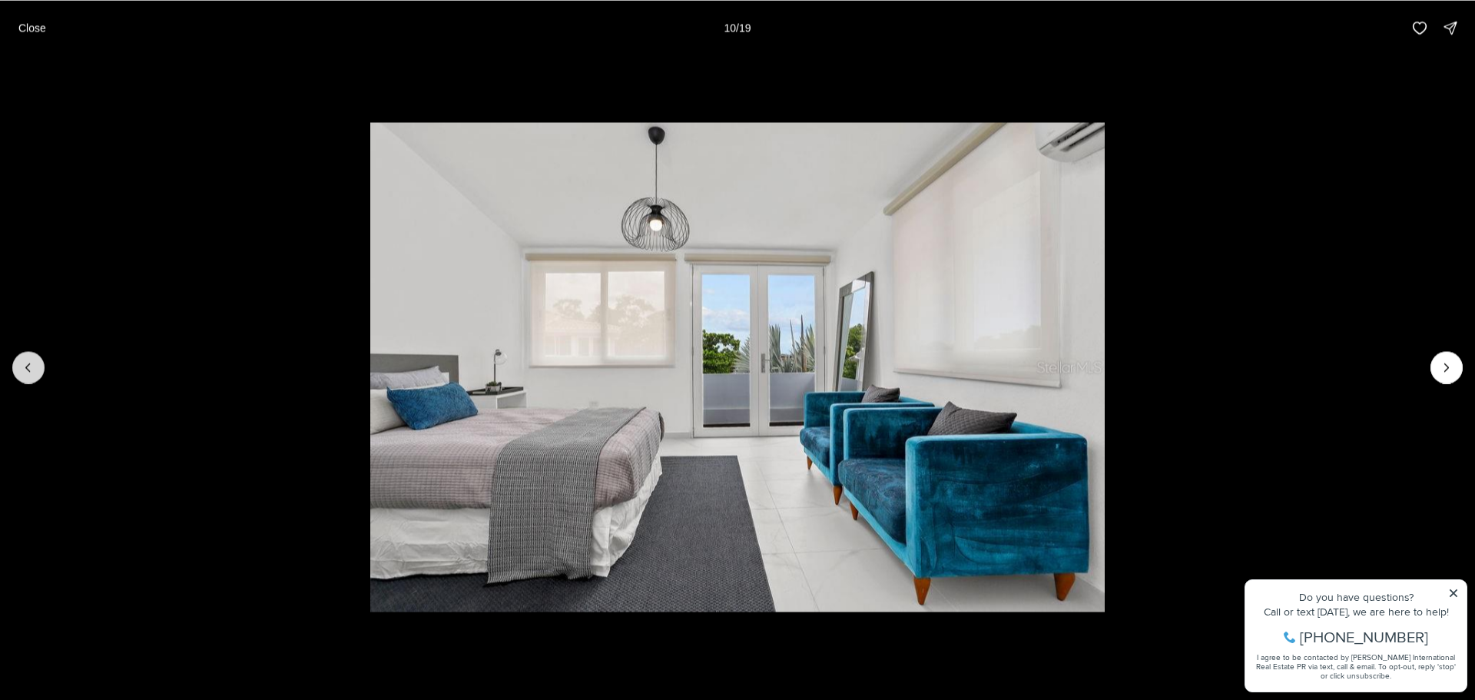
click at [18, 359] on button "Previous slide" at bounding box center [28, 367] width 32 height 32
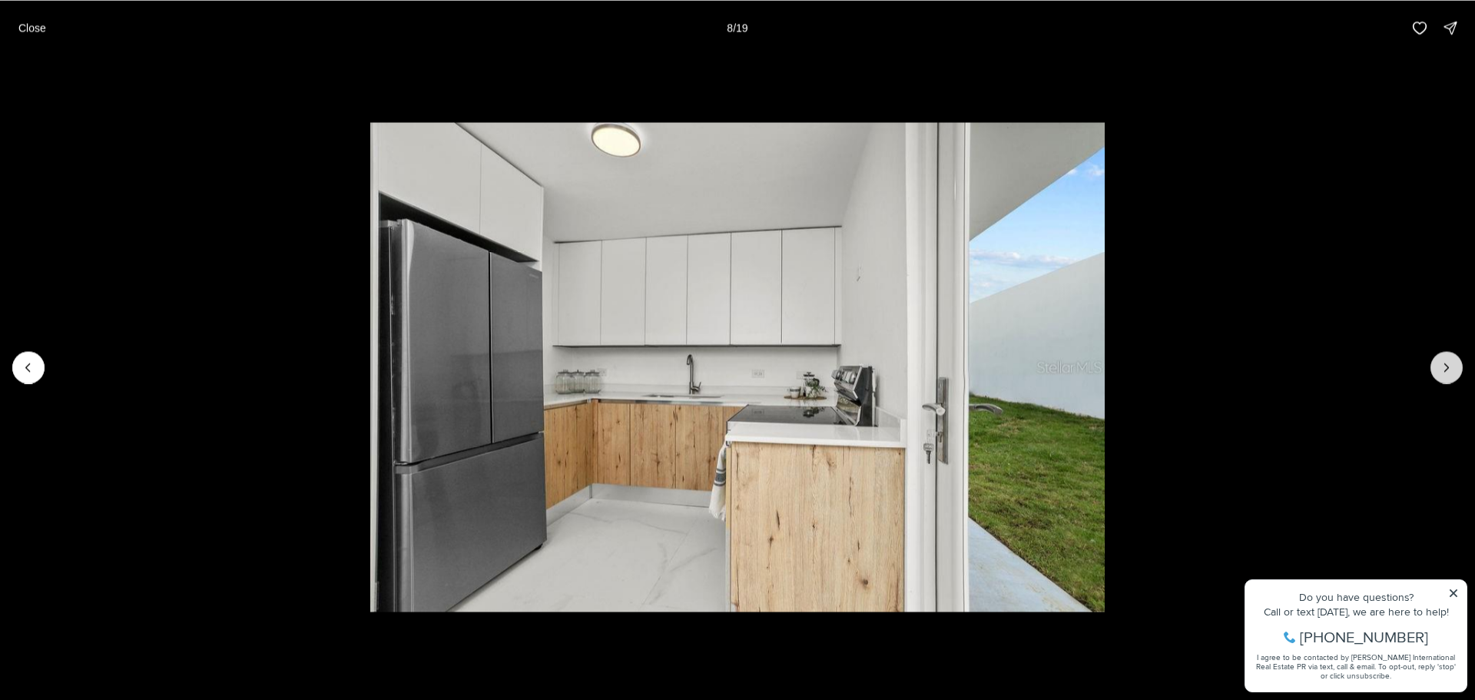
click at [1449, 370] on icon "Next slide" at bounding box center [1446, 367] width 15 height 15
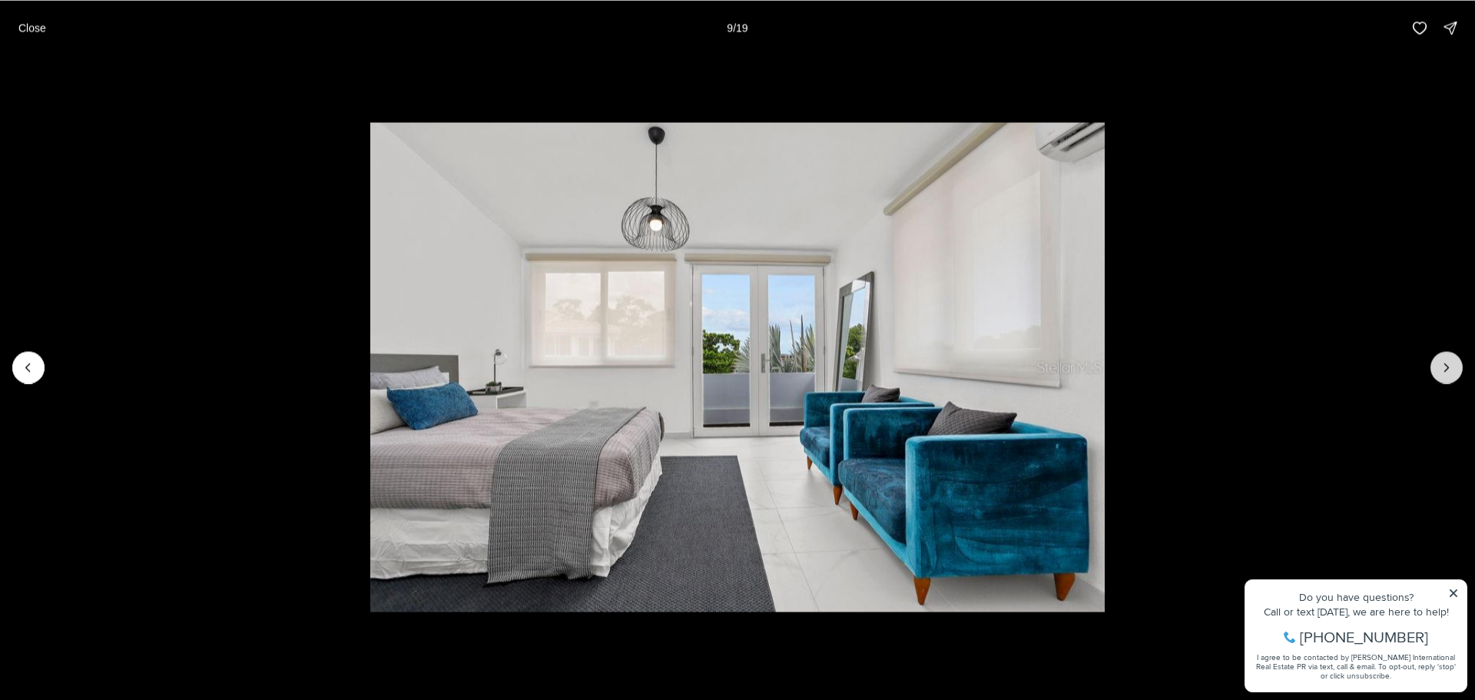
click at [1446, 369] on icon "Next slide" at bounding box center [1446, 367] width 15 height 15
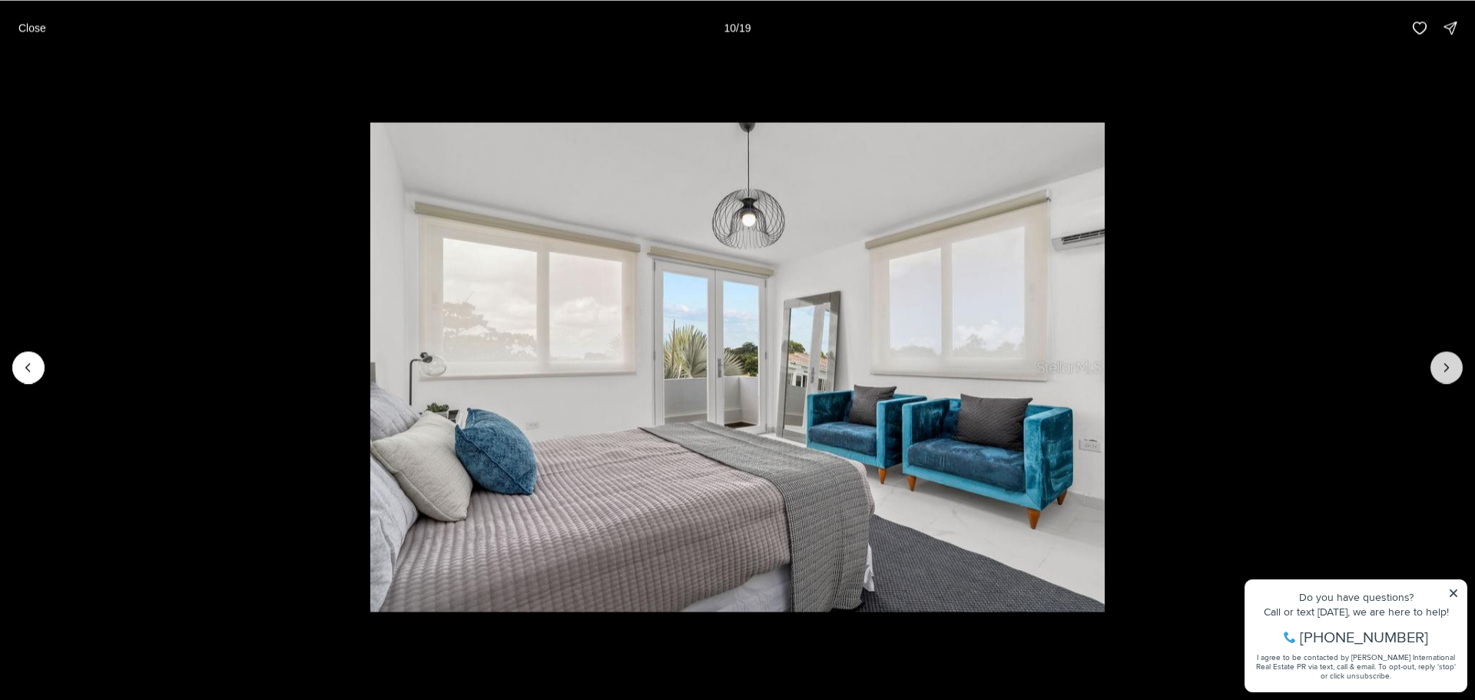
click at [1446, 369] on icon "Next slide" at bounding box center [1446, 367] width 15 height 15
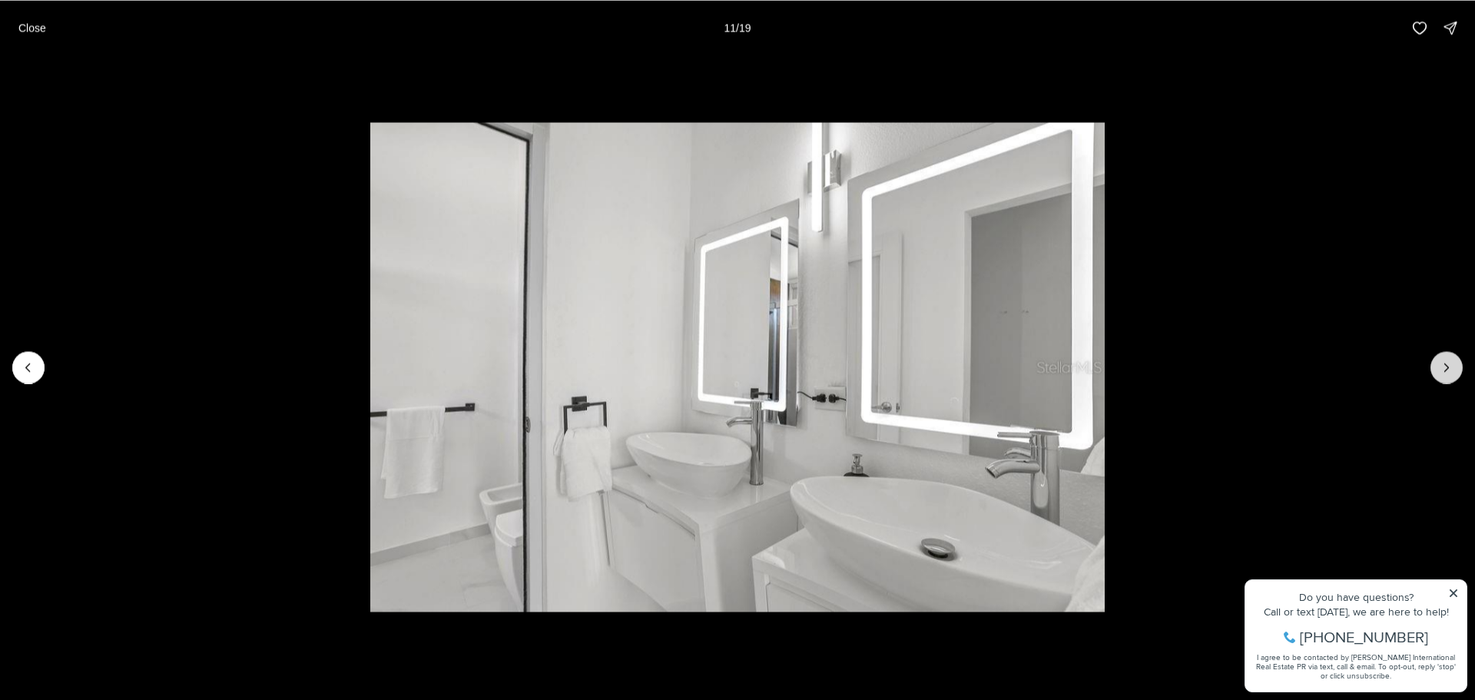
click at [1446, 369] on icon "Next slide" at bounding box center [1446, 367] width 15 height 15
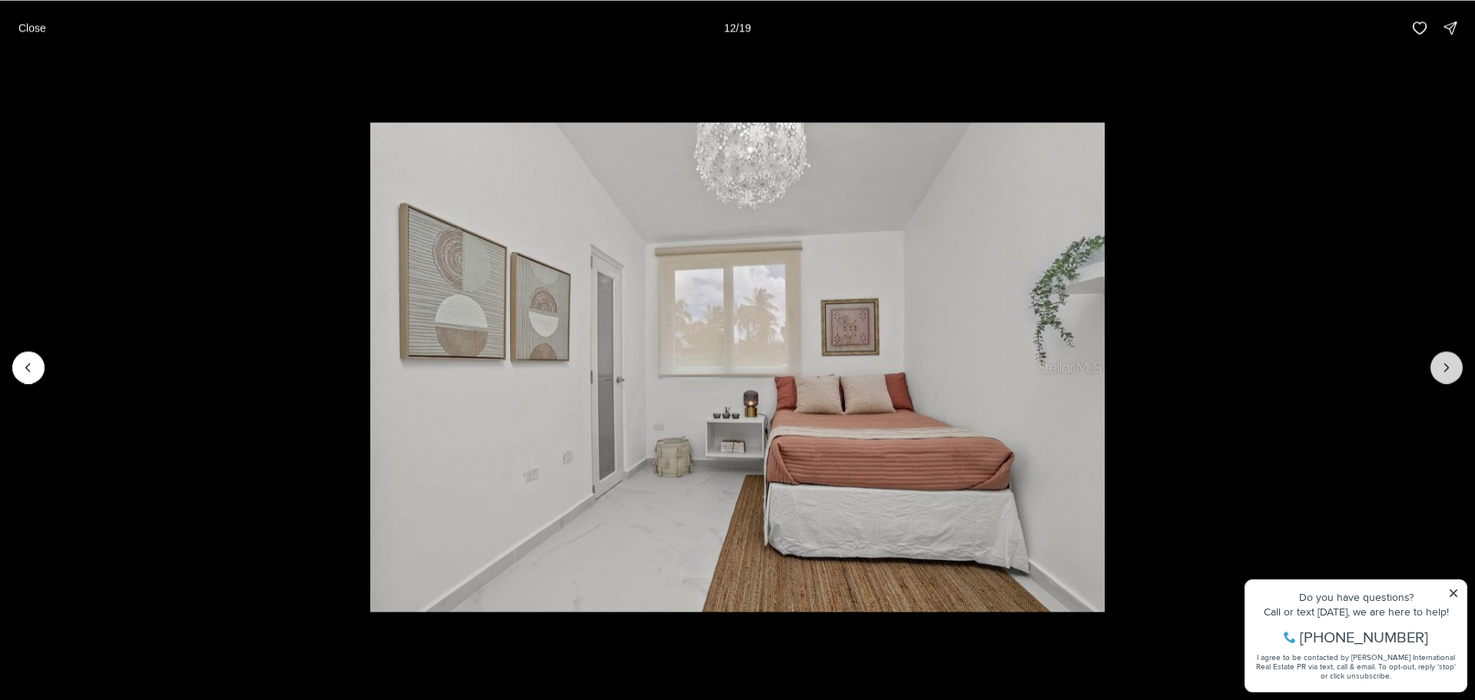
click at [1446, 369] on icon "Next slide" at bounding box center [1446, 367] width 15 height 15
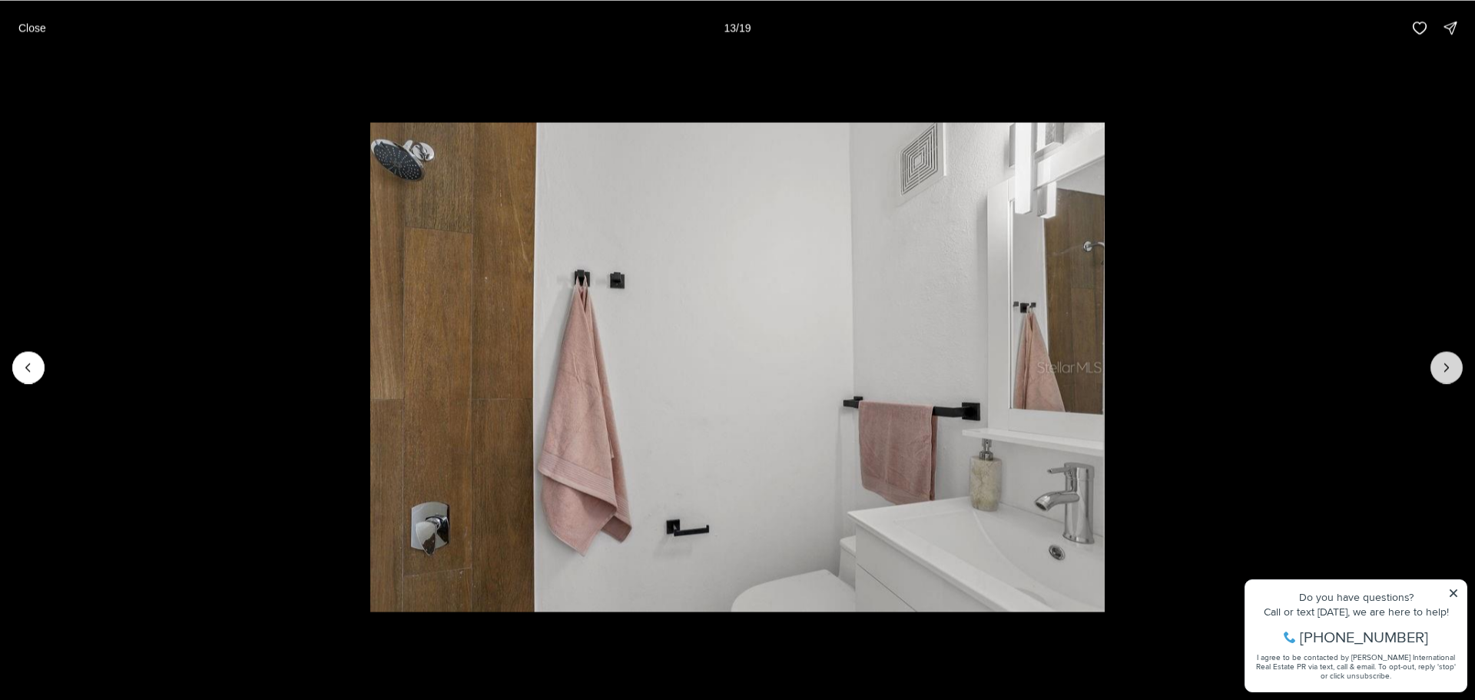
click at [1446, 369] on icon "Next slide" at bounding box center [1446, 367] width 15 height 15
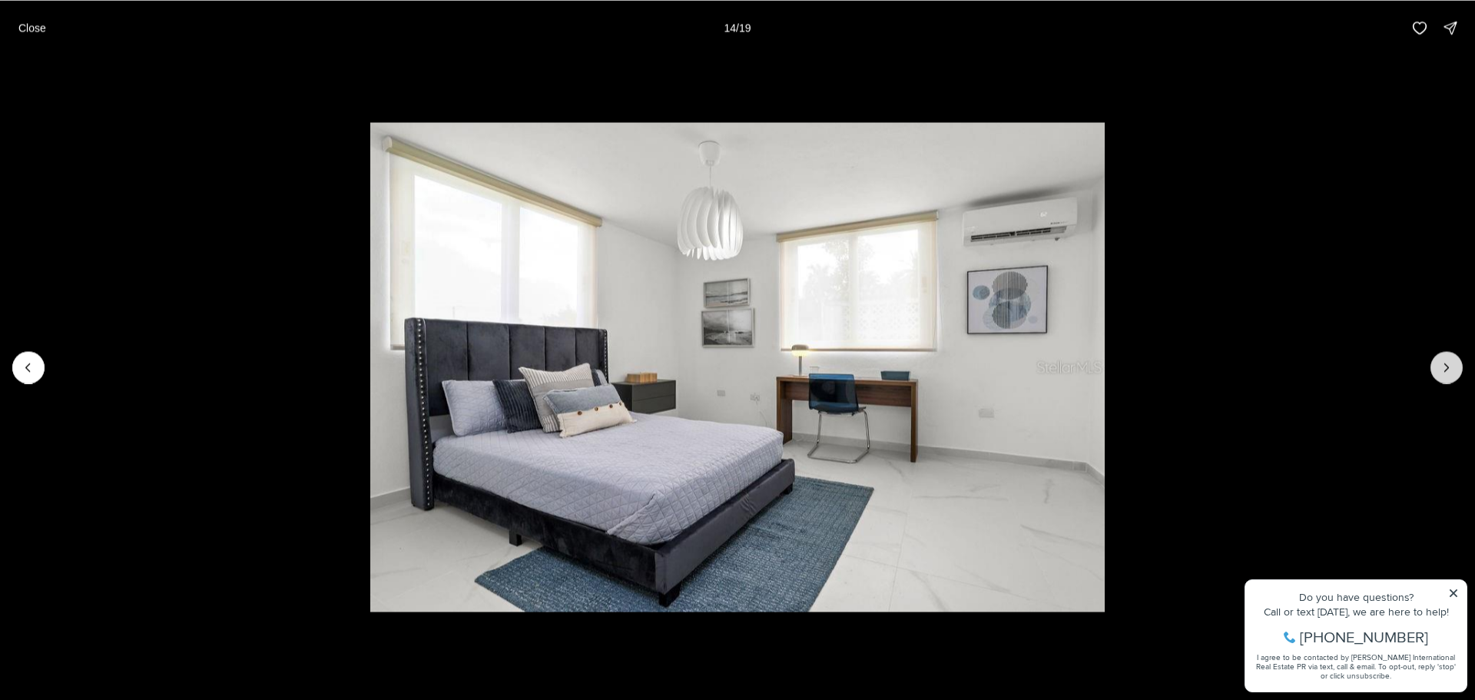
click at [1446, 369] on icon "Next slide" at bounding box center [1446, 367] width 15 height 15
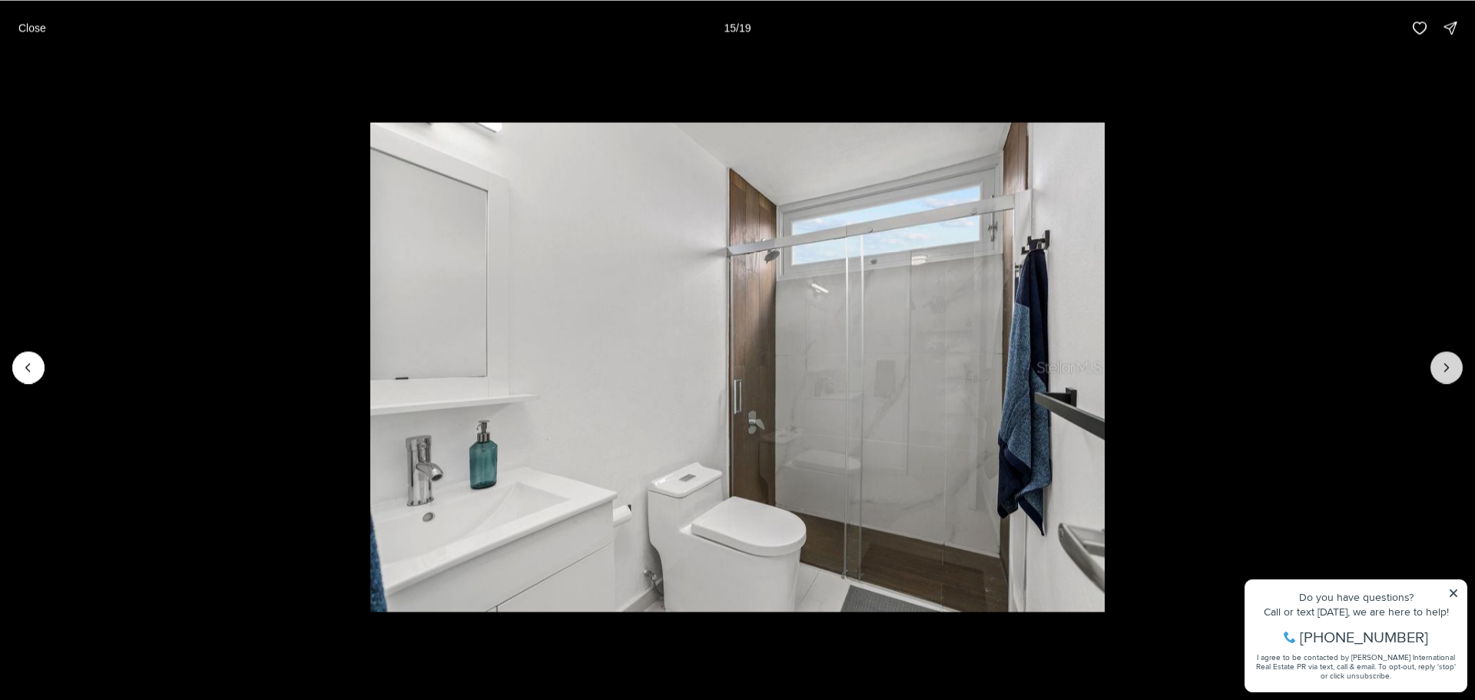
click at [1446, 369] on icon "Next slide" at bounding box center [1446, 367] width 15 height 15
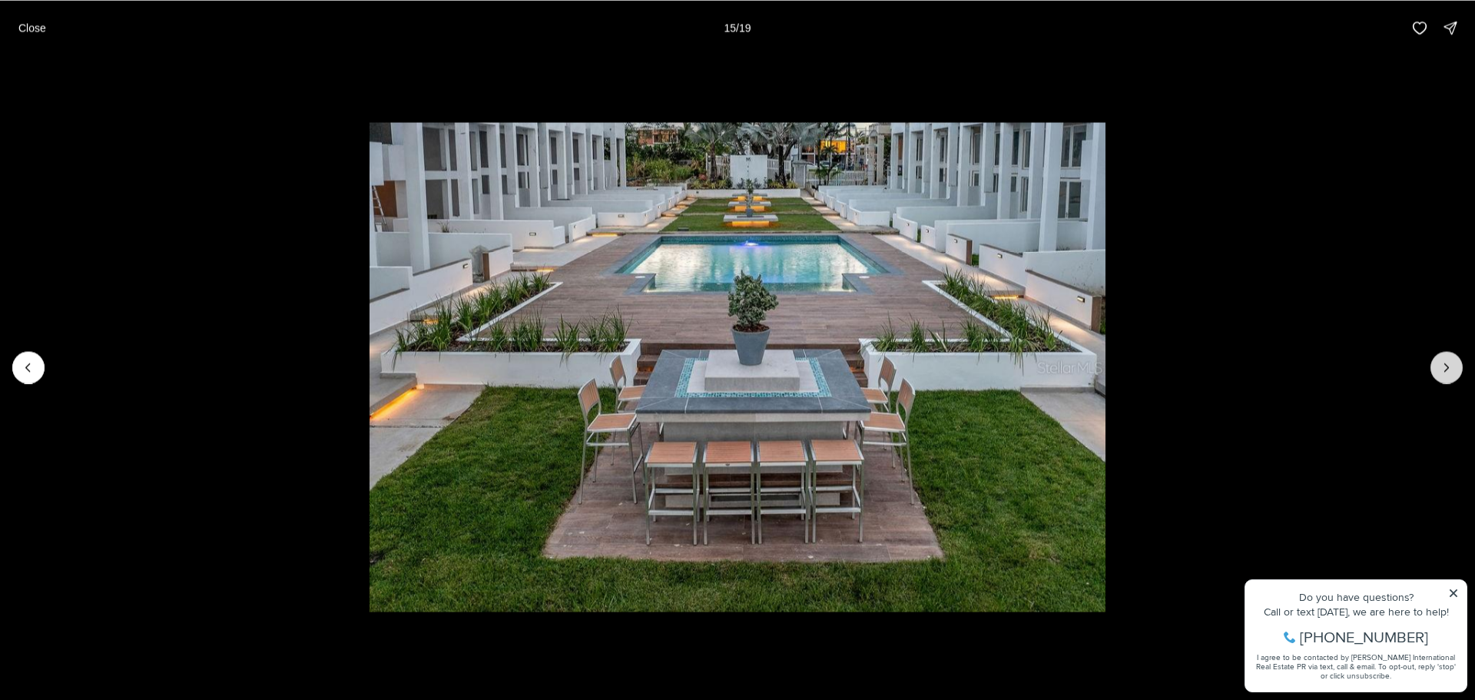
click at [1446, 369] on icon "Next slide" at bounding box center [1446, 367] width 15 height 15
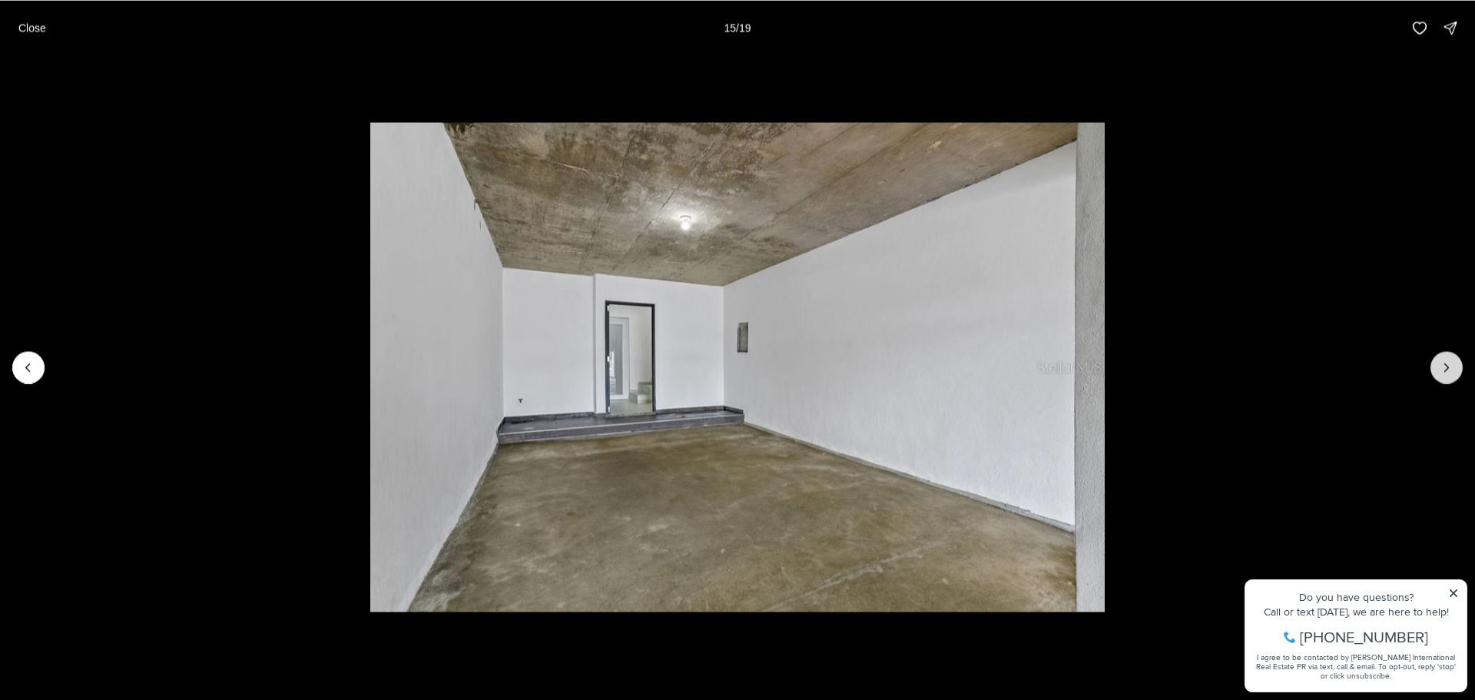
click at [1446, 369] on icon "Next slide" at bounding box center [1446, 367] width 15 height 15
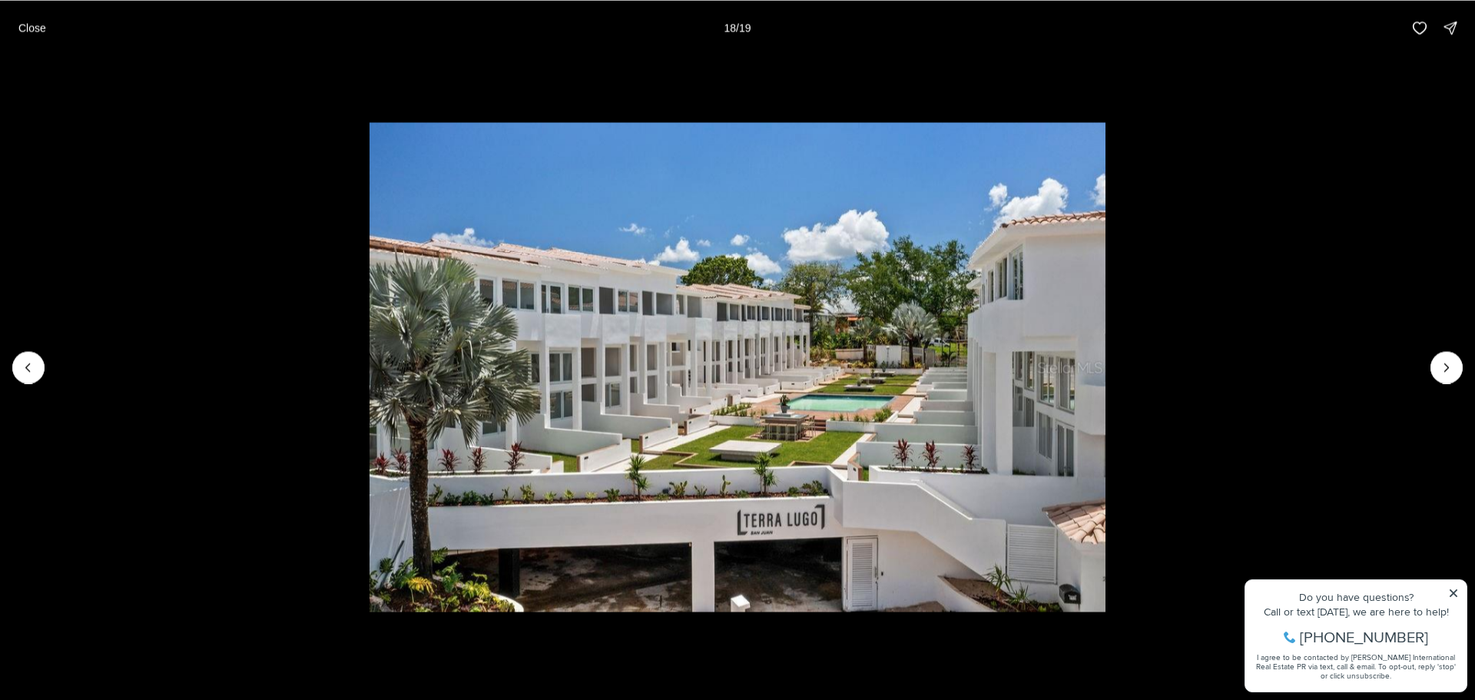
click at [15, 22] on button "Close" at bounding box center [32, 27] width 46 height 31
